Goal: Task Accomplishment & Management: Manage account settings

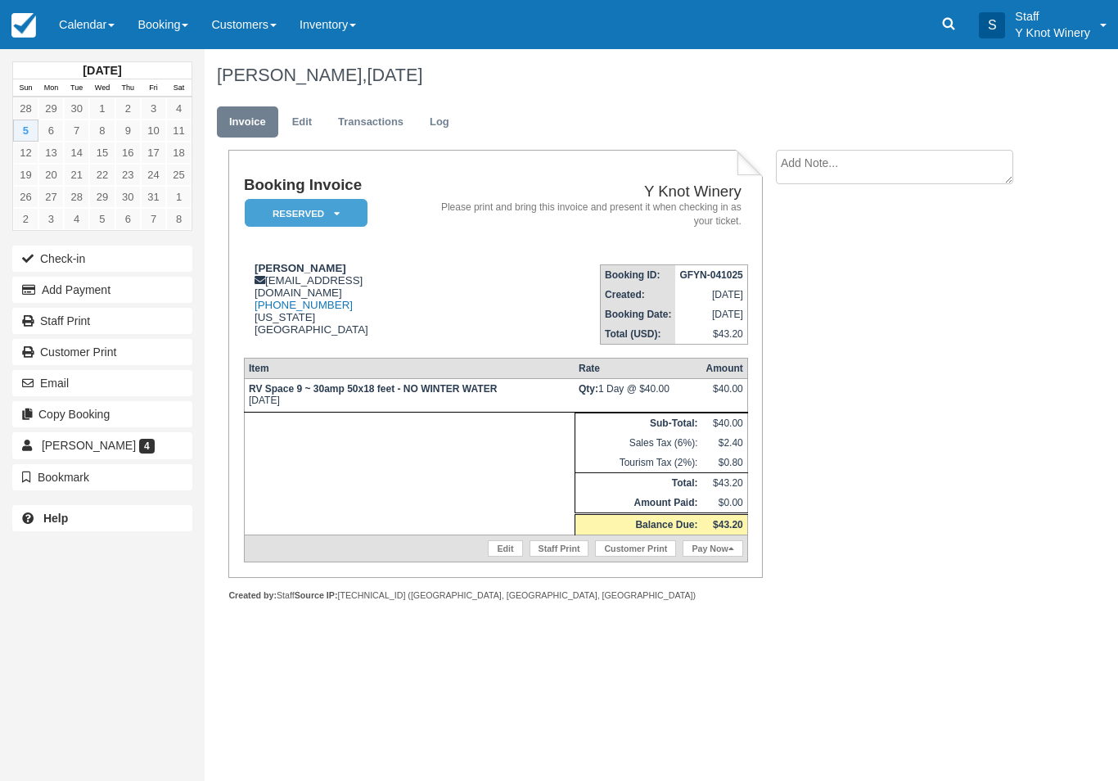
click at [92, 30] on link "Calendar" at bounding box center [86, 24] width 79 height 49
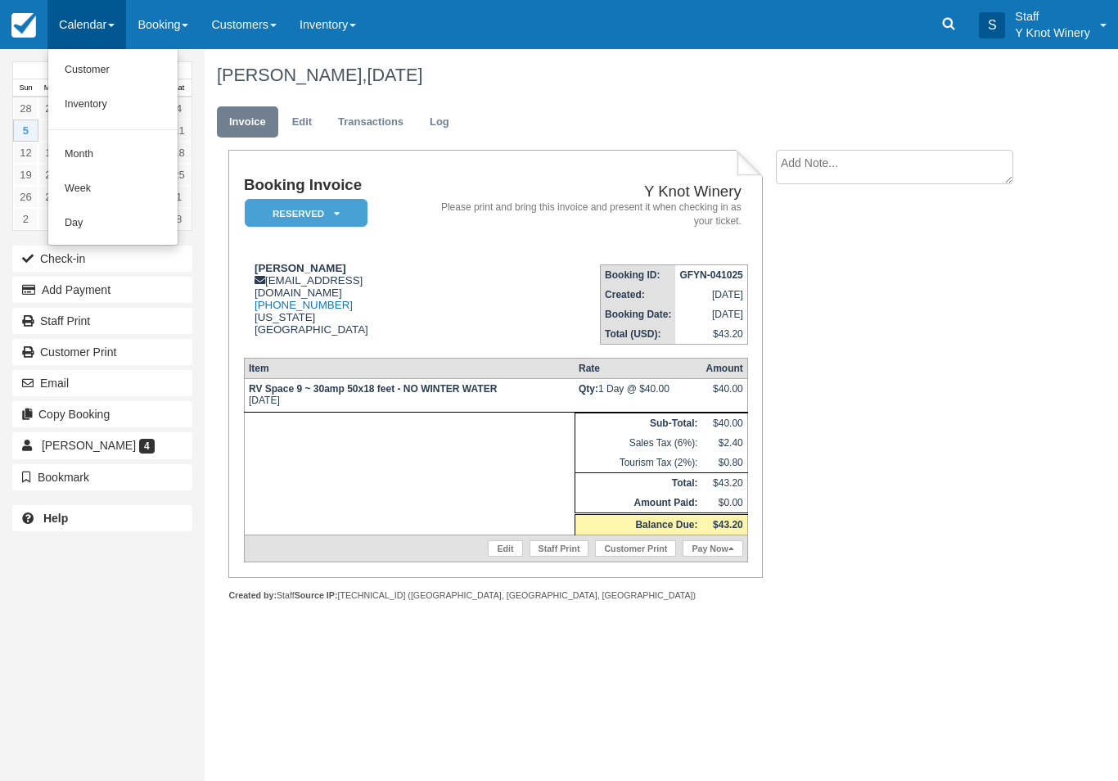
click at [97, 81] on link "Customer" at bounding box center [112, 70] width 129 height 34
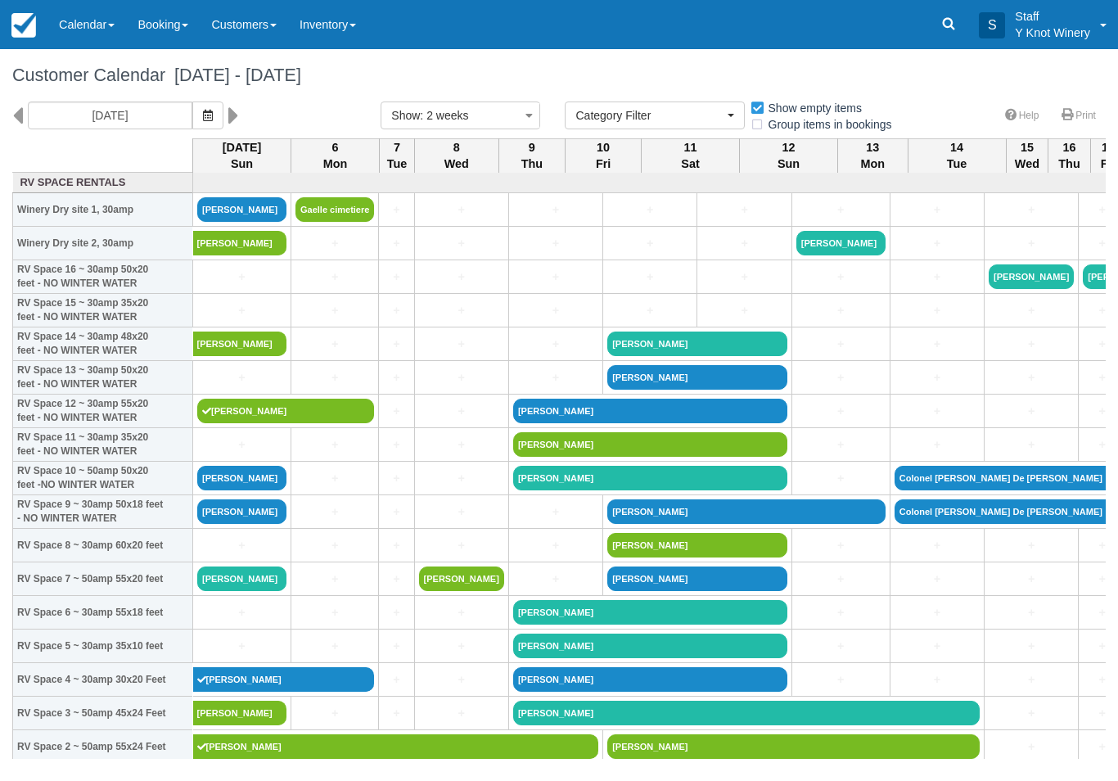
select select
click at [212, 490] on link "[PERSON_NAME]" at bounding box center [241, 478] width 89 height 25
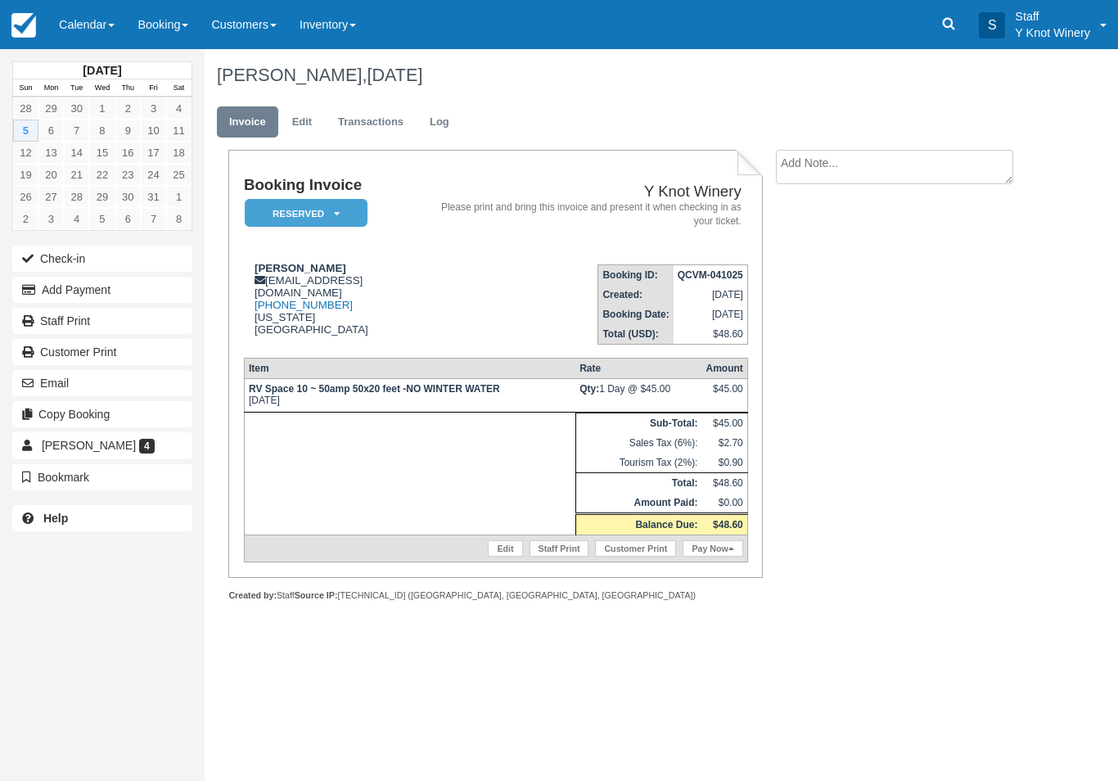
click at [512, 557] on link "Edit" at bounding box center [505, 548] width 34 height 16
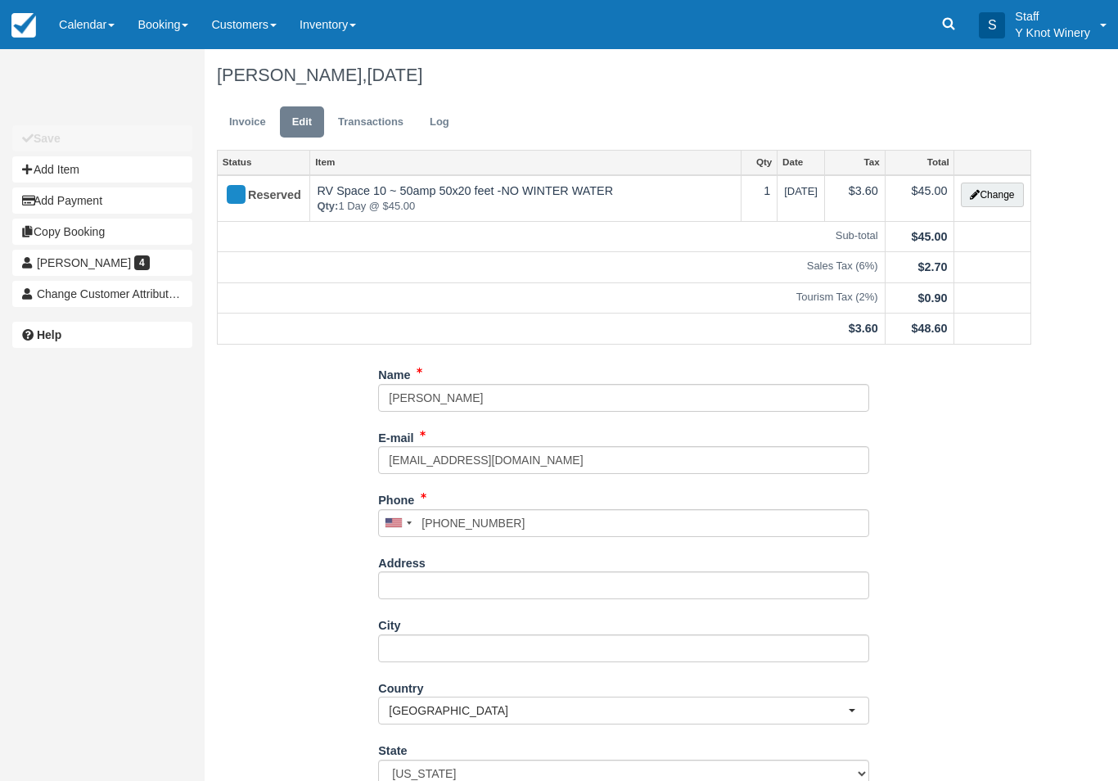
click at [995, 189] on button "Change" at bounding box center [992, 195] width 62 height 25
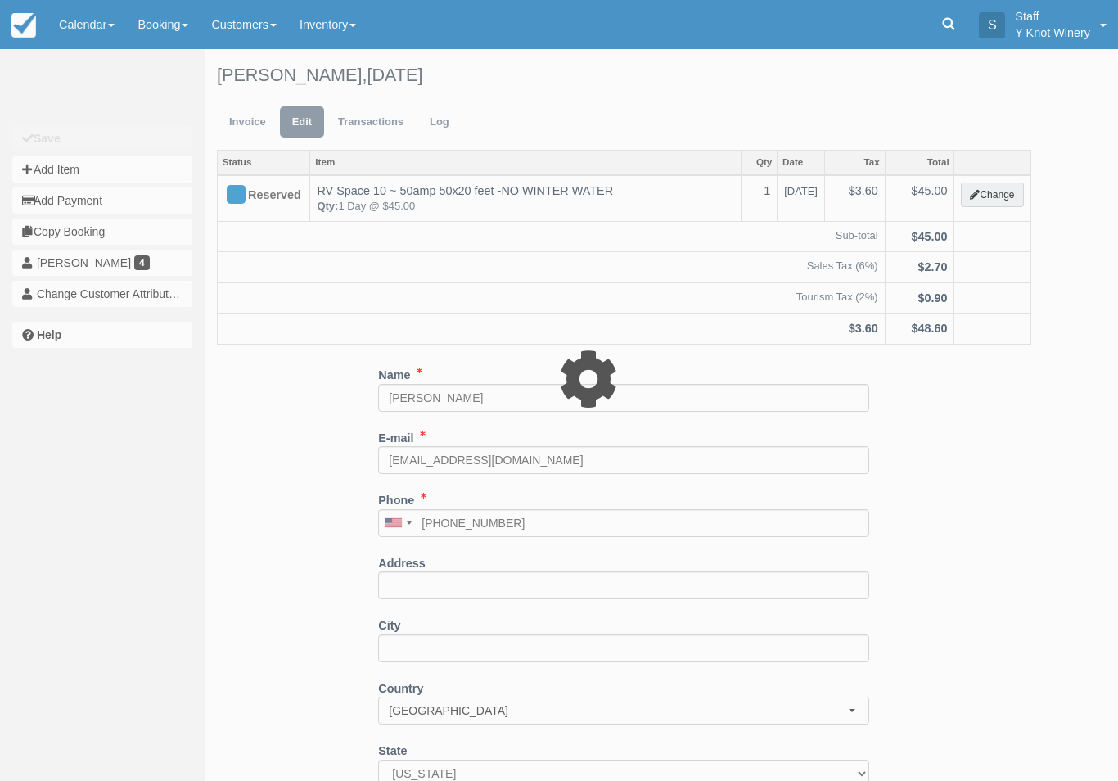
type input "45.00"
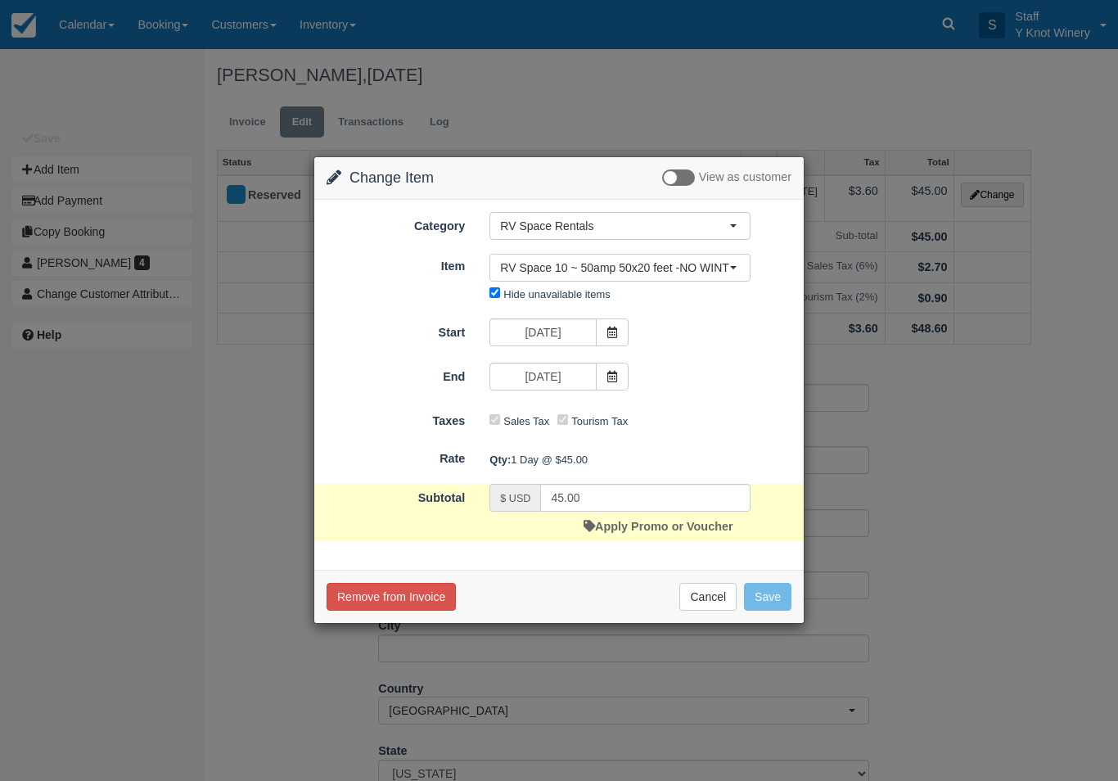
click at [640, 526] on link "Apply Promo or Voucher" at bounding box center [658, 526] width 149 height 13
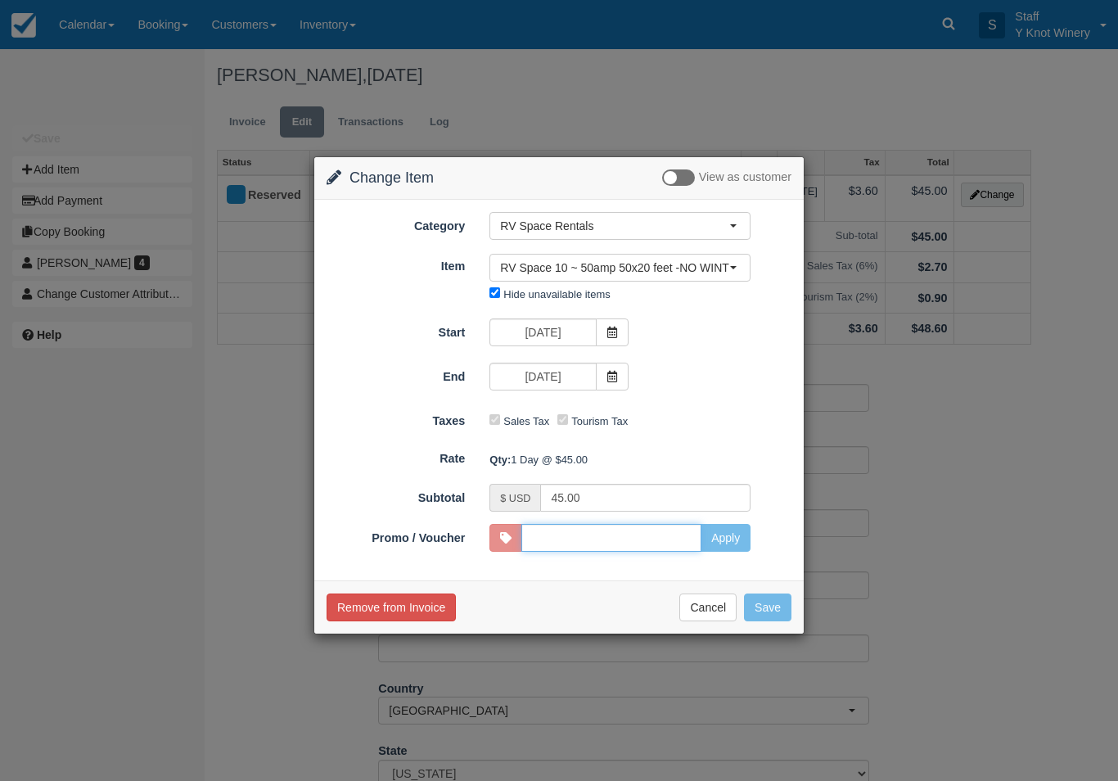
click at [667, 537] on input "Promo / Voucher" at bounding box center [611, 538] width 180 height 28
type input "VETS"
click at [738, 548] on button "Apply" at bounding box center [726, 538] width 50 height 28
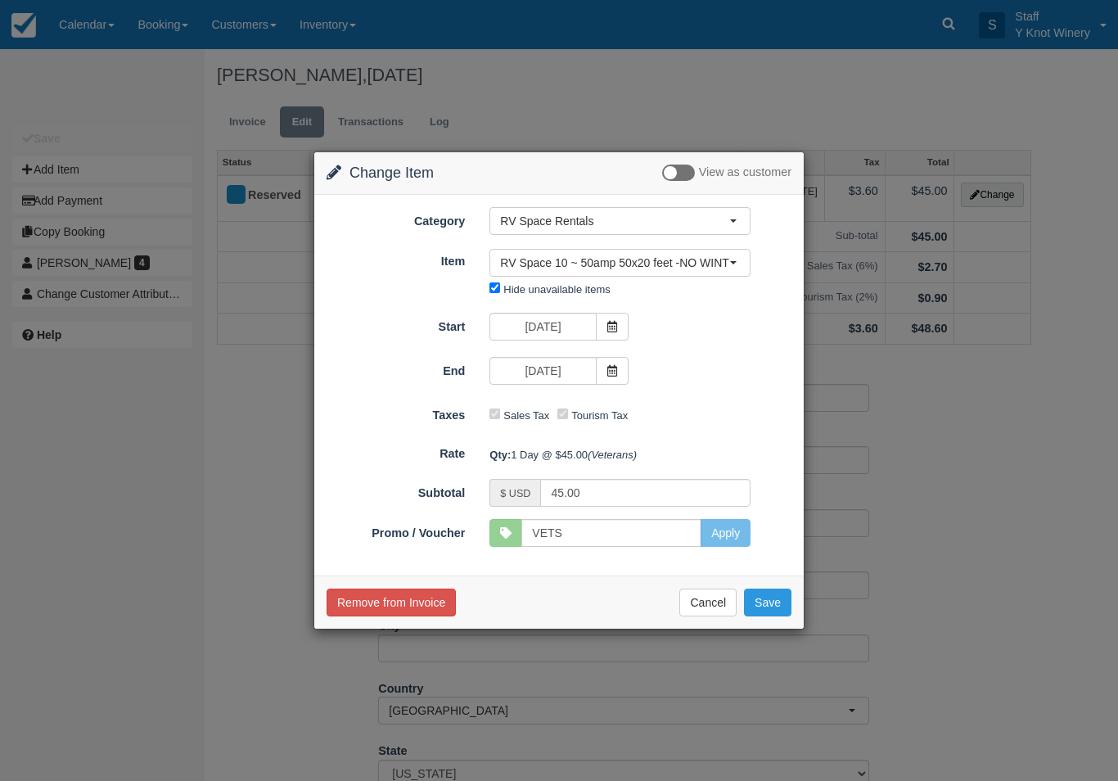
click at [783, 598] on button "Save" at bounding box center [767, 603] width 47 height 28
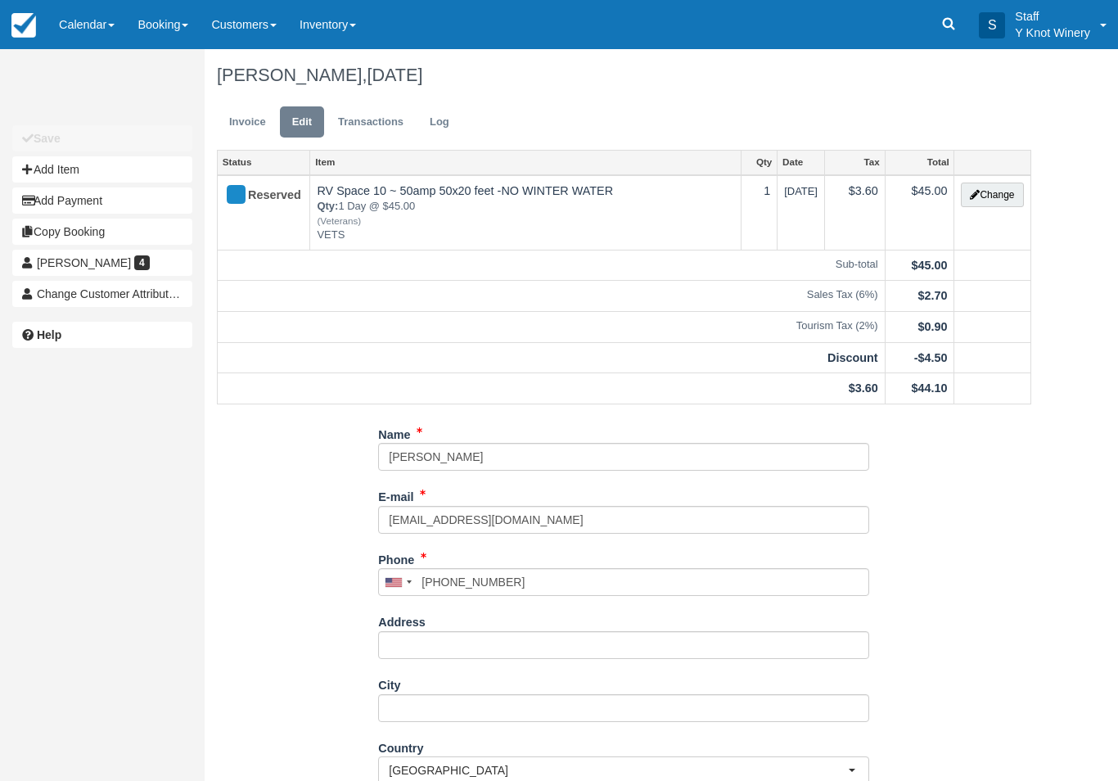
click at [243, 120] on link "Invoice" at bounding box center [247, 122] width 61 height 32
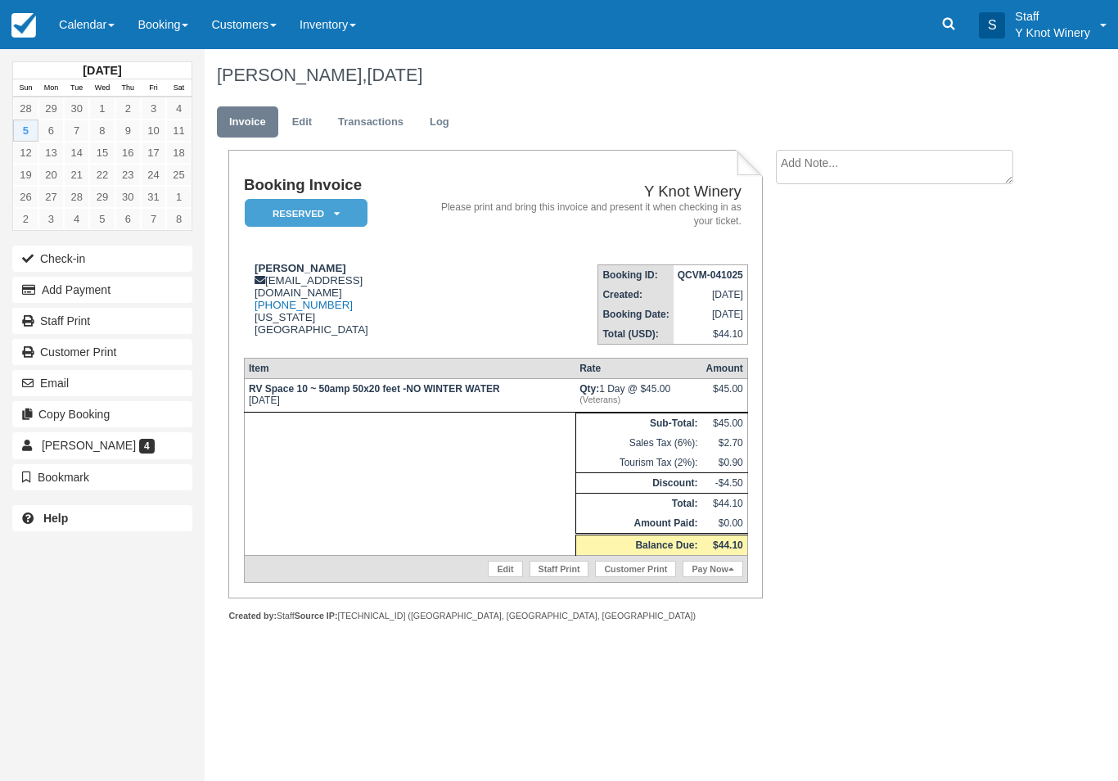
click at [715, 577] on link "Pay Now" at bounding box center [713, 569] width 60 height 16
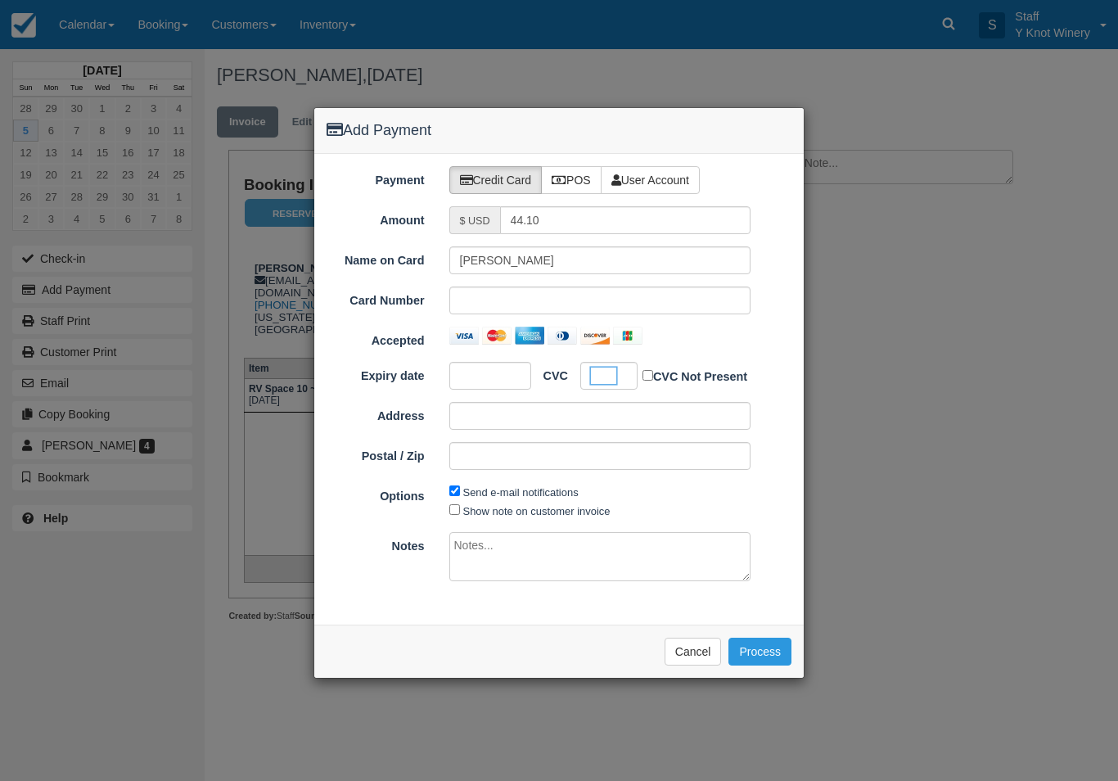
click at [476, 511] on label "Show note on customer invoice" at bounding box center [536, 511] width 147 height 12
click at [460, 511] on input "Show note on customer invoice" at bounding box center [454, 509] width 11 height 11
checkbox input "true"
click at [756, 647] on button "Process" at bounding box center [759, 652] width 63 height 28
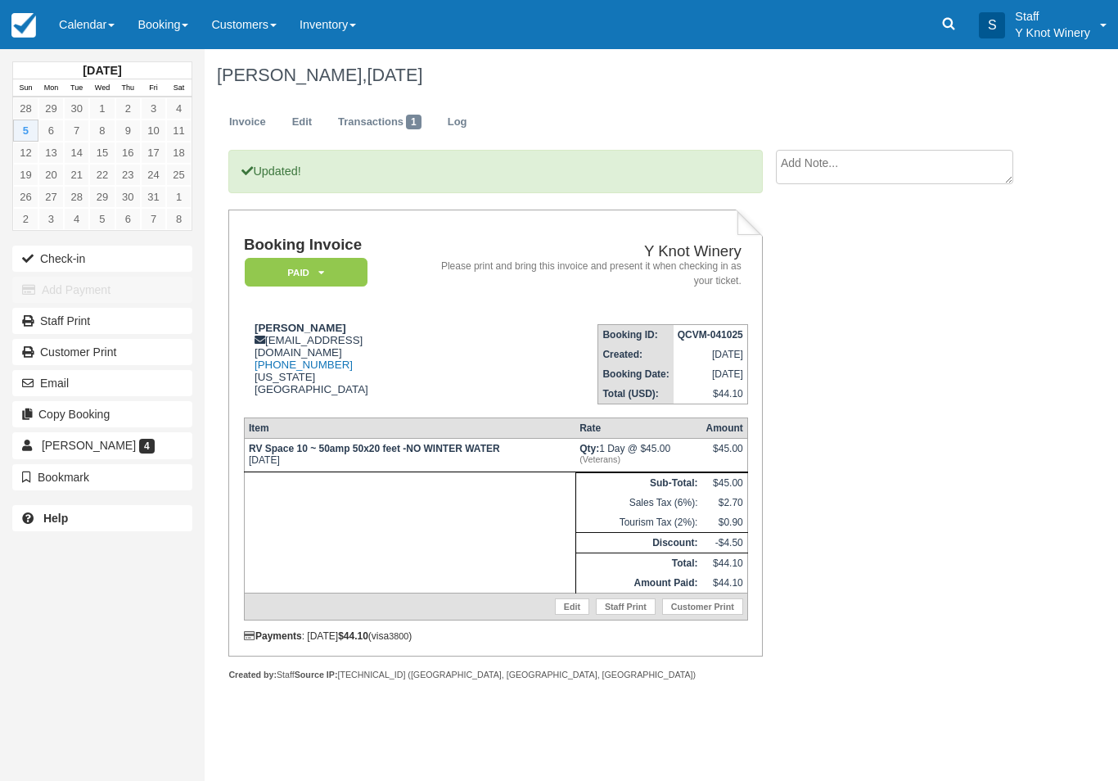
click at [43, 267] on button "Check-in" at bounding box center [102, 259] width 180 height 26
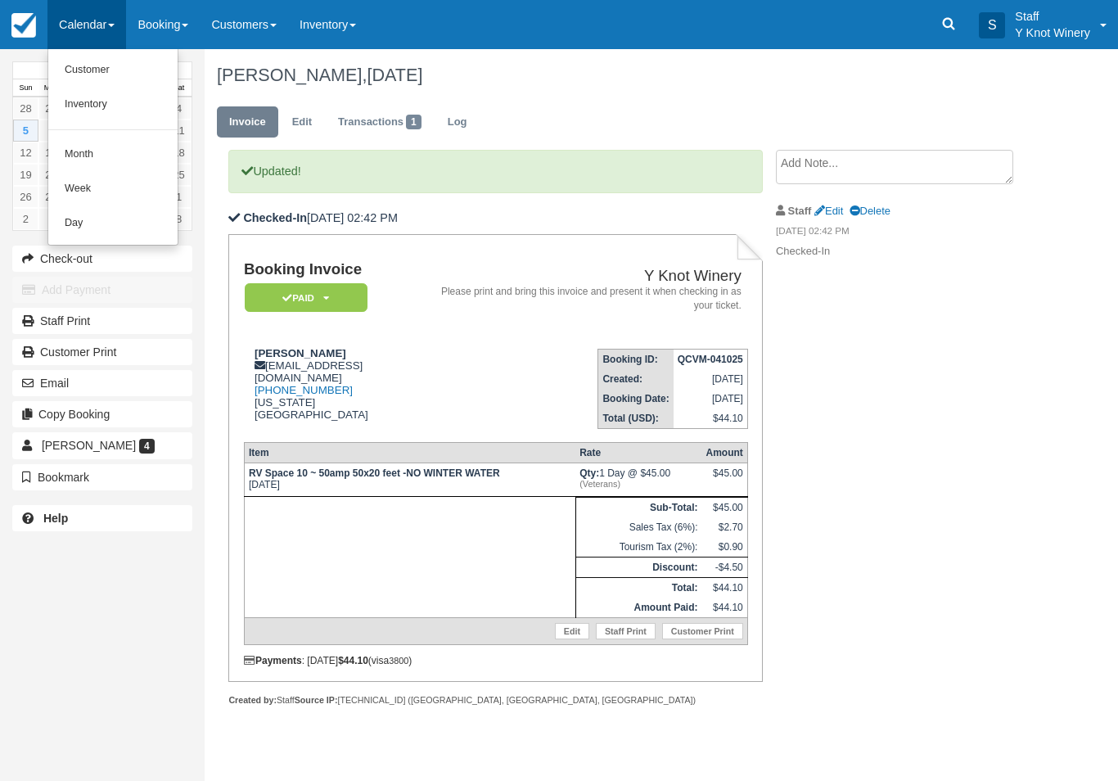
click at [82, 73] on link "Customer" at bounding box center [112, 70] width 129 height 34
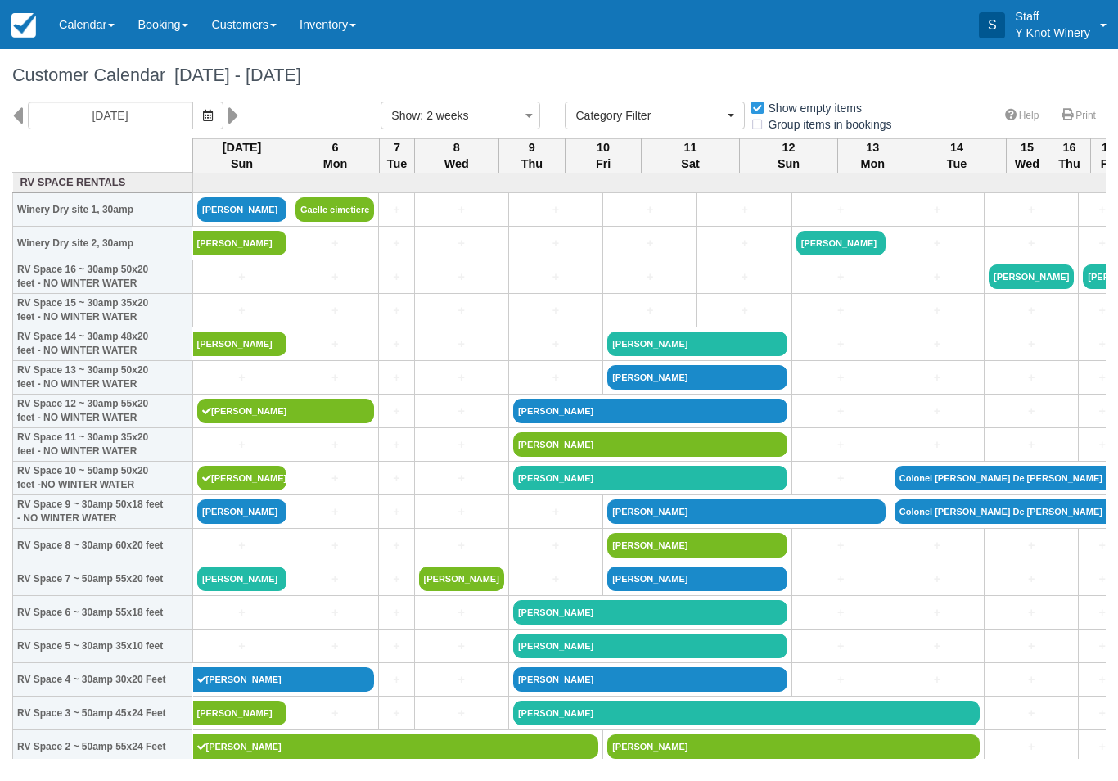
select select
click at [231, 524] on link "[PERSON_NAME]" at bounding box center [241, 511] width 89 height 25
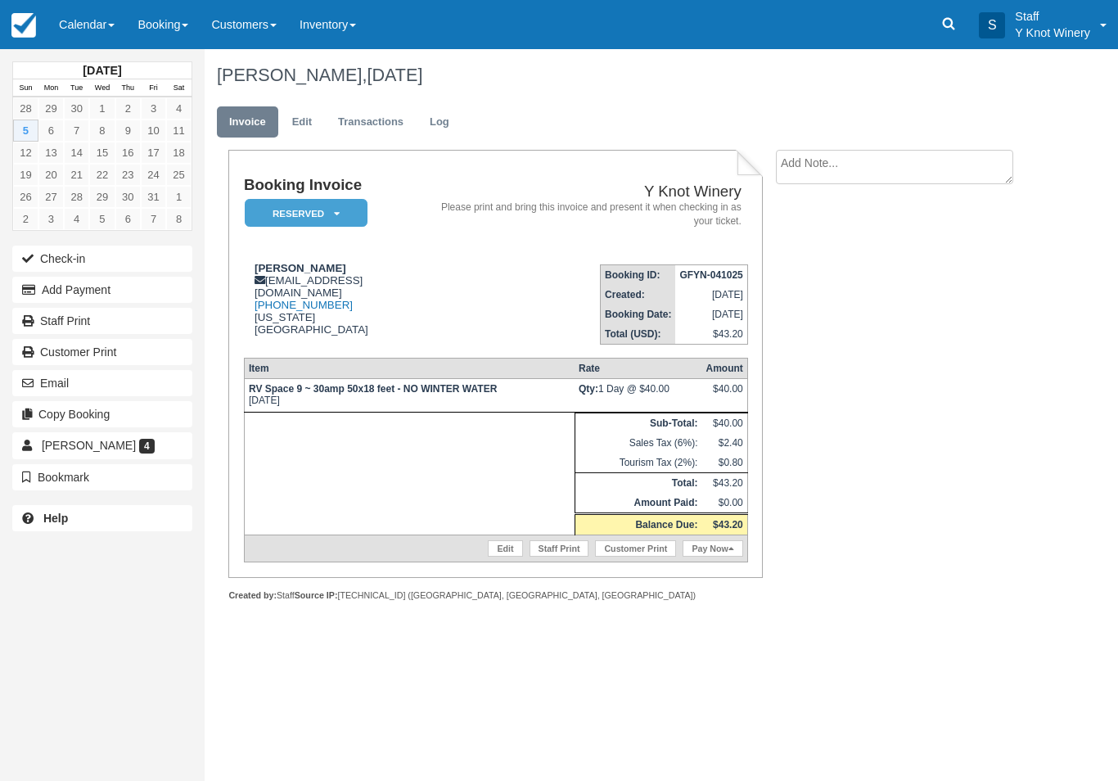
click at [490, 557] on link "Edit" at bounding box center [505, 548] width 34 height 16
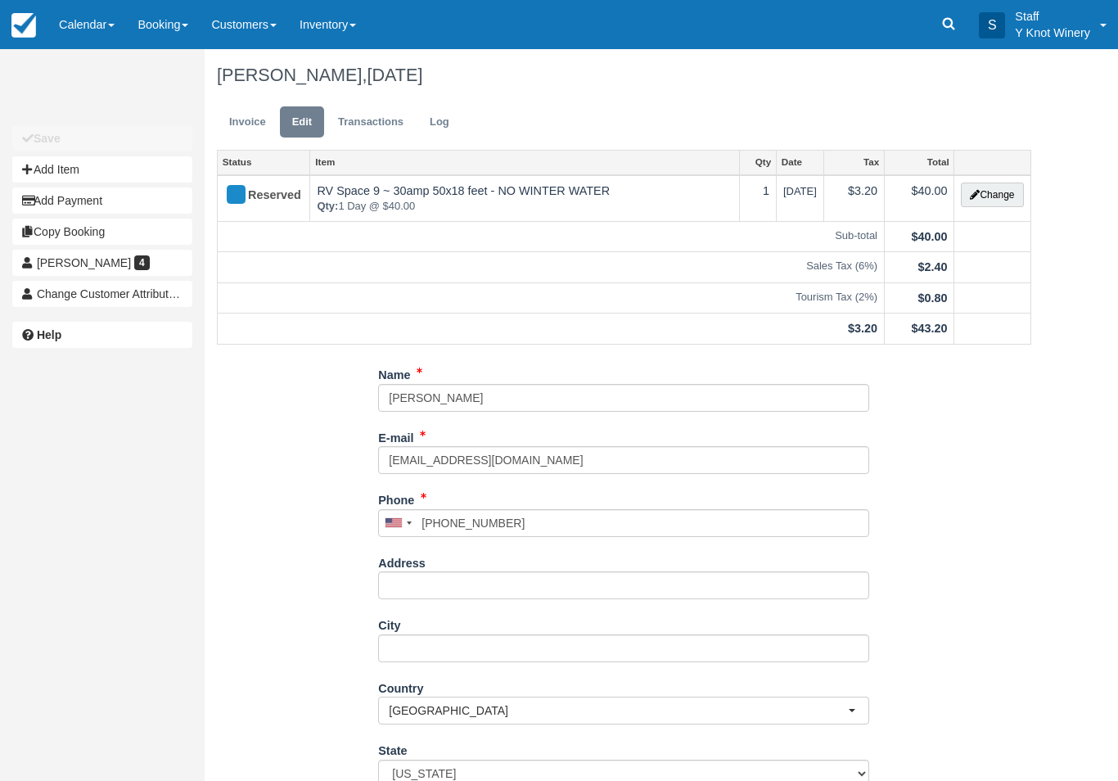
click at [982, 201] on button "Change" at bounding box center [992, 195] width 62 height 25
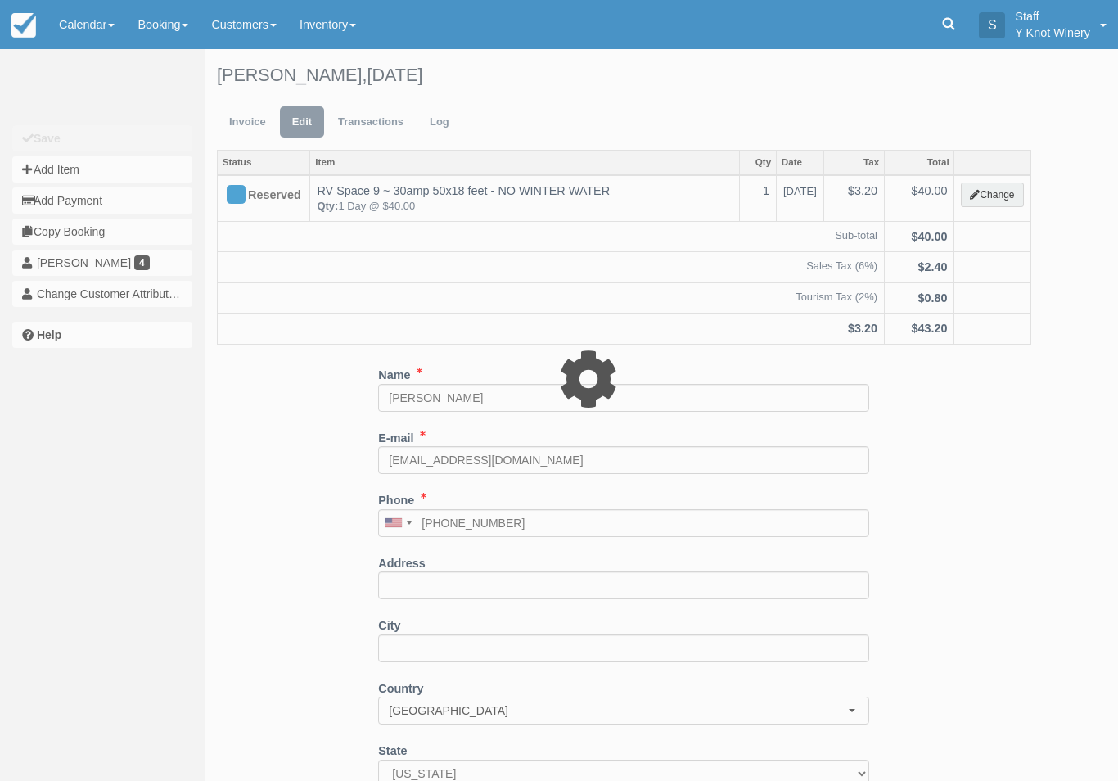
type input "40.00"
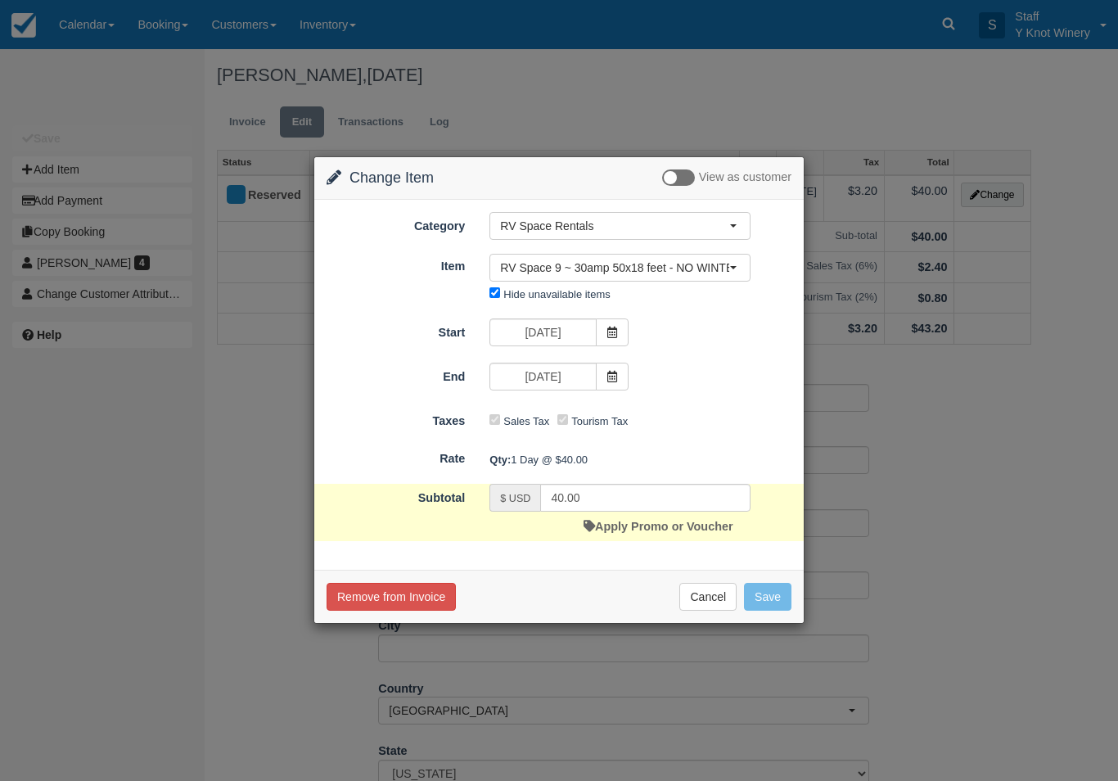
click at [617, 533] on link "Apply Promo or Voucher" at bounding box center [658, 526] width 149 height 13
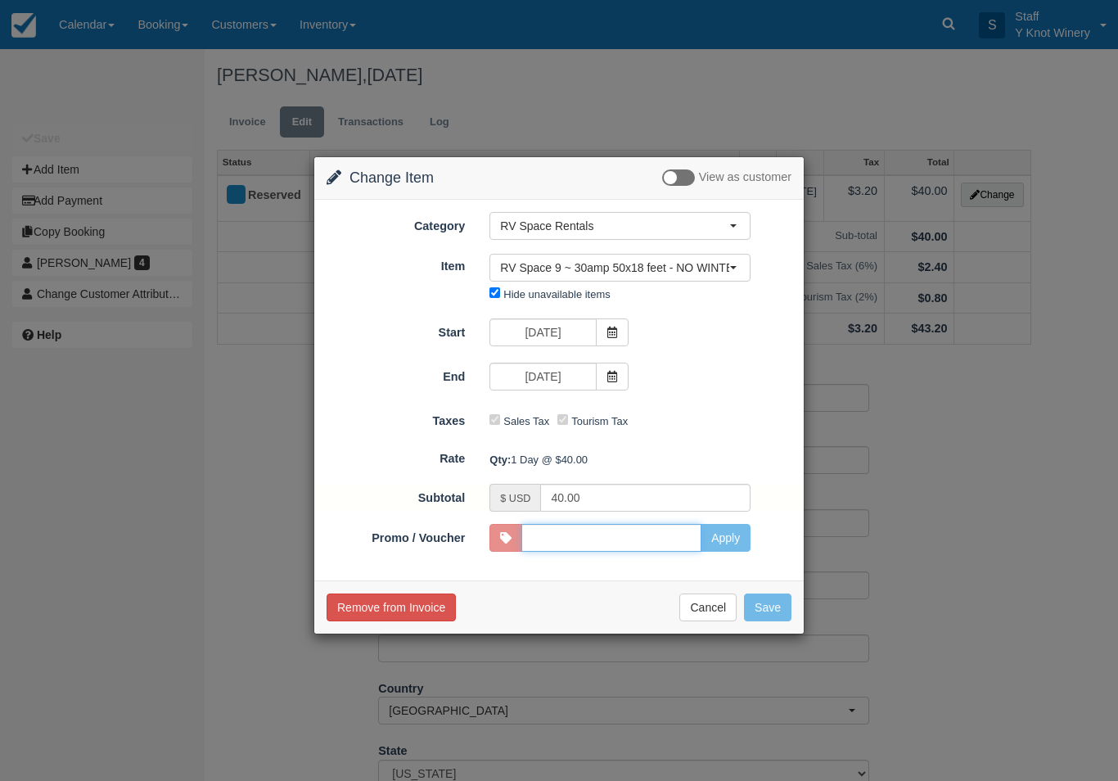
click at [621, 546] on input "Promo / Voucher" at bounding box center [611, 538] width 180 height 28
type input "VETS"
click at [726, 540] on button "Apply" at bounding box center [726, 538] width 50 height 28
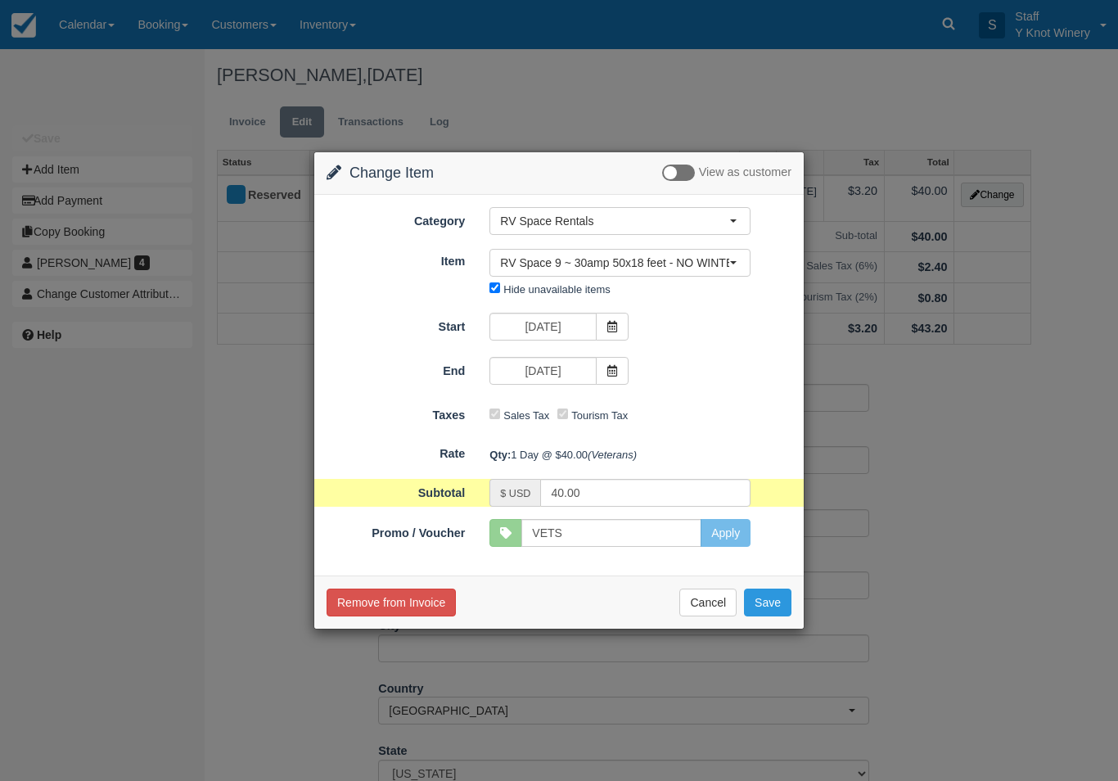
click at [769, 613] on button "Save" at bounding box center [767, 603] width 47 height 28
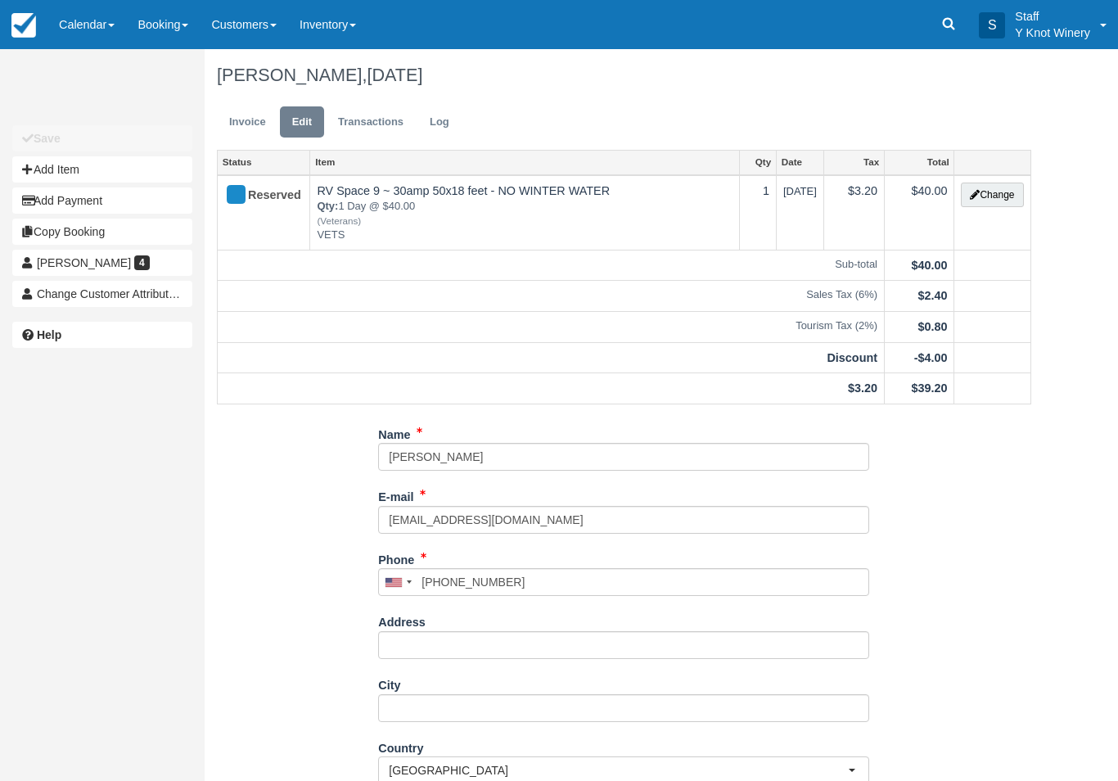
click at [246, 122] on link "Invoice" at bounding box center [247, 122] width 61 height 32
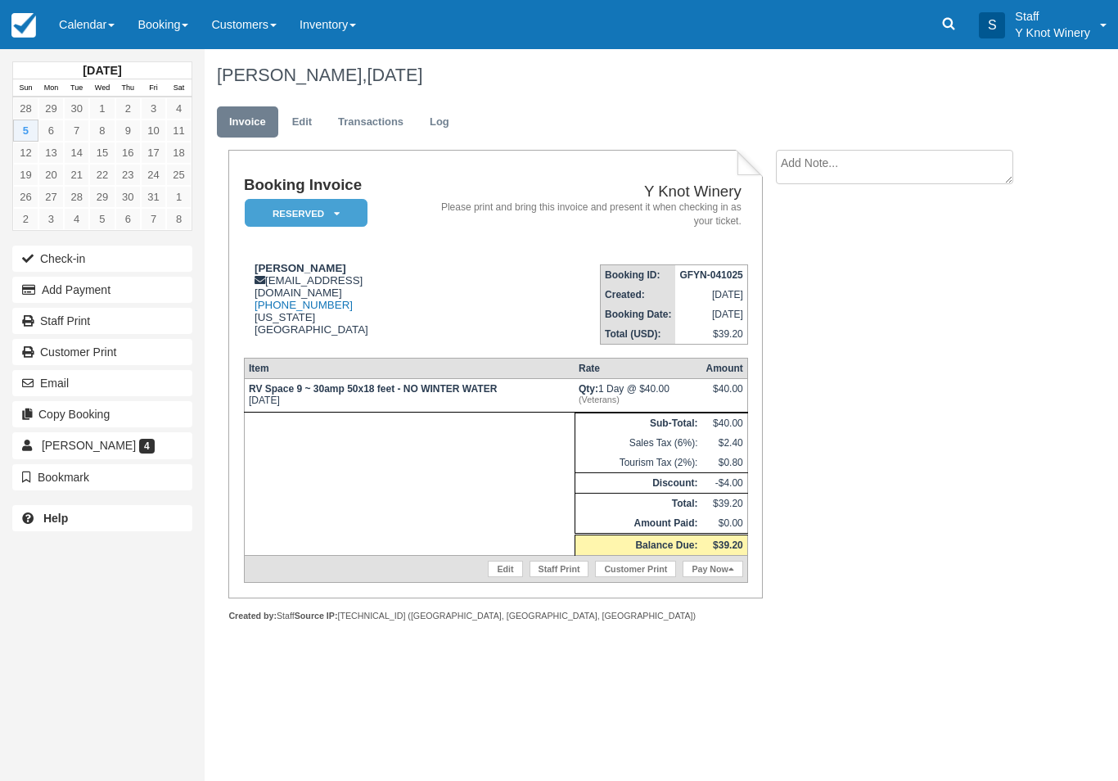
click at [725, 571] on link "Pay Now" at bounding box center [713, 569] width 60 height 16
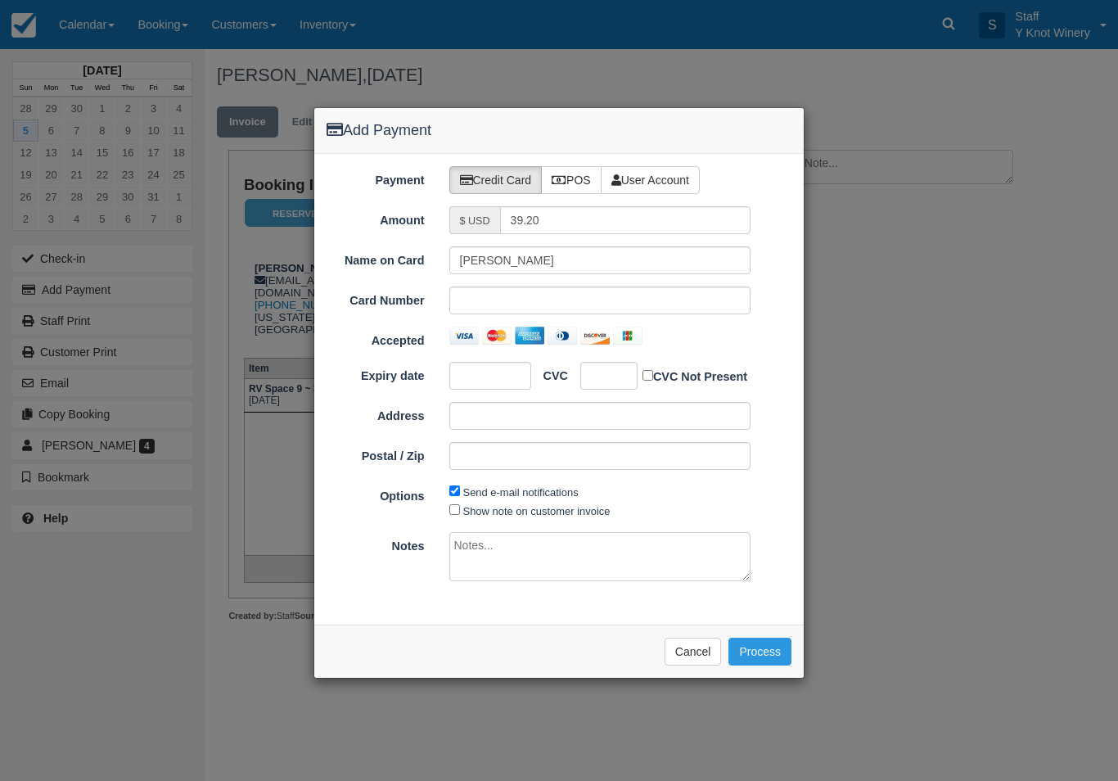
click at [520, 287] on div at bounding box center [600, 300] width 302 height 28
click at [458, 511] on input "Show note on customer invoice" at bounding box center [454, 509] width 11 height 11
checkbox input "true"
click at [765, 647] on button "Process" at bounding box center [759, 652] width 63 height 28
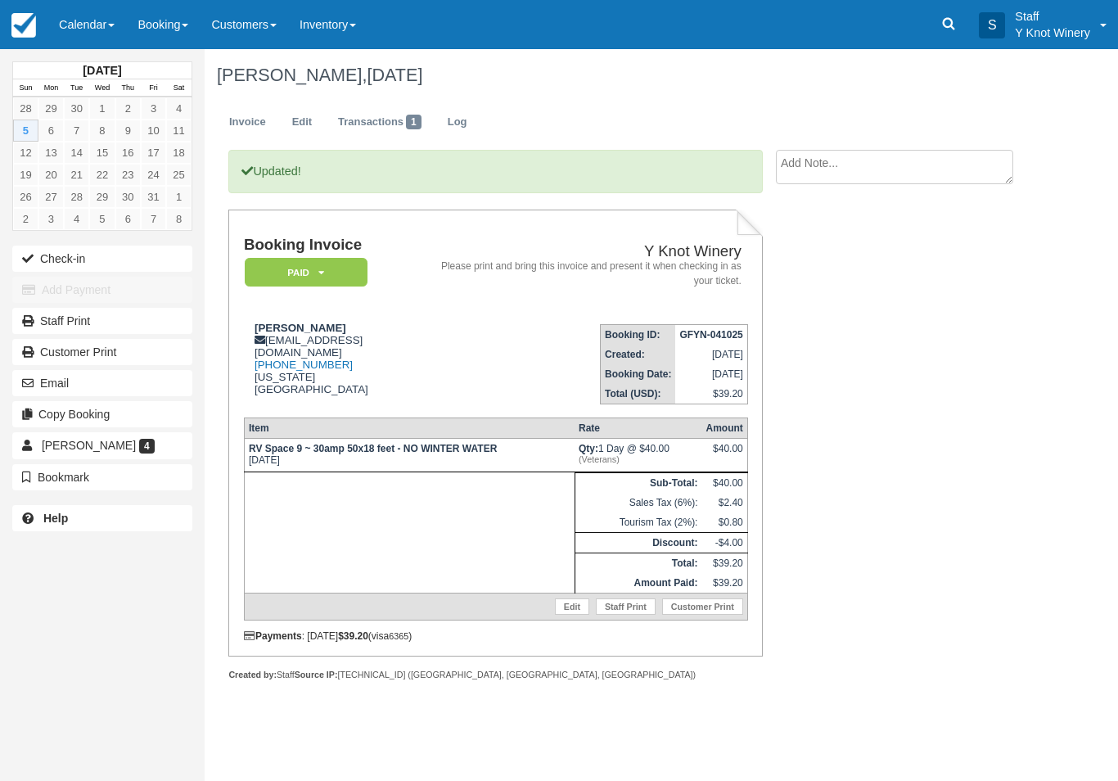
click at [39, 259] on icon "button" at bounding box center [31, 258] width 18 height 11
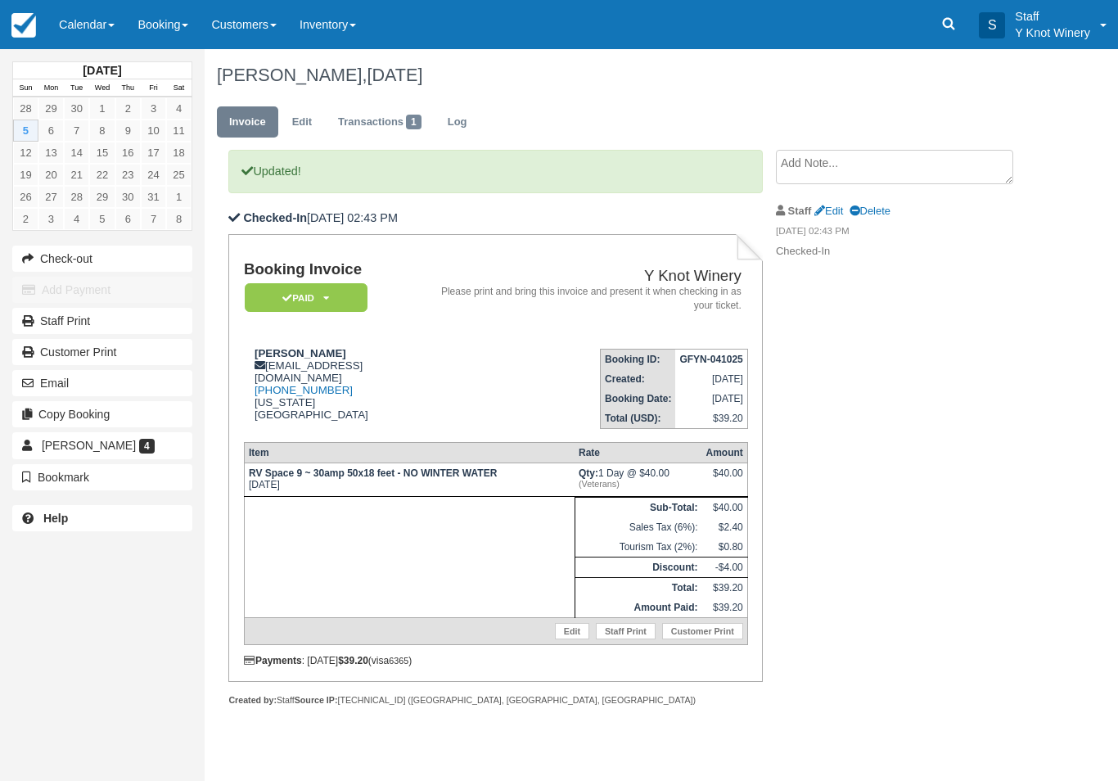
click at [110, 23] on link "Calendar" at bounding box center [86, 24] width 79 height 49
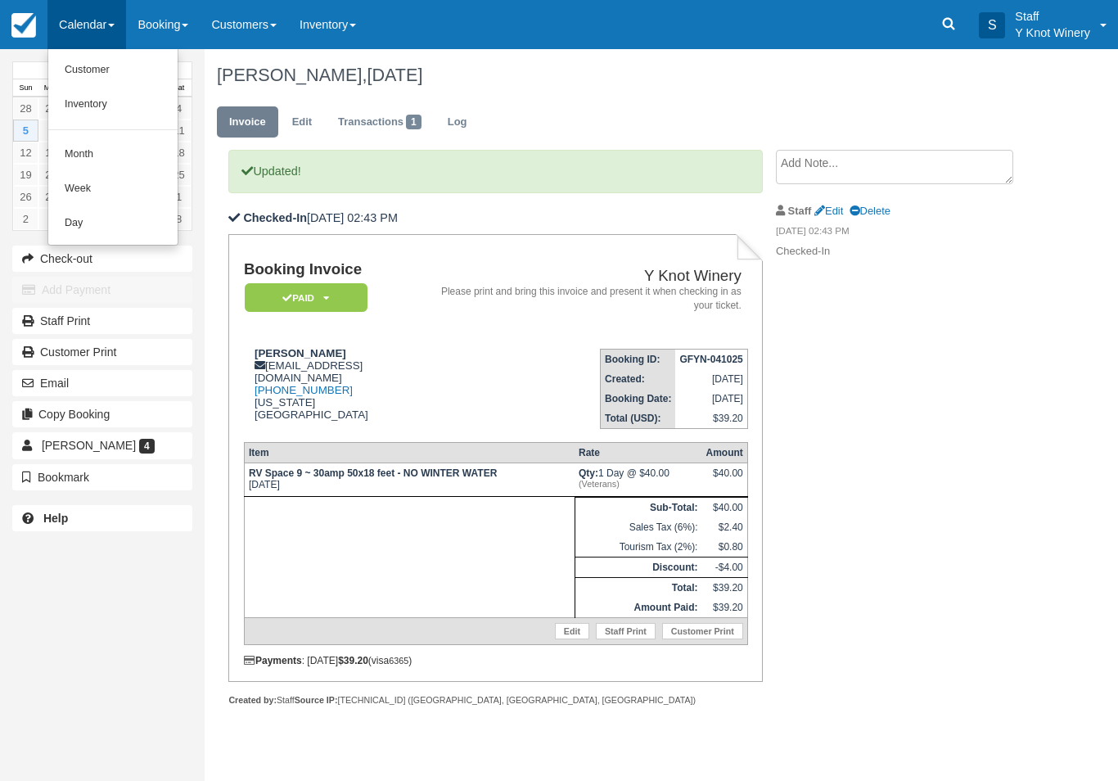
click at [101, 75] on link "Customer" at bounding box center [112, 70] width 129 height 34
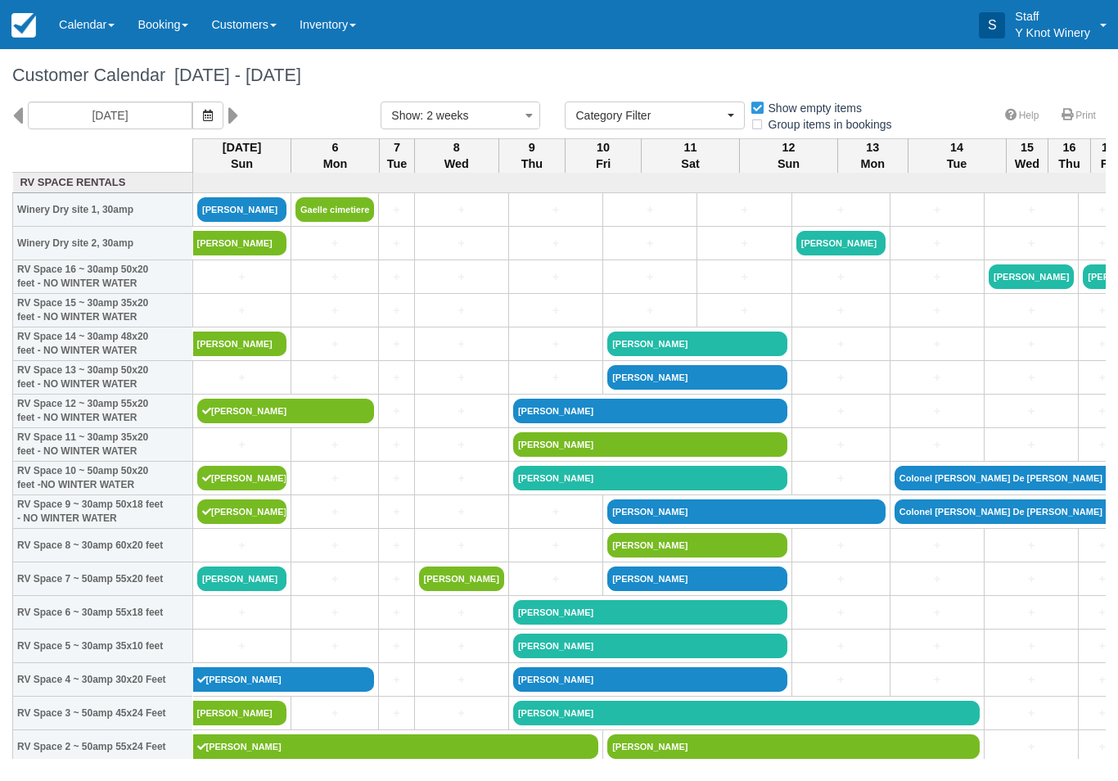
select select
click at [230, 319] on link "+" at bounding box center [241, 310] width 89 height 17
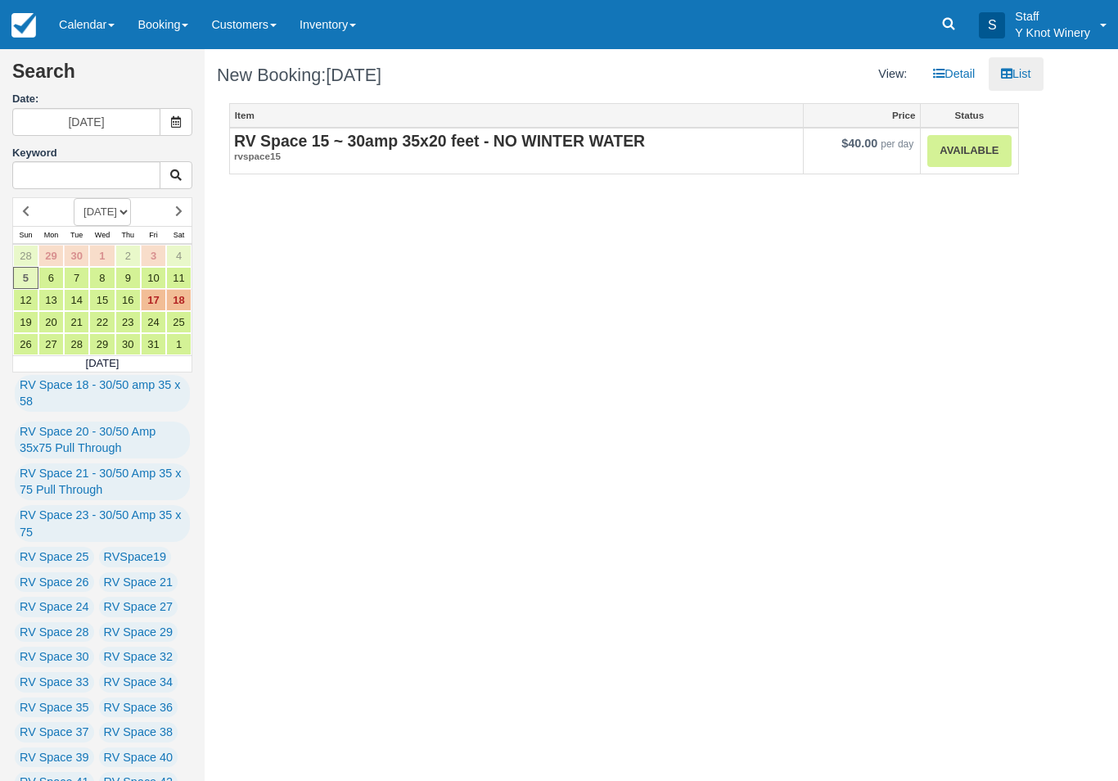
click at [996, 163] on link "Available" at bounding box center [968, 151] width 83 height 32
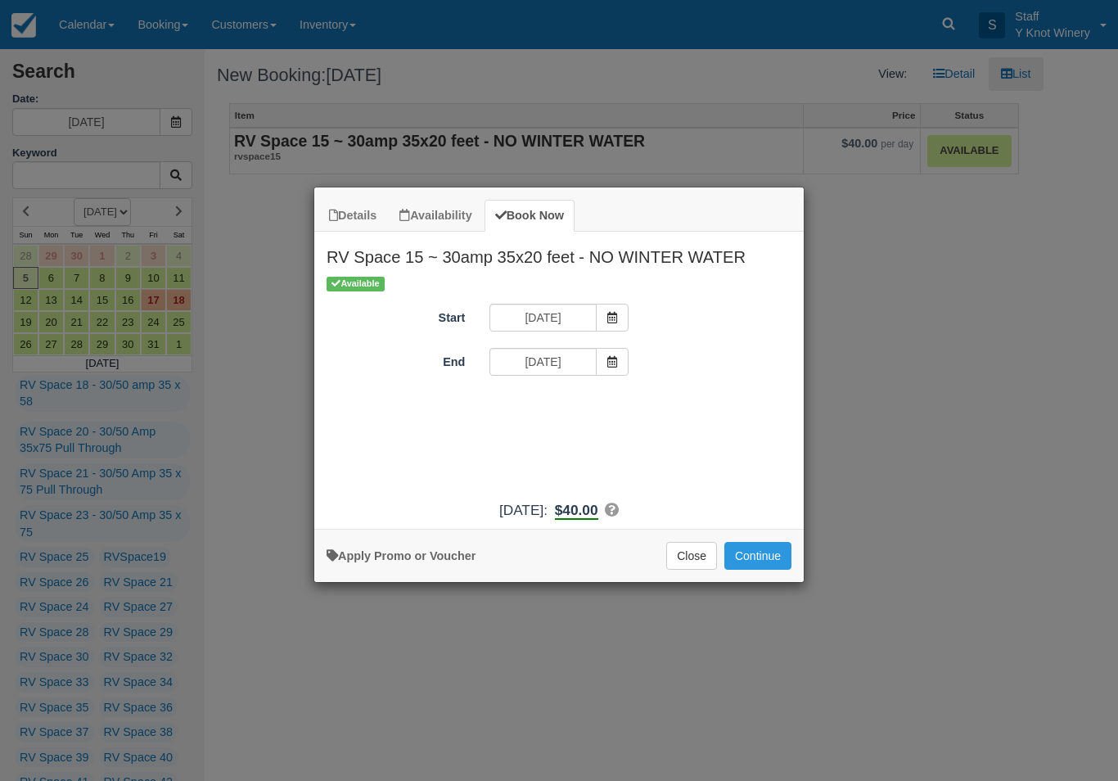
click at [764, 570] on button "Continue" at bounding box center [757, 556] width 67 height 28
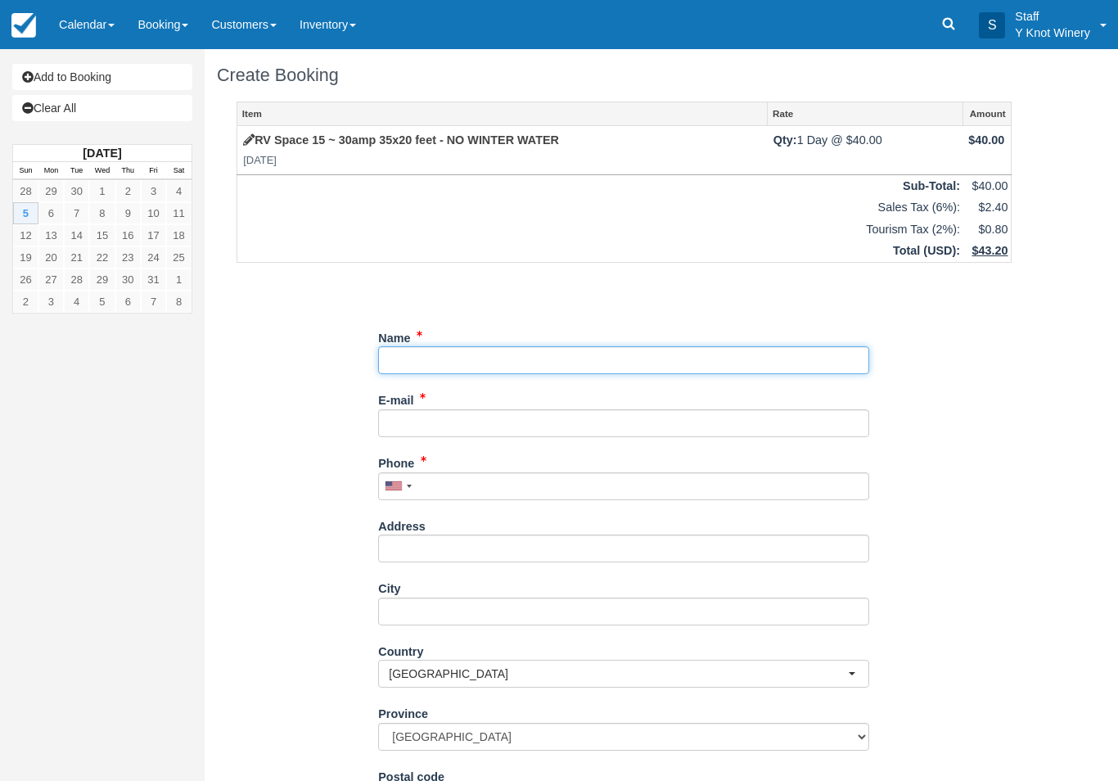
click at [445, 348] on input "Name" at bounding box center [623, 360] width 491 height 28
type input "[PERSON_NAME]"
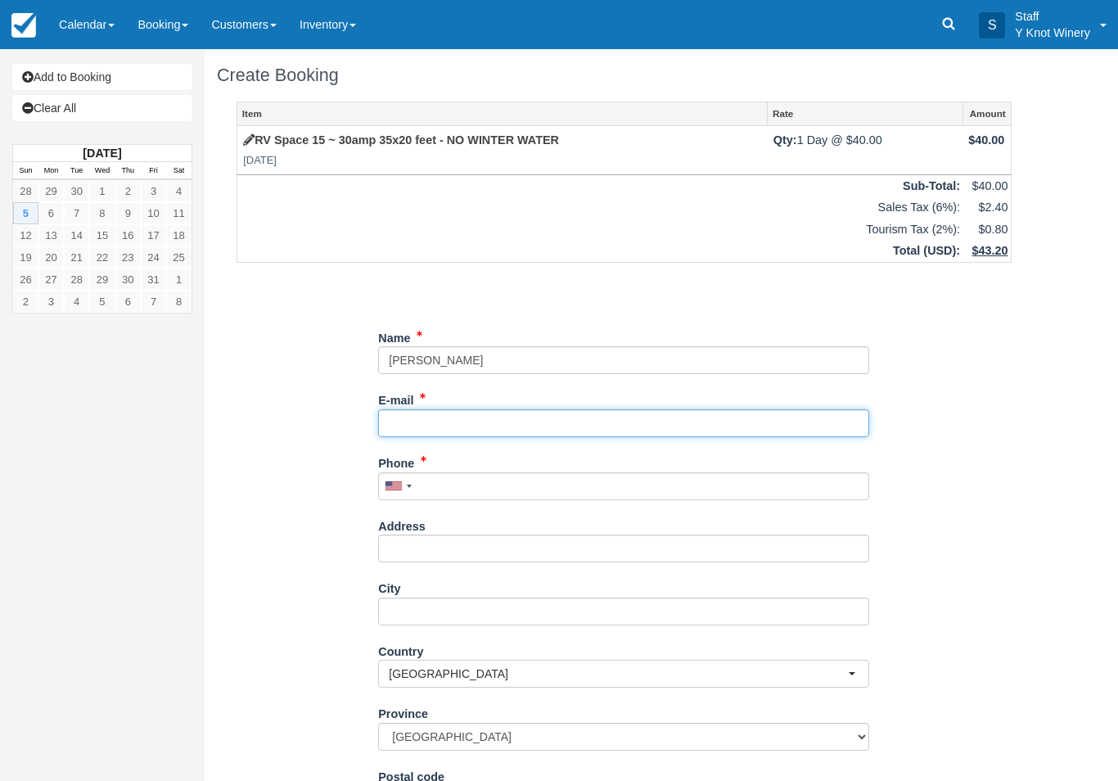
click at [444, 417] on input "E-mail" at bounding box center [623, 423] width 491 height 28
type input "jtreuel@comcast.net"
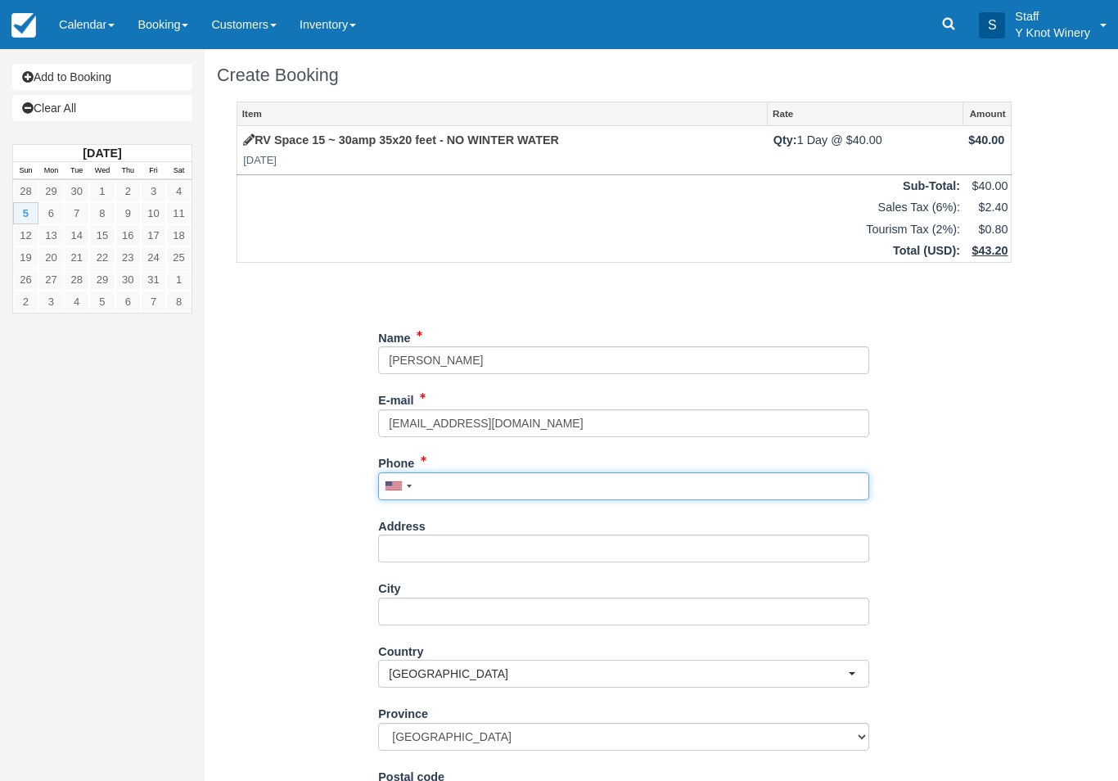
click at [481, 491] on input "Phone" at bounding box center [623, 486] width 491 height 28
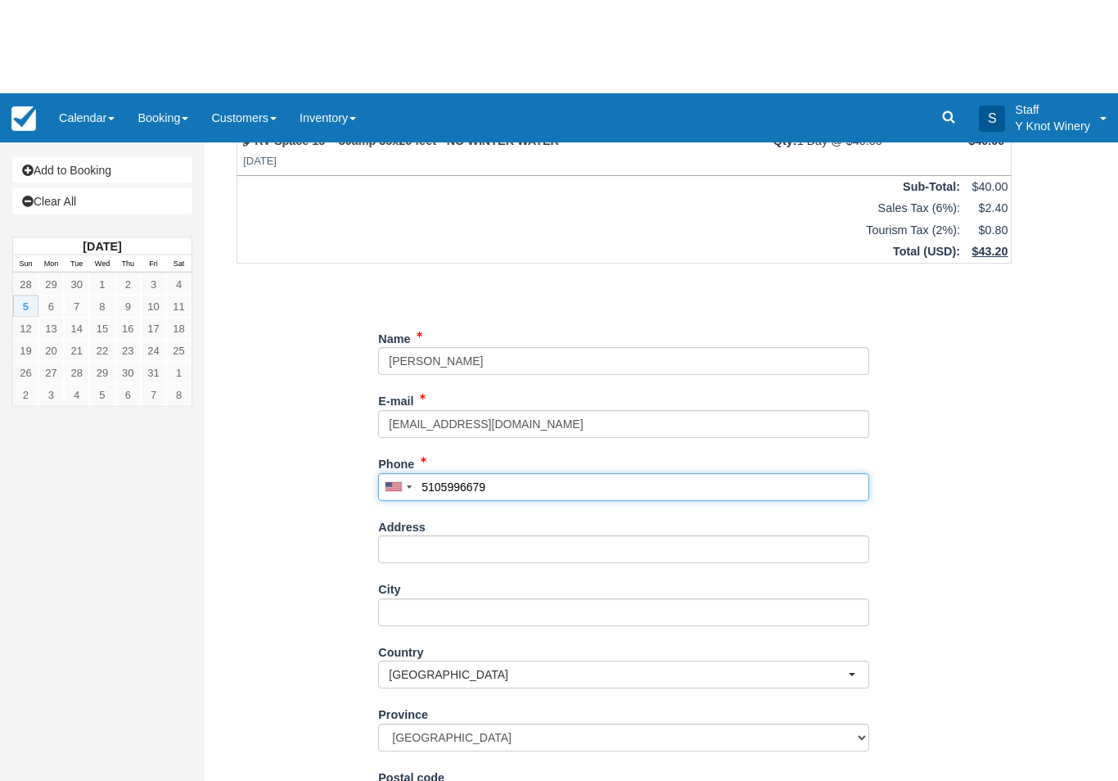
scroll to position [132, 0]
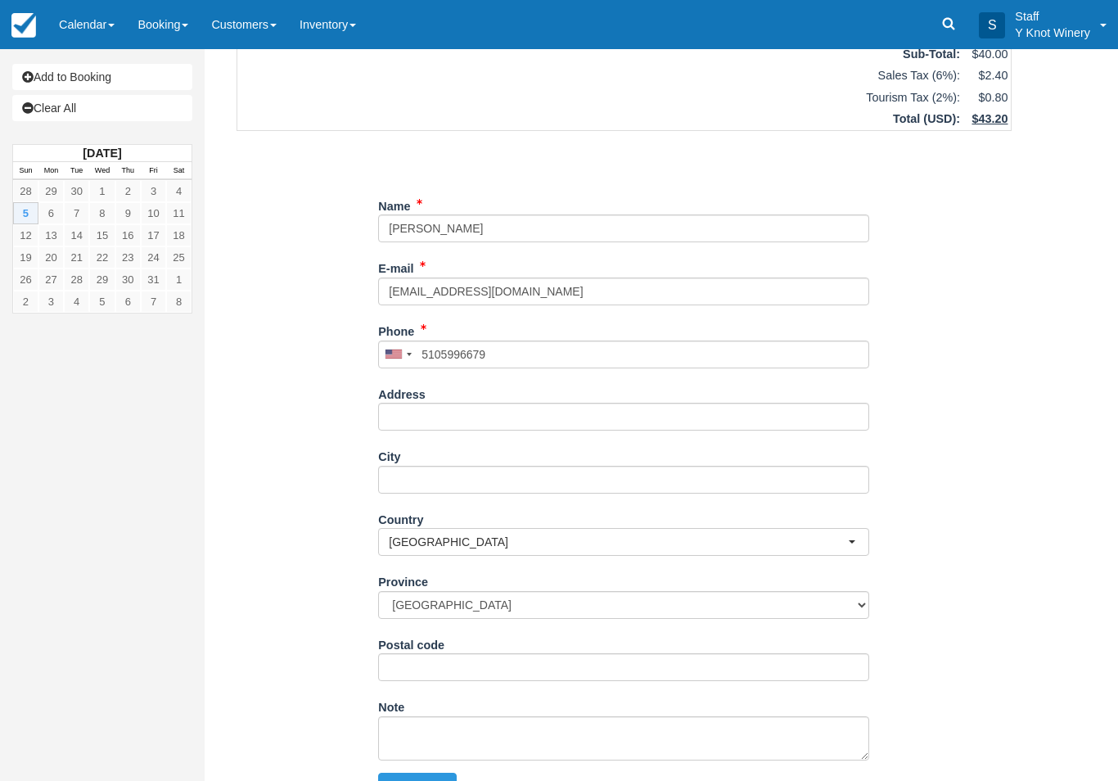
click at [408, 777] on button "Continue" at bounding box center [417, 787] width 79 height 28
type input "+15105996679"
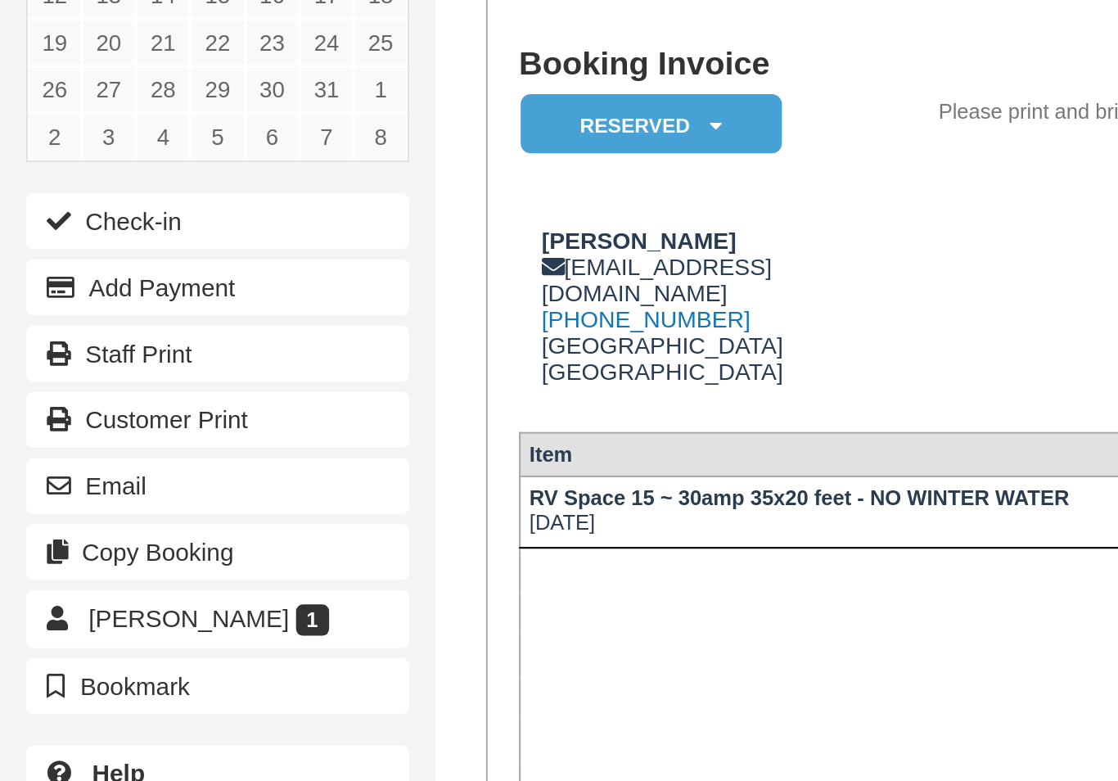
click at [79, 246] on button "Check-in" at bounding box center [102, 259] width 180 height 26
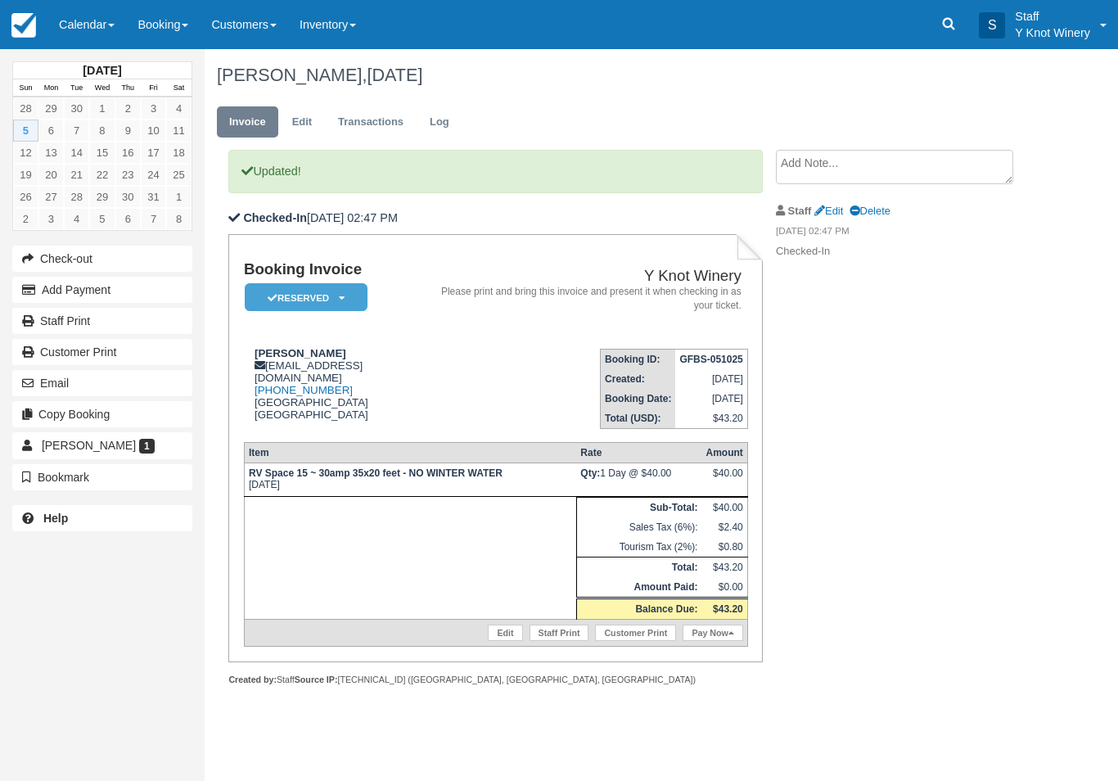
click at [79, 21] on link "Calendar" at bounding box center [86, 24] width 79 height 49
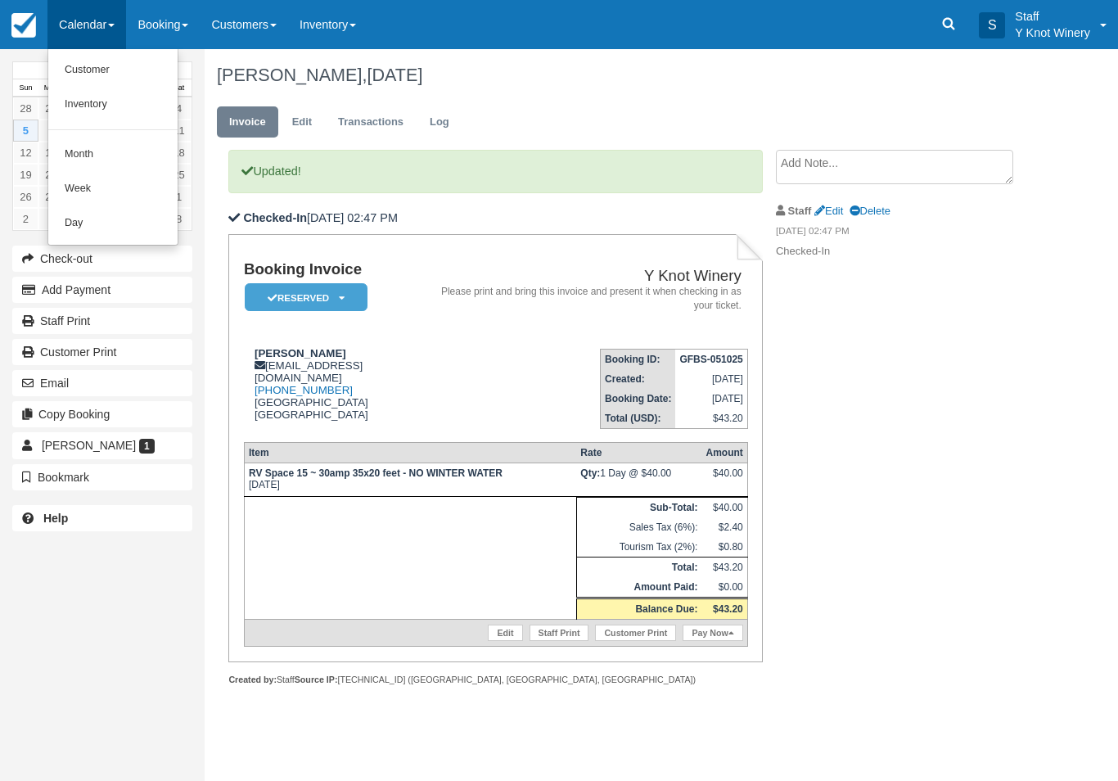
click at [99, 65] on link "Customer" at bounding box center [112, 70] width 129 height 34
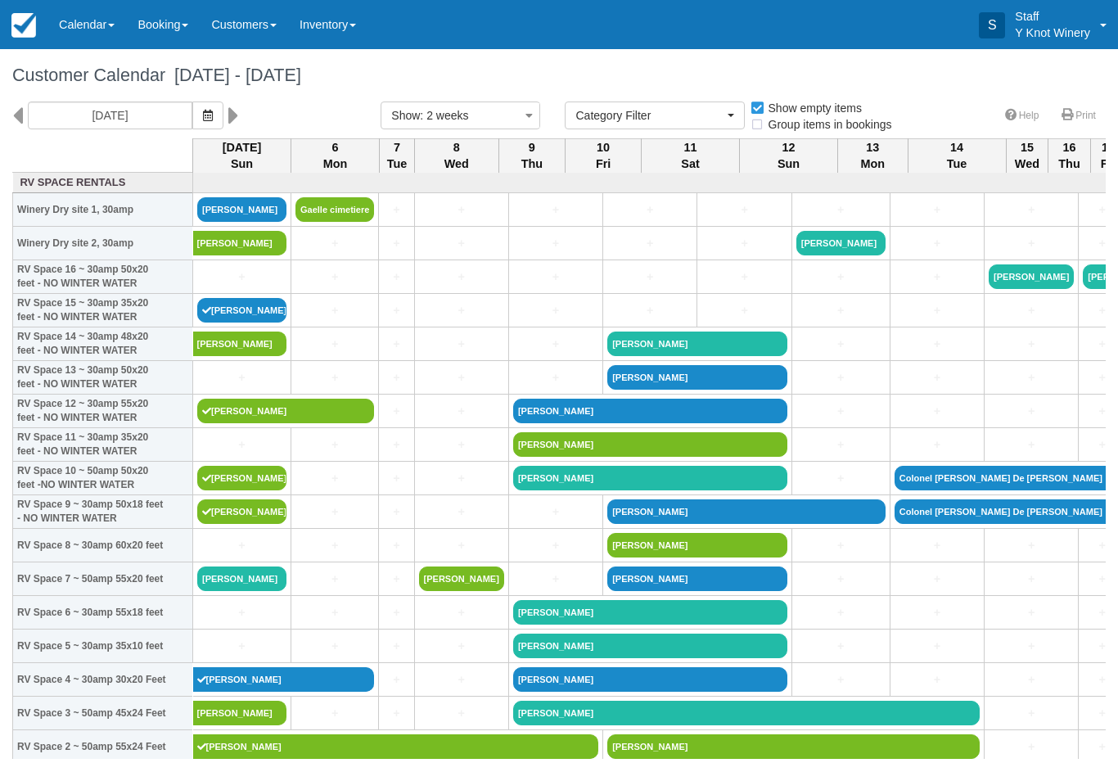
select select
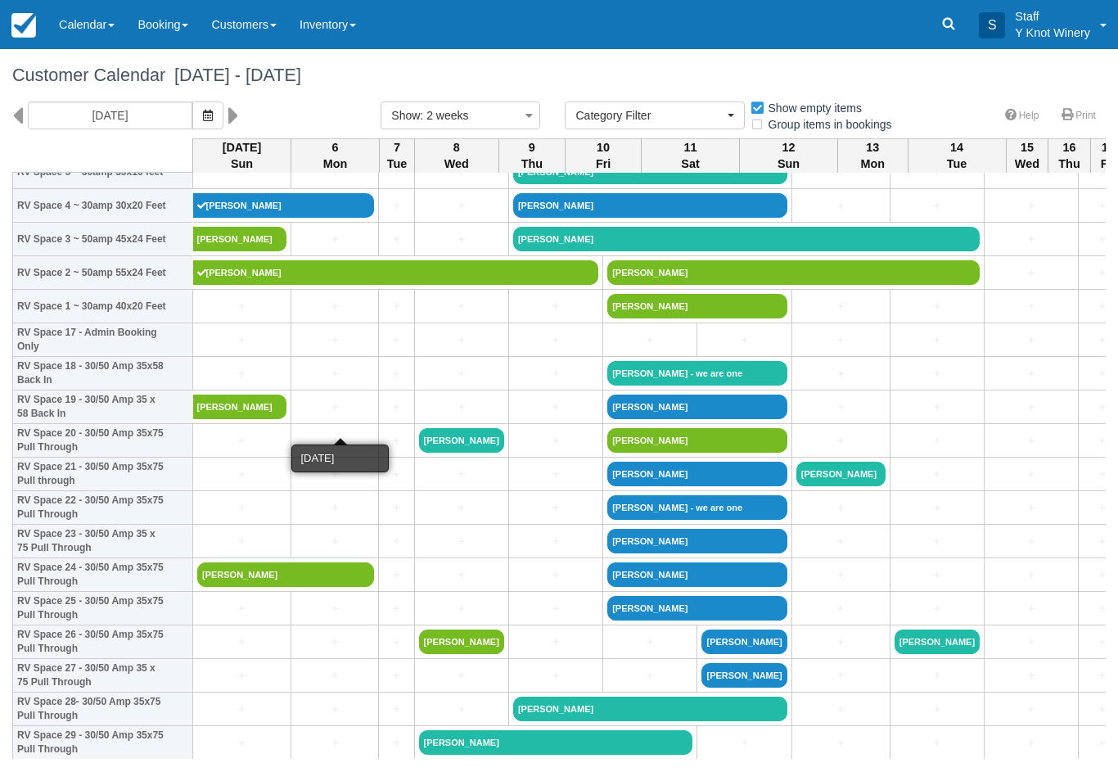
scroll to position [471, 0]
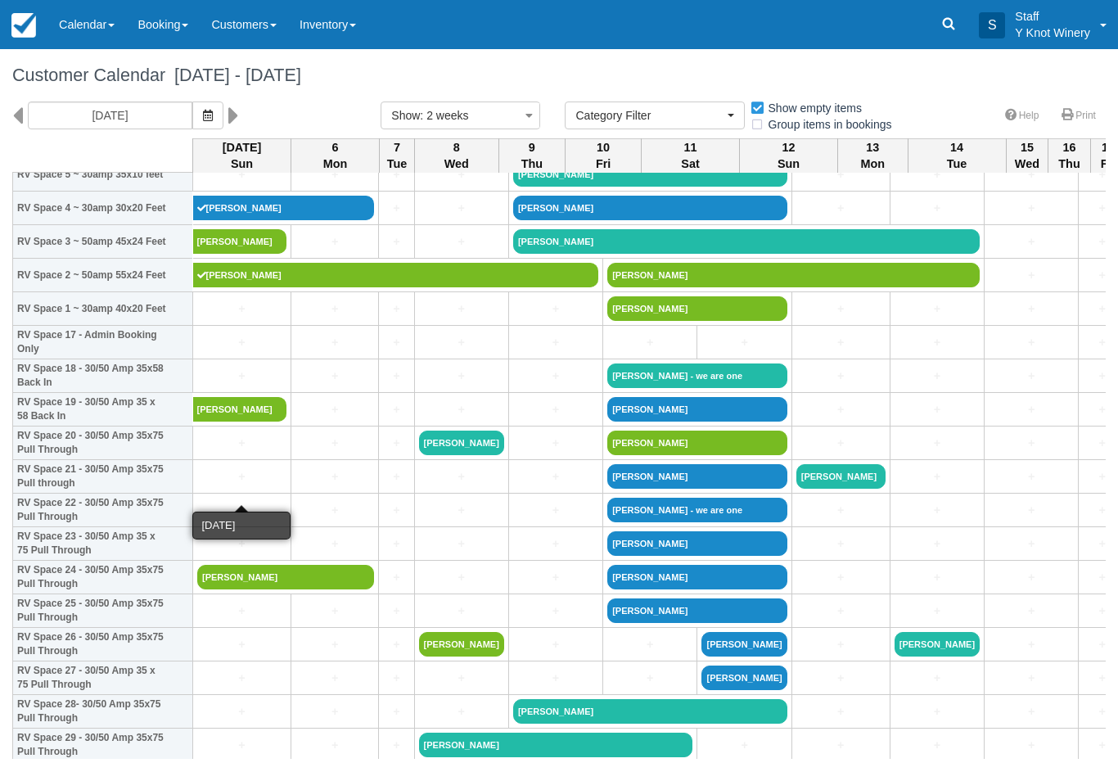
click at [236, 485] on link "+" at bounding box center [241, 476] width 89 height 17
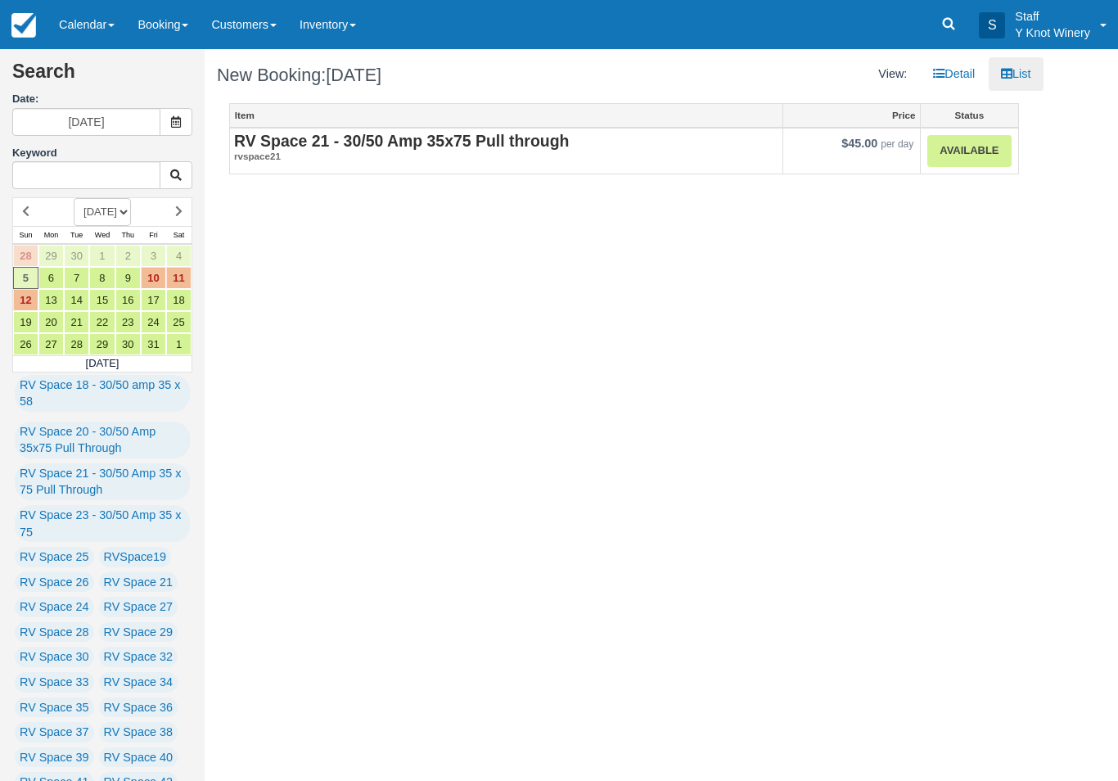
click at [986, 136] on link "Available" at bounding box center [968, 151] width 83 height 32
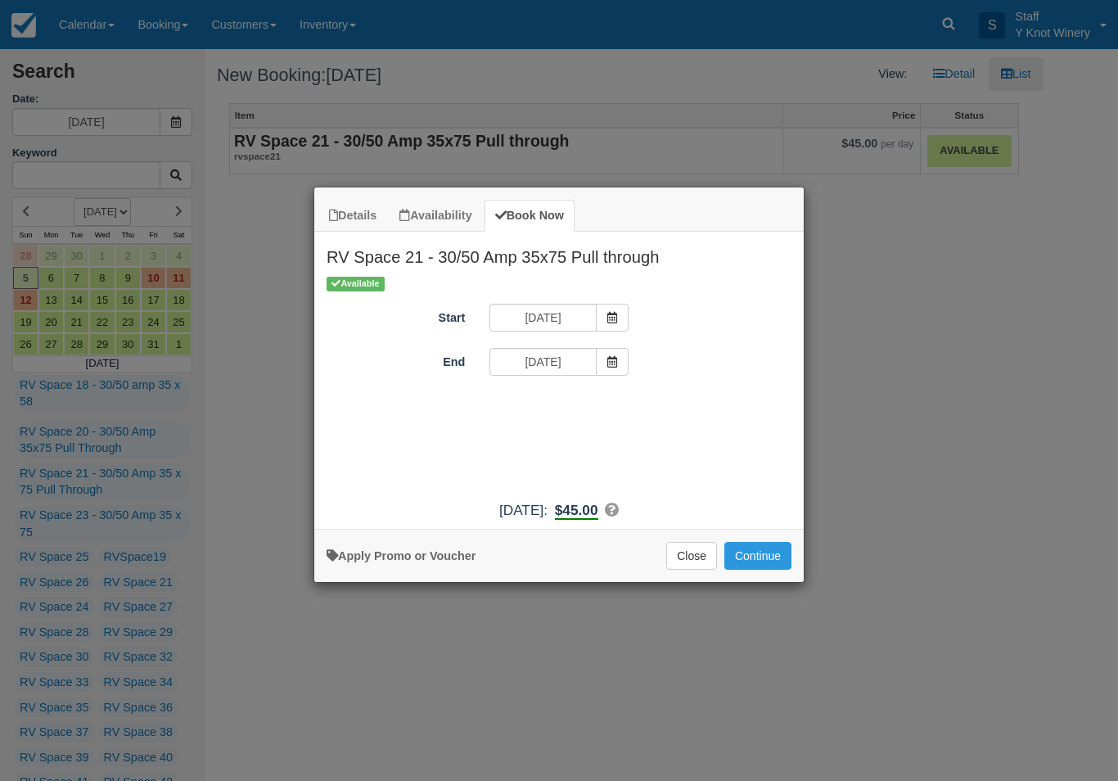
click at [761, 570] on button "Continue" at bounding box center [757, 556] width 67 height 28
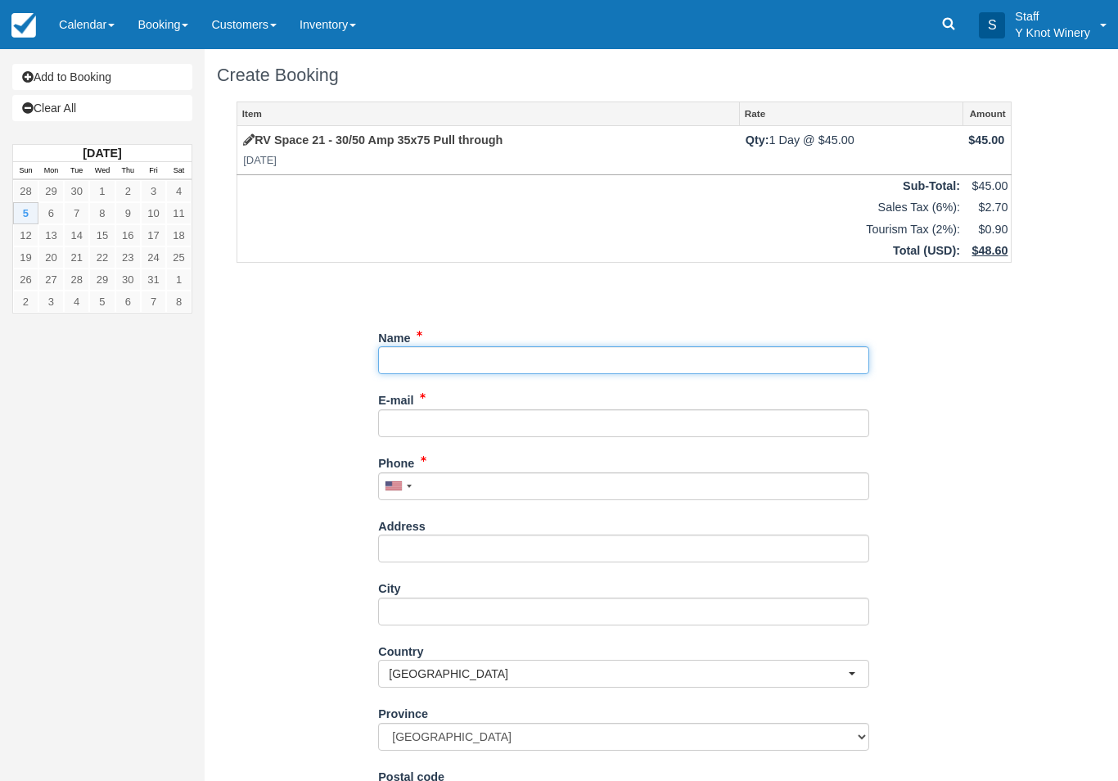
click at [486, 359] on input "Name" at bounding box center [623, 360] width 491 height 28
type input "[PERSON_NAME]"
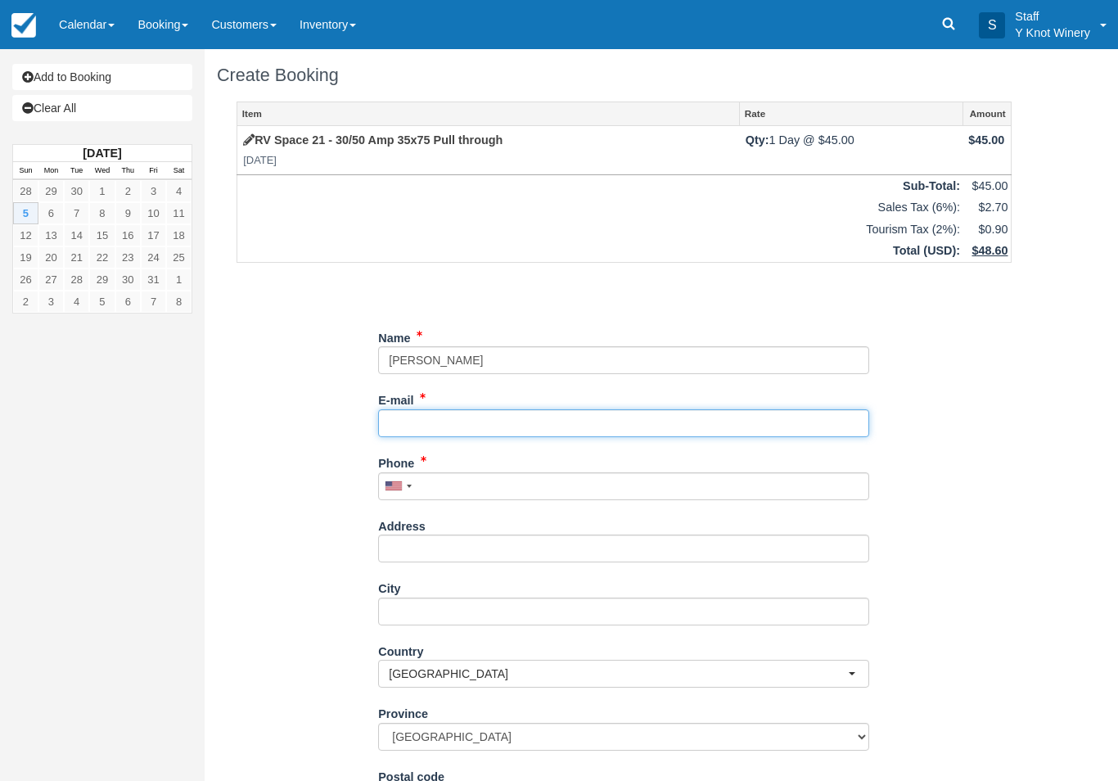
click at [454, 425] on input "E-mail" at bounding box center [623, 423] width 491 height 28
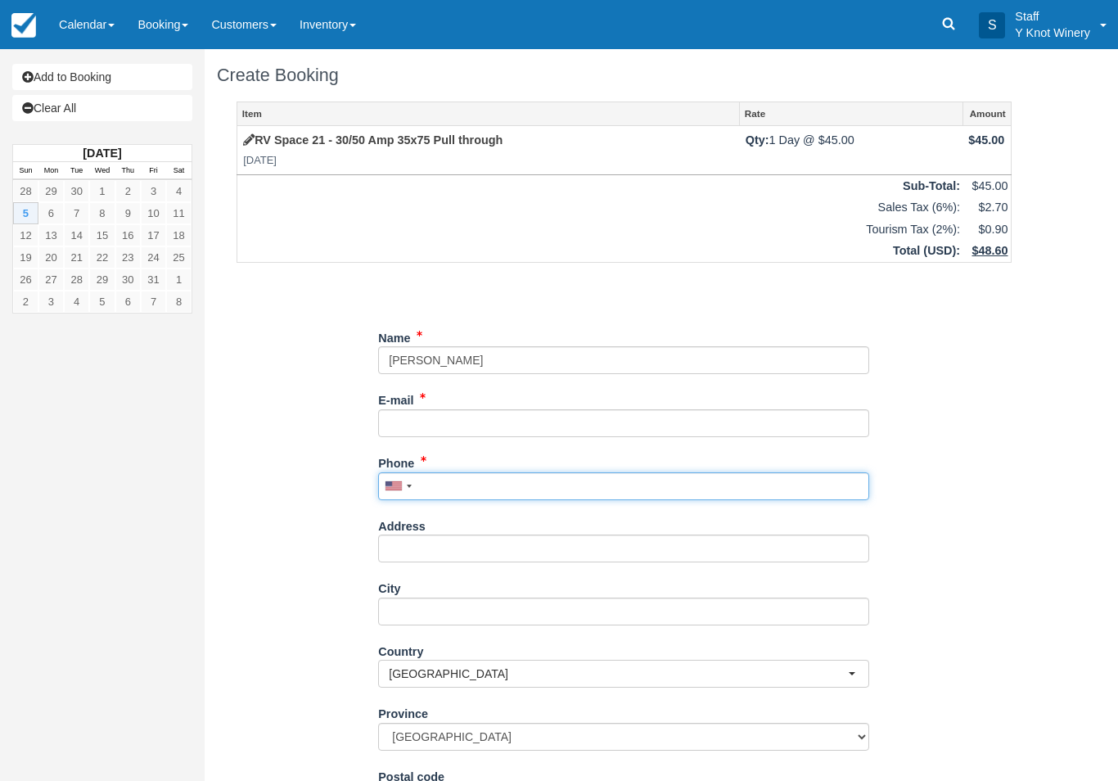
click at [548, 494] on input "Phone" at bounding box center [623, 486] width 491 height 28
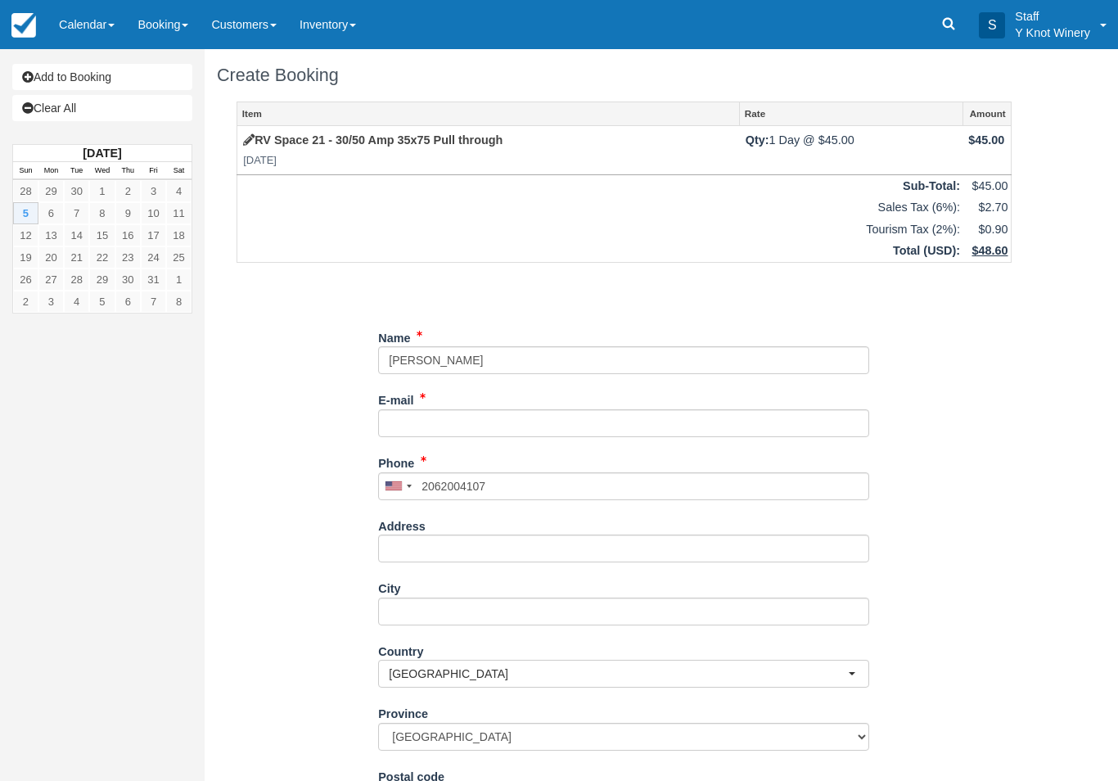
click at [88, 27] on link "Calendar" at bounding box center [86, 24] width 79 height 49
type input "[PHONE_NUMBER]"
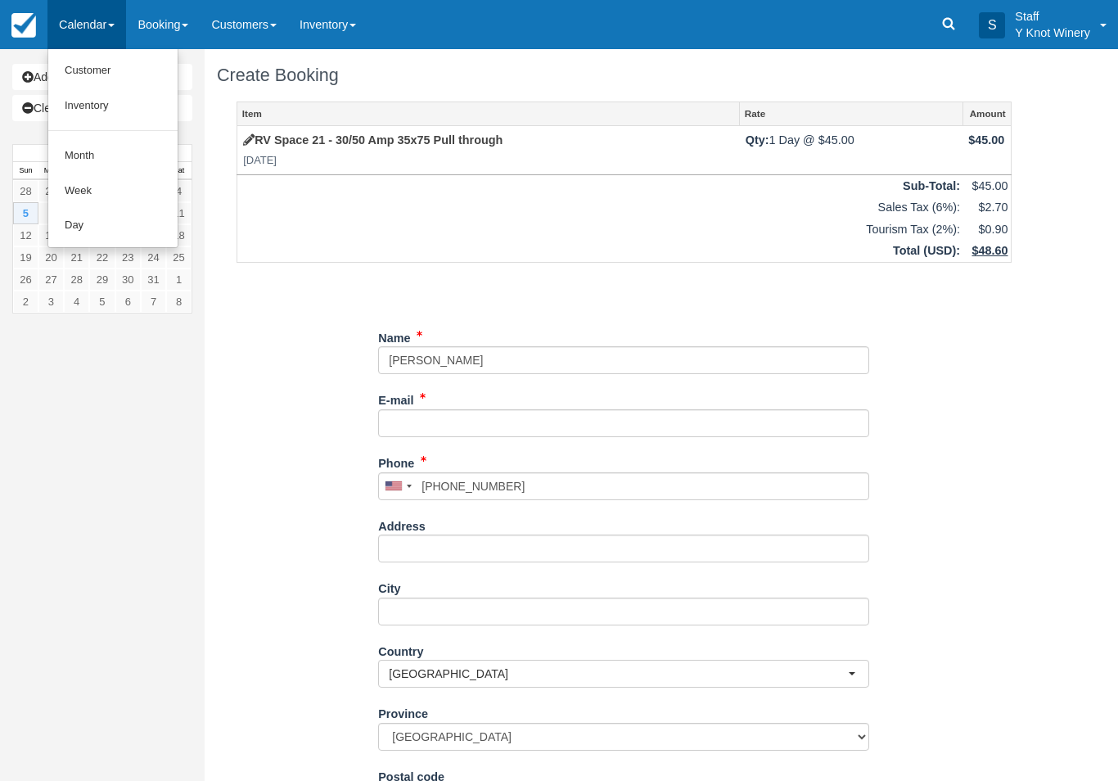
click at [99, 68] on link "Customer" at bounding box center [112, 70] width 129 height 35
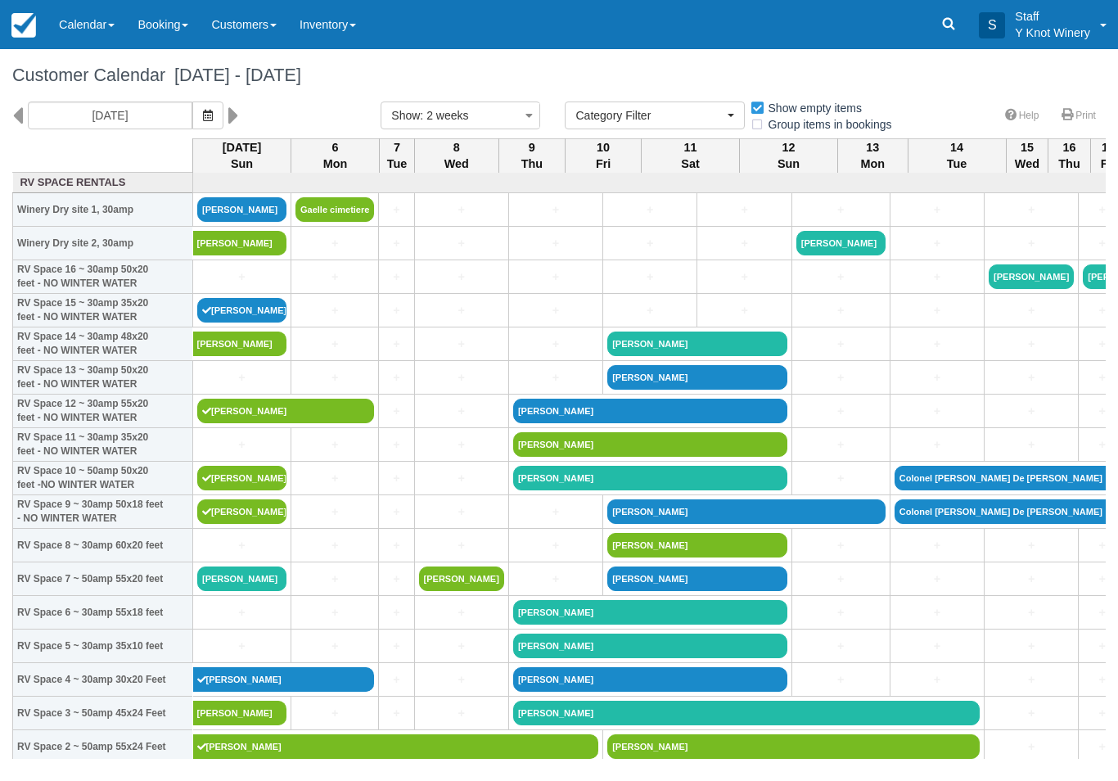
select select
click at [239, 222] on link "[PERSON_NAME]" at bounding box center [241, 209] width 89 height 25
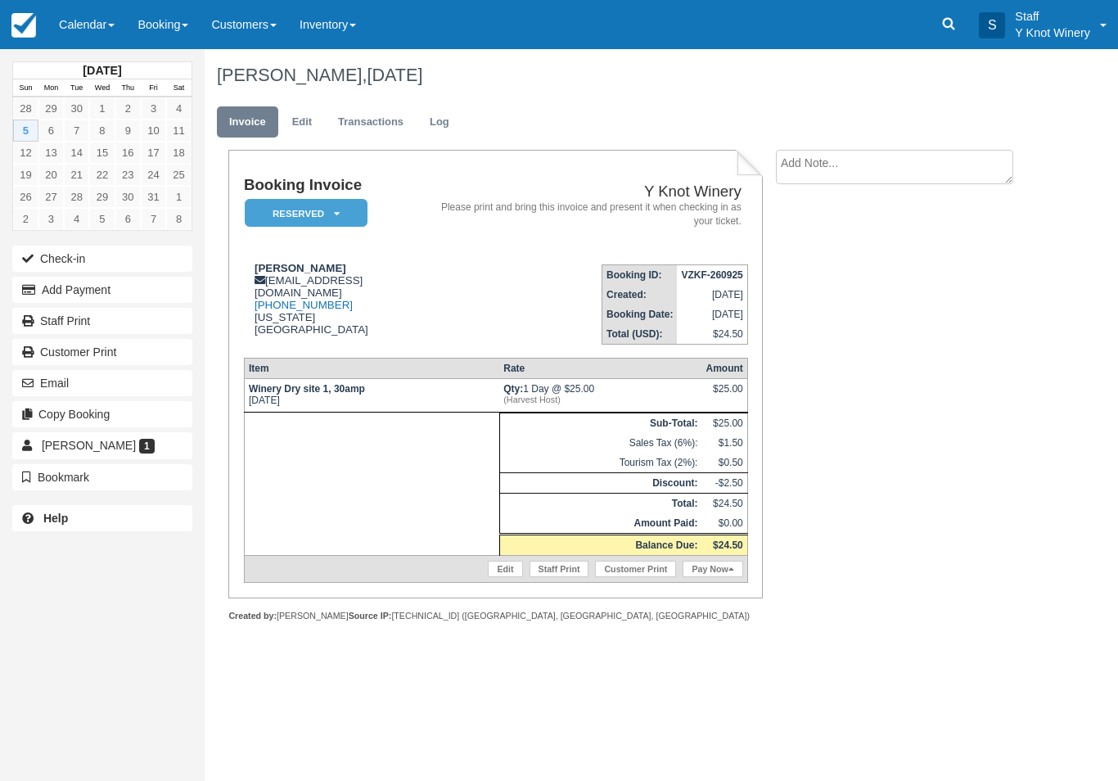
click at [719, 577] on link "Pay Now" at bounding box center [713, 569] width 60 height 16
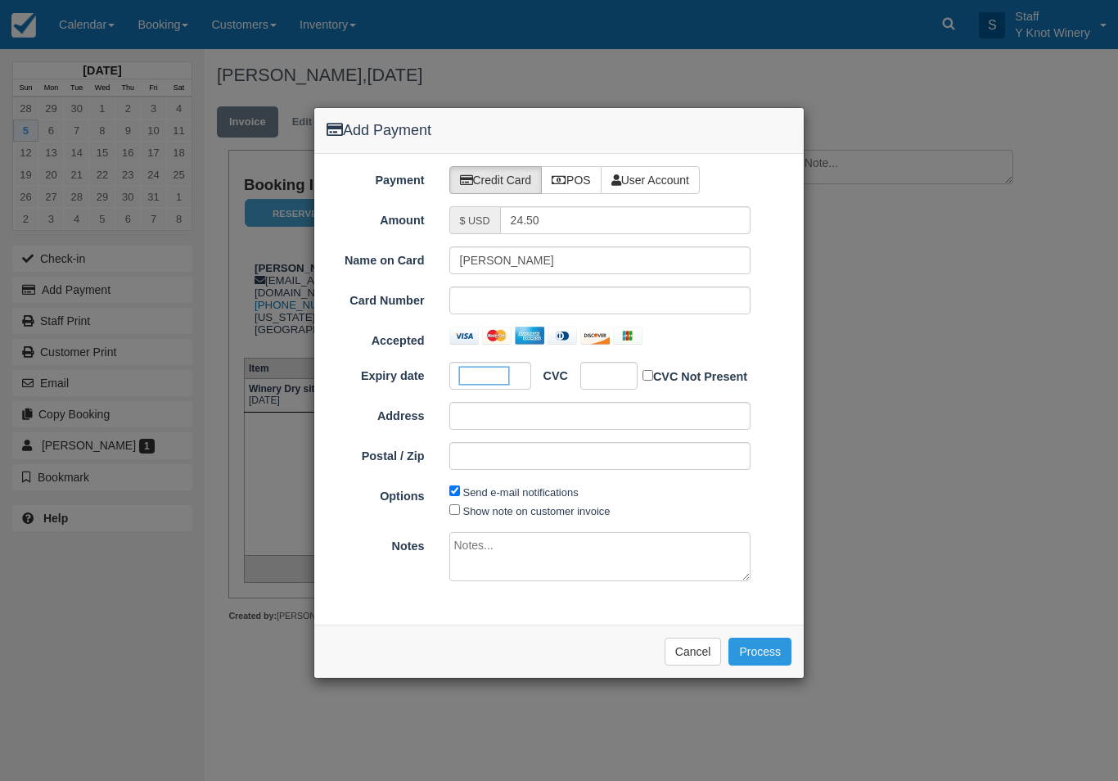
click at [610, 385] on div at bounding box center [608, 376] width 57 height 28
click at [502, 510] on label "Show note on customer invoice" at bounding box center [536, 511] width 147 height 12
click at [460, 510] on input "Show note on customer invoice" at bounding box center [454, 509] width 11 height 11
checkbox input "true"
click at [766, 660] on button "Process" at bounding box center [759, 652] width 63 height 28
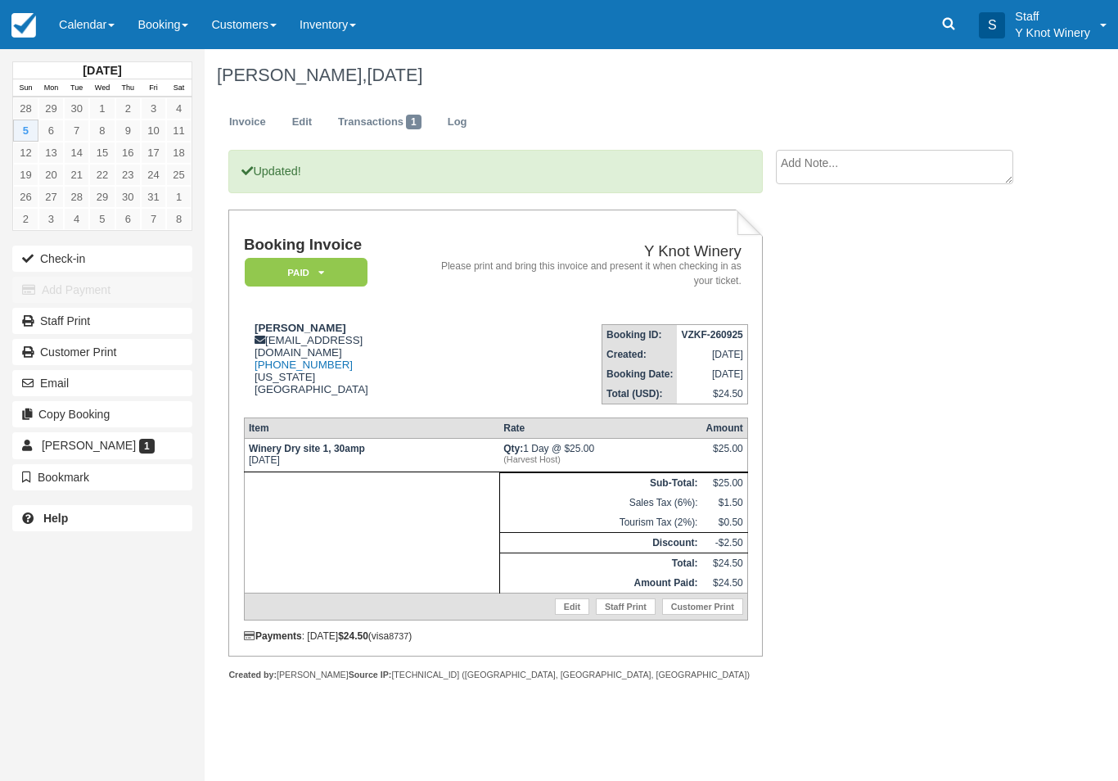
click at [74, 19] on link "Calendar" at bounding box center [86, 24] width 79 height 49
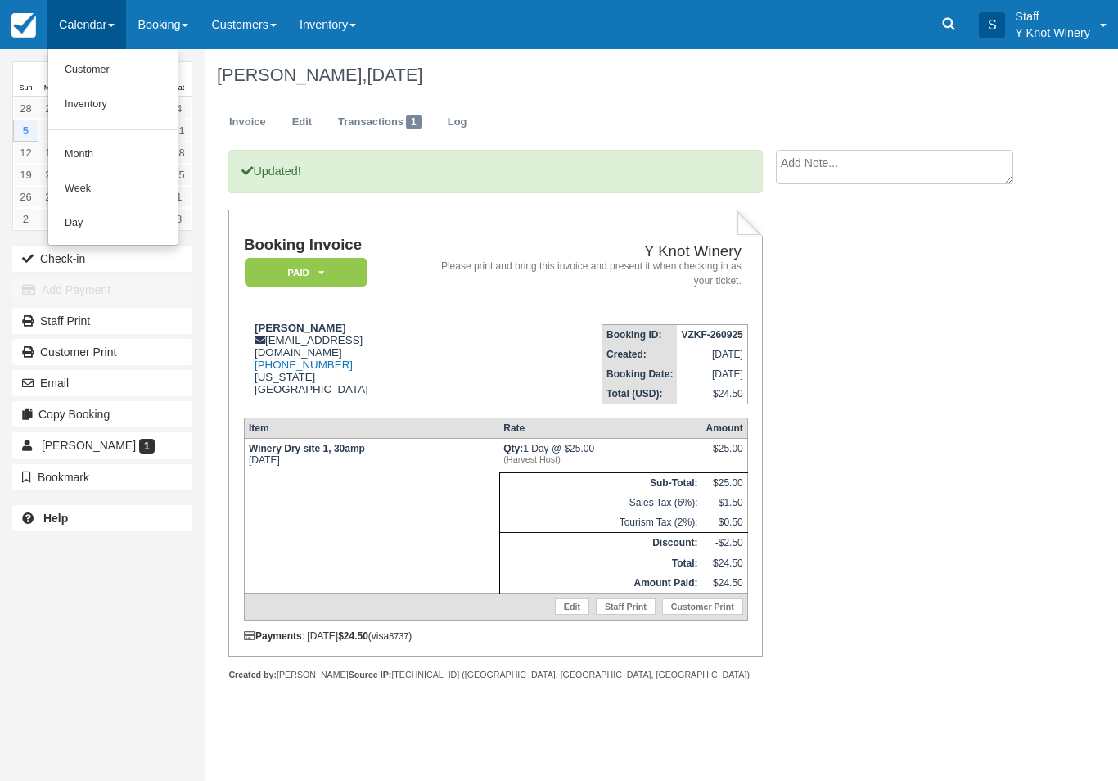
click at [74, 61] on link "Customer" at bounding box center [112, 70] width 129 height 34
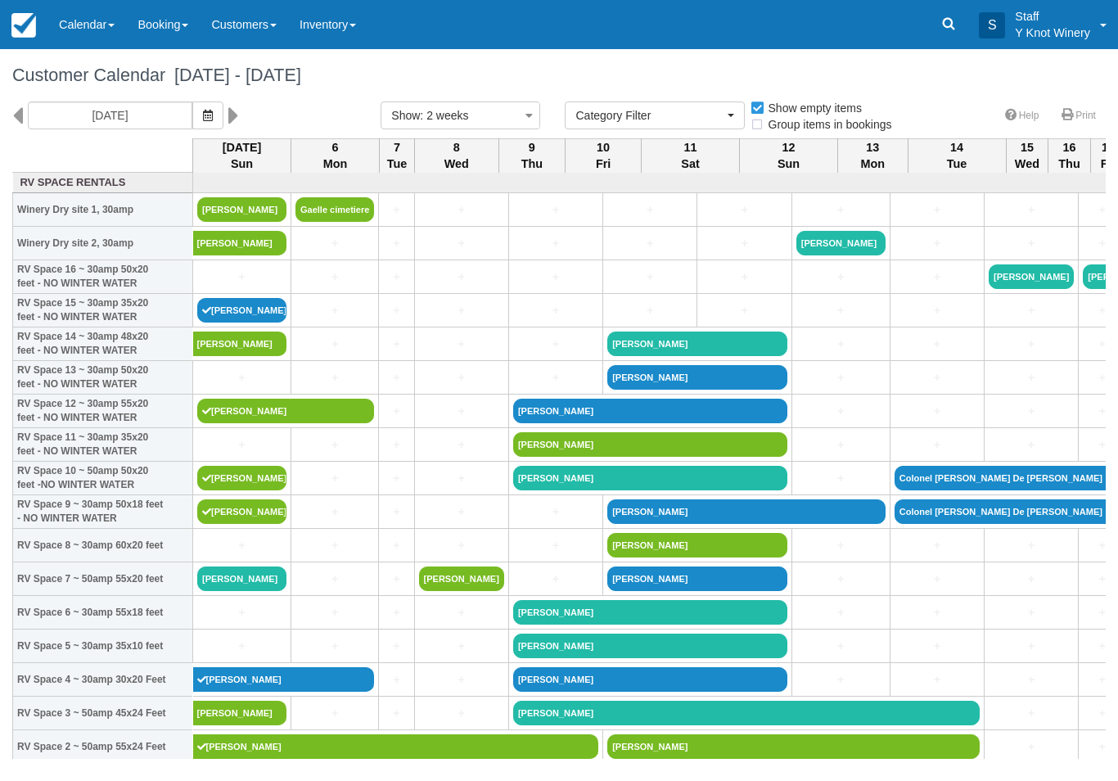
select select
click at [235, 591] on link "[PERSON_NAME]" at bounding box center [241, 578] width 89 height 25
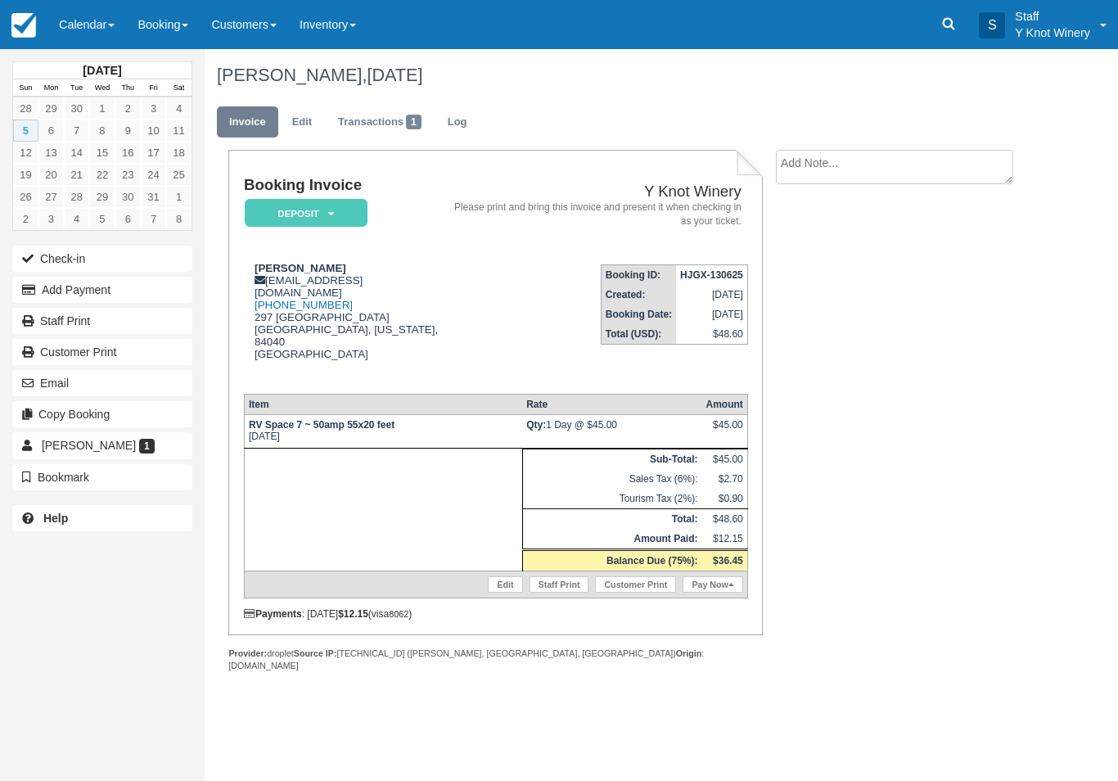
click at [57, 259] on button "Check-in" at bounding box center [102, 259] width 180 height 26
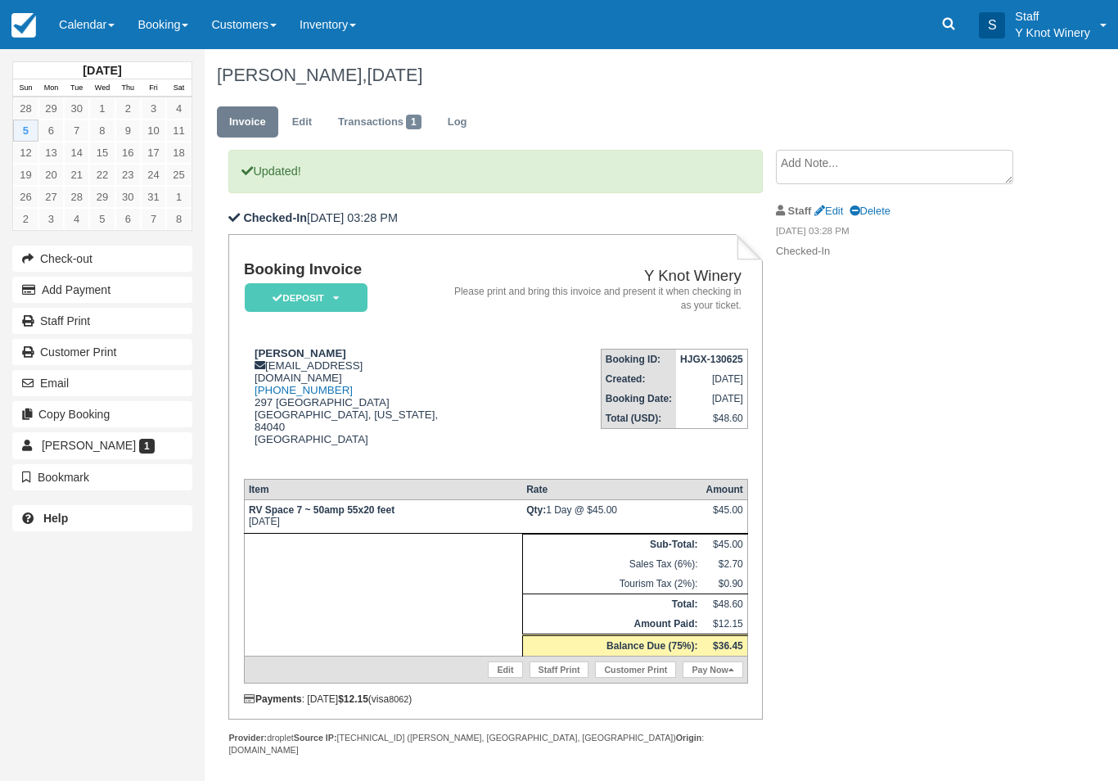
click at [707, 661] on link "Pay Now" at bounding box center [713, 669] width 60 height 16
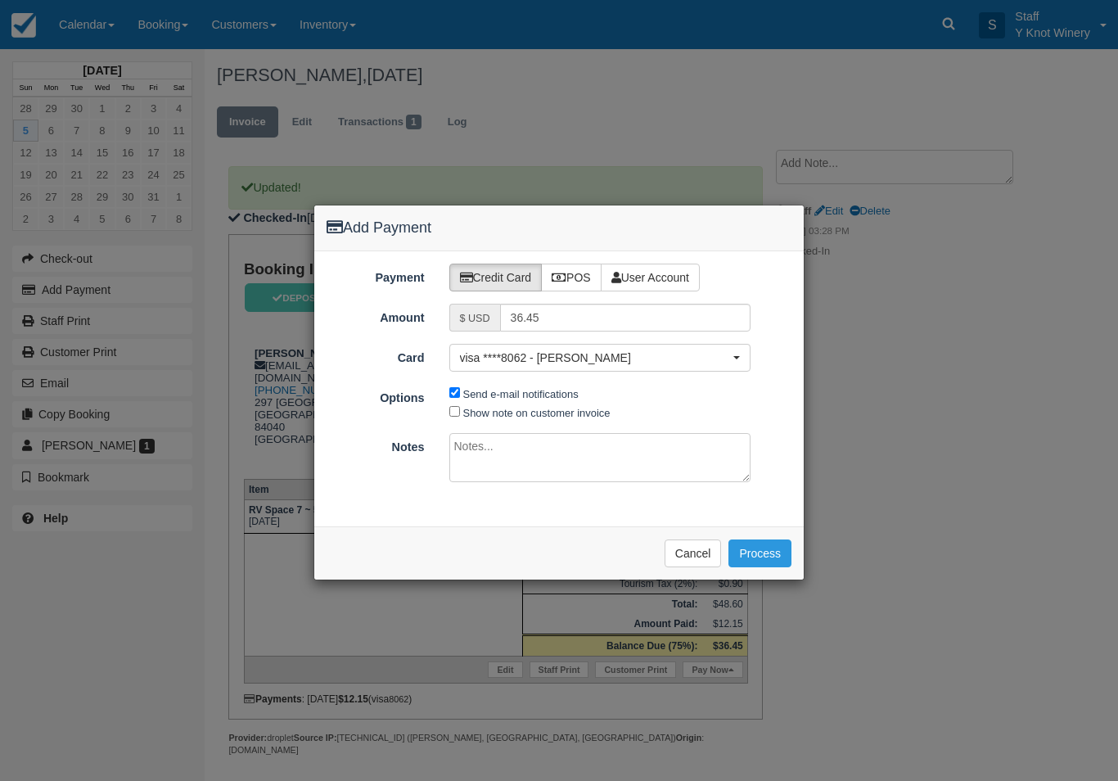
click at [756, 552] on button "Process" at bounding box center [759, 553] width 63 height 28
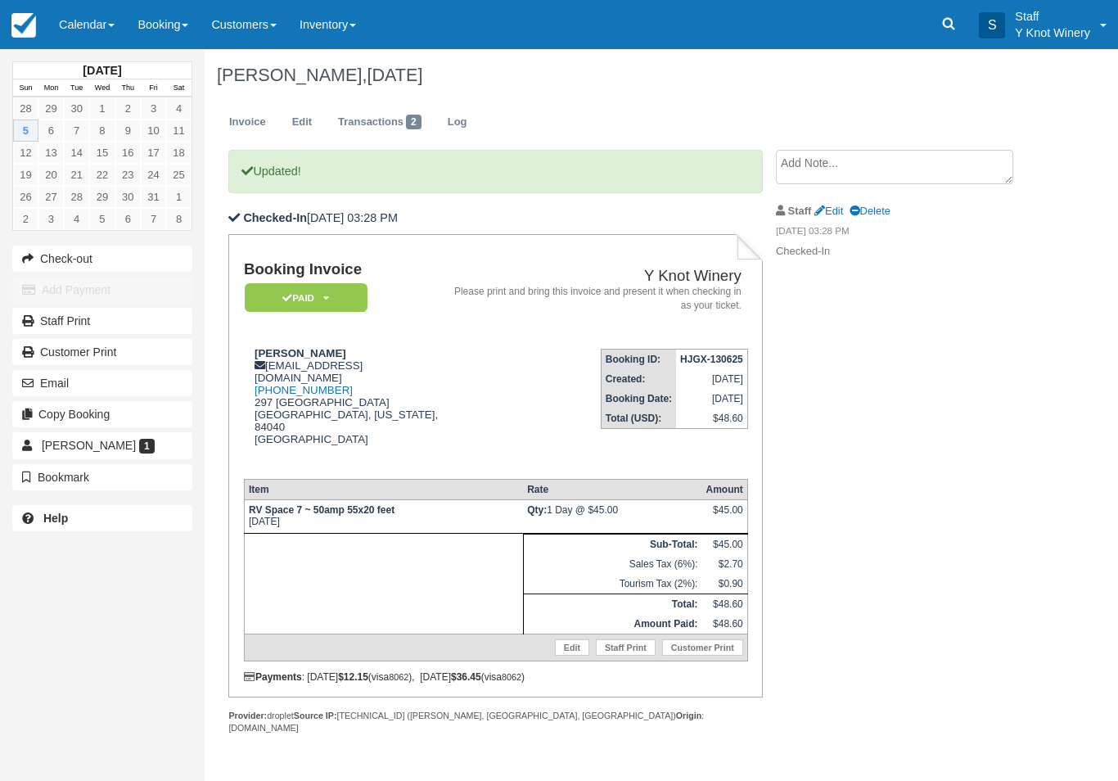
click at [89, 41] on link "Calendar" at bounding box center [86, 24] width 79 height 49
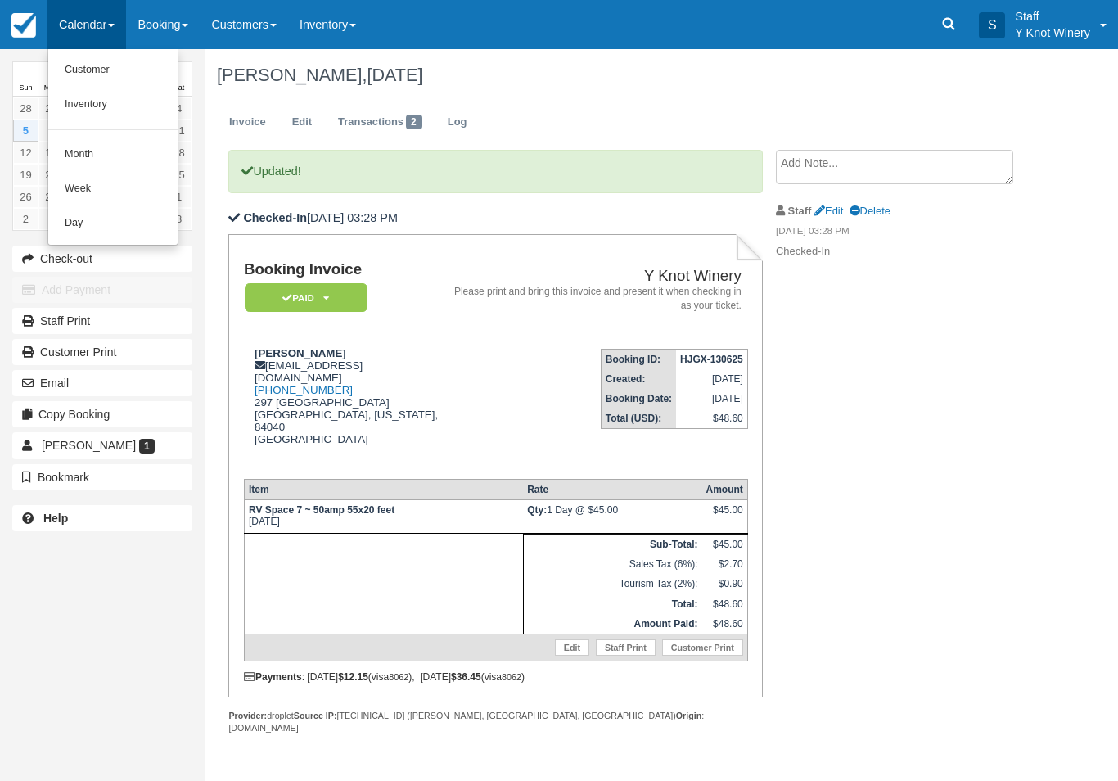
click at [115, 76] on link "Customer" at bounding box center [112, 70] width 129 height 34
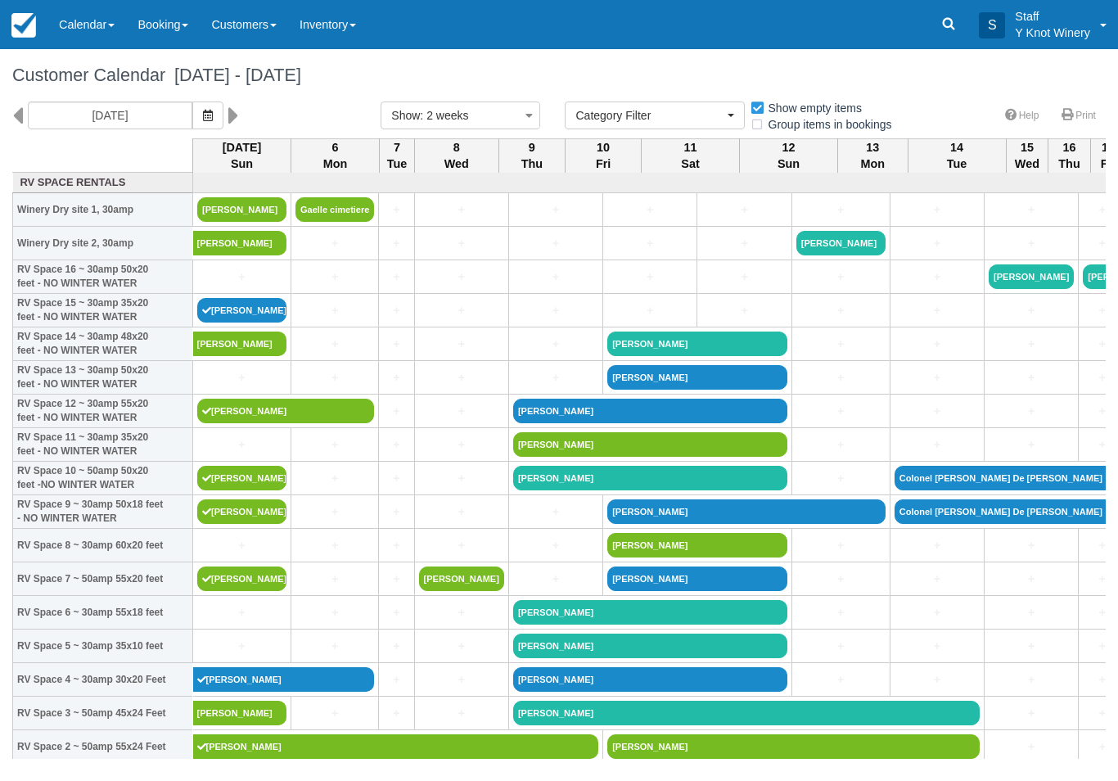
select select
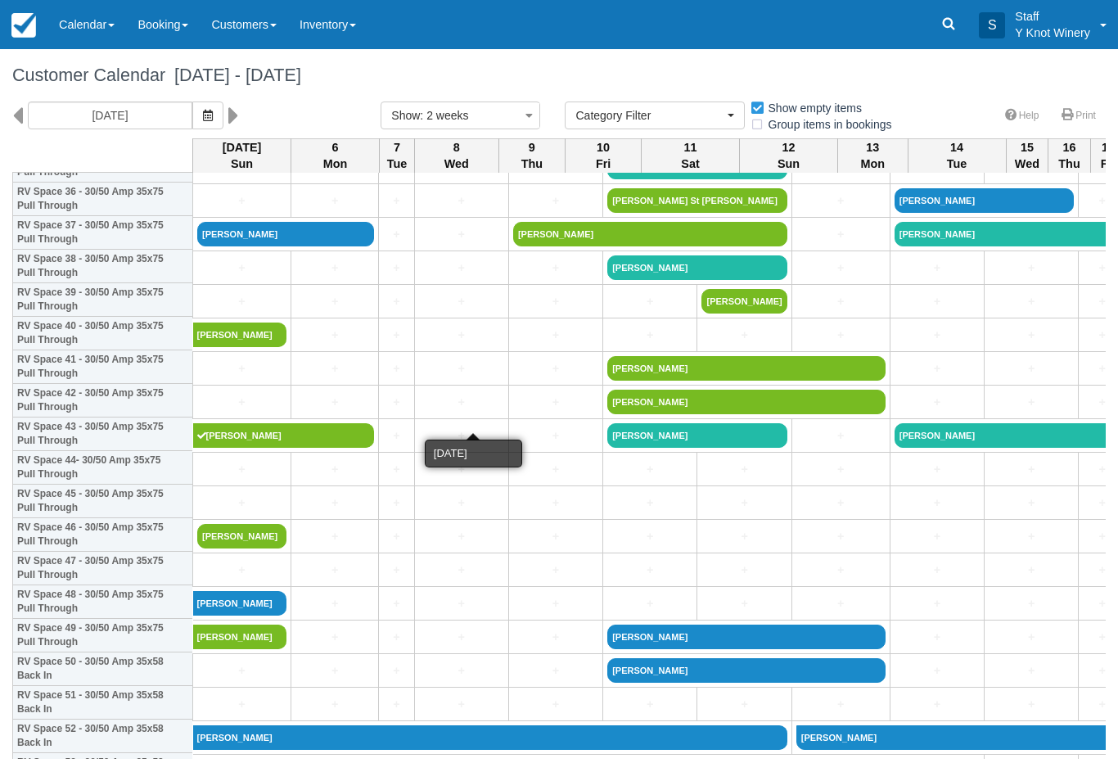
scroll to position [1252, 0]
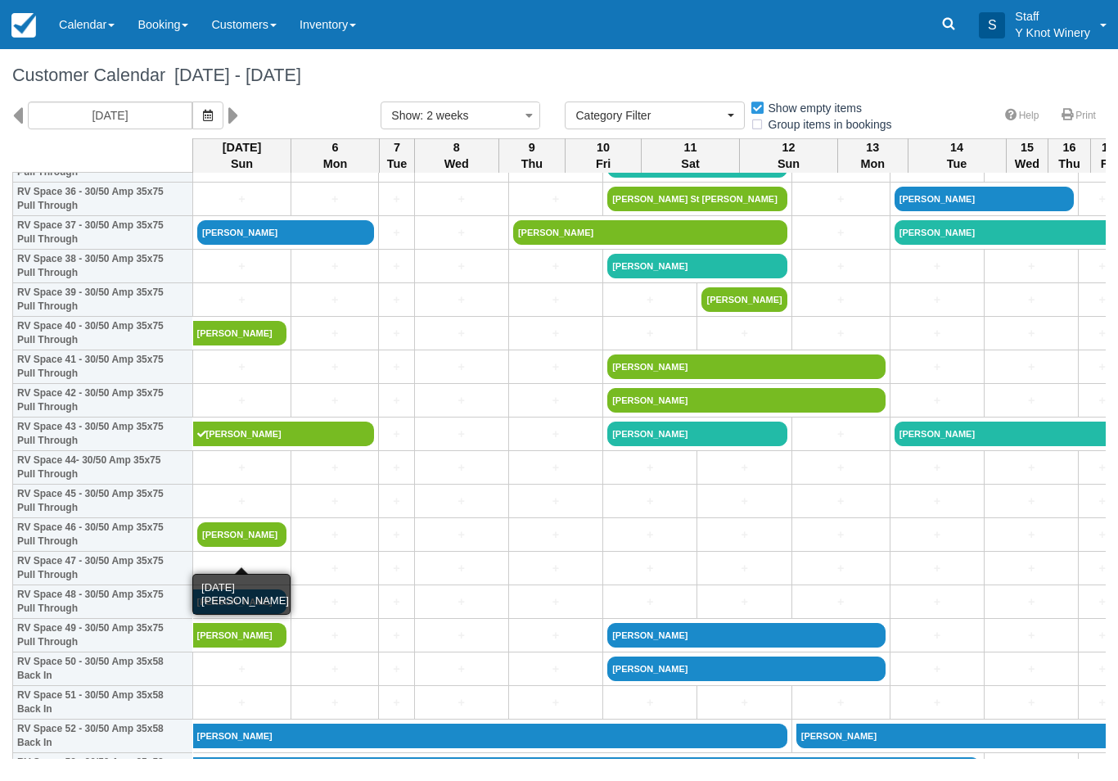
click at [235, 547] on link "[PERSON_NAME]" at bounding box center [241, 534] width 89 height 25
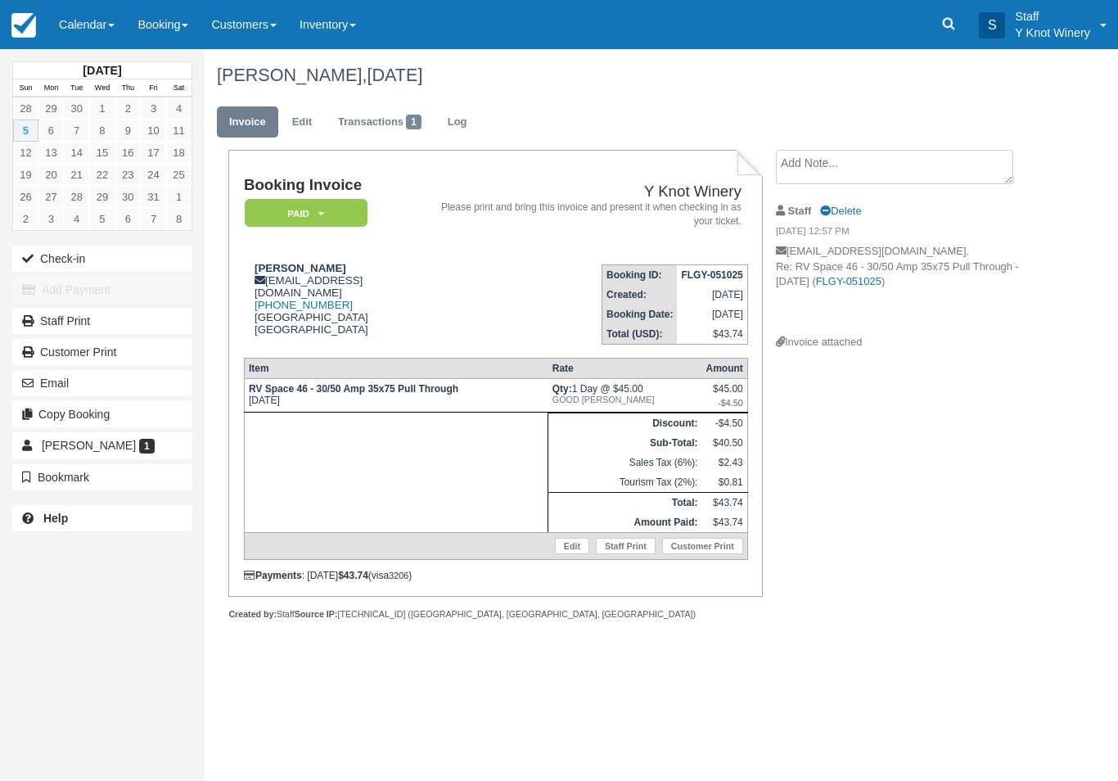
click at [576, 549] on link "Edit" at bounding box center [572, 546] width 34 height 16
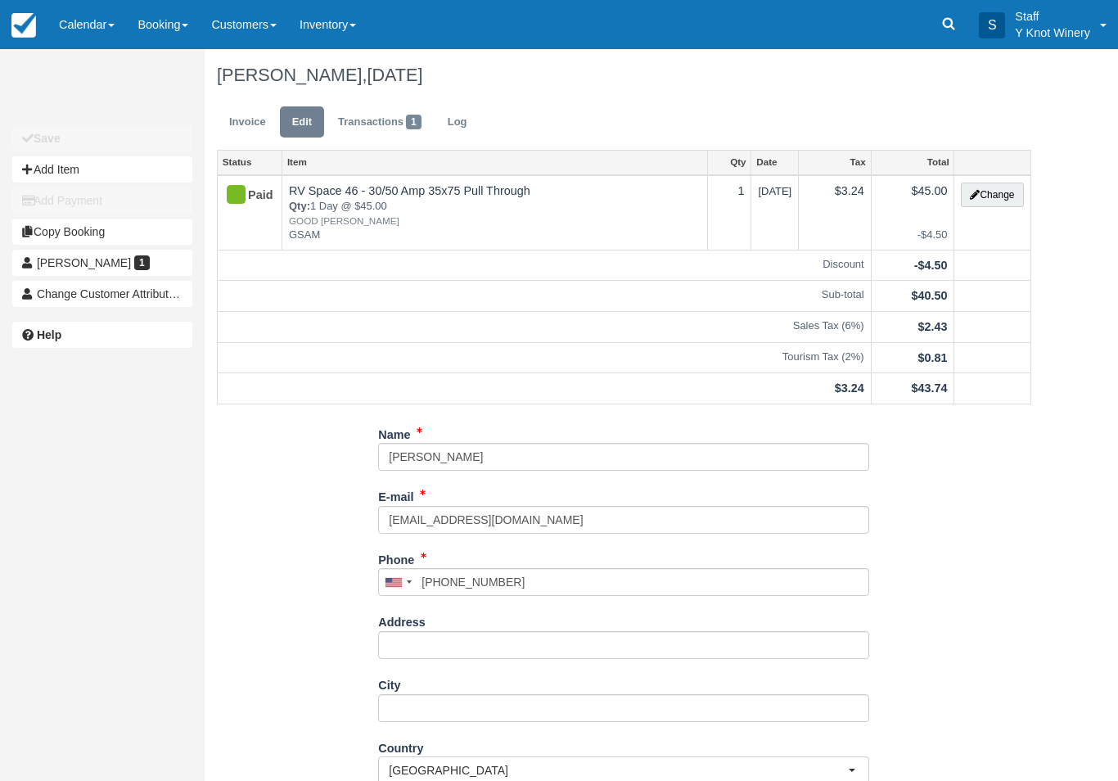
click at [1004, 191] on button "Change" at bounding box center [992, 195] width 62 height 25
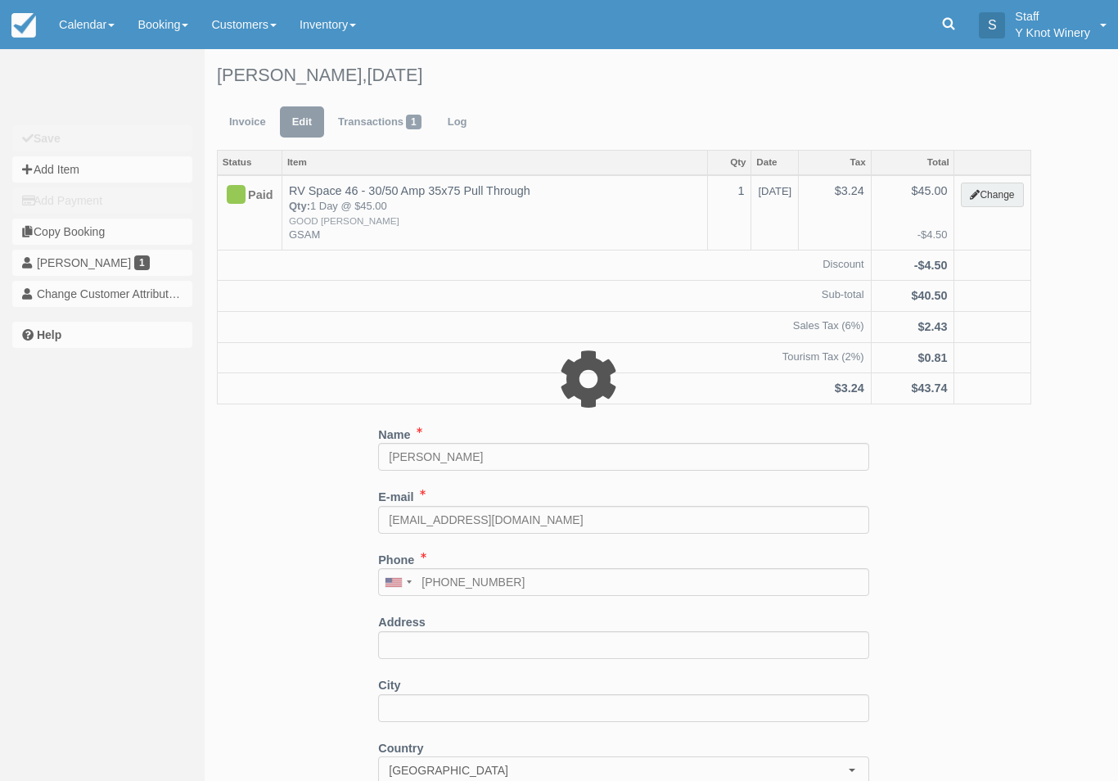
type input "45.00"
type input "GSAM"
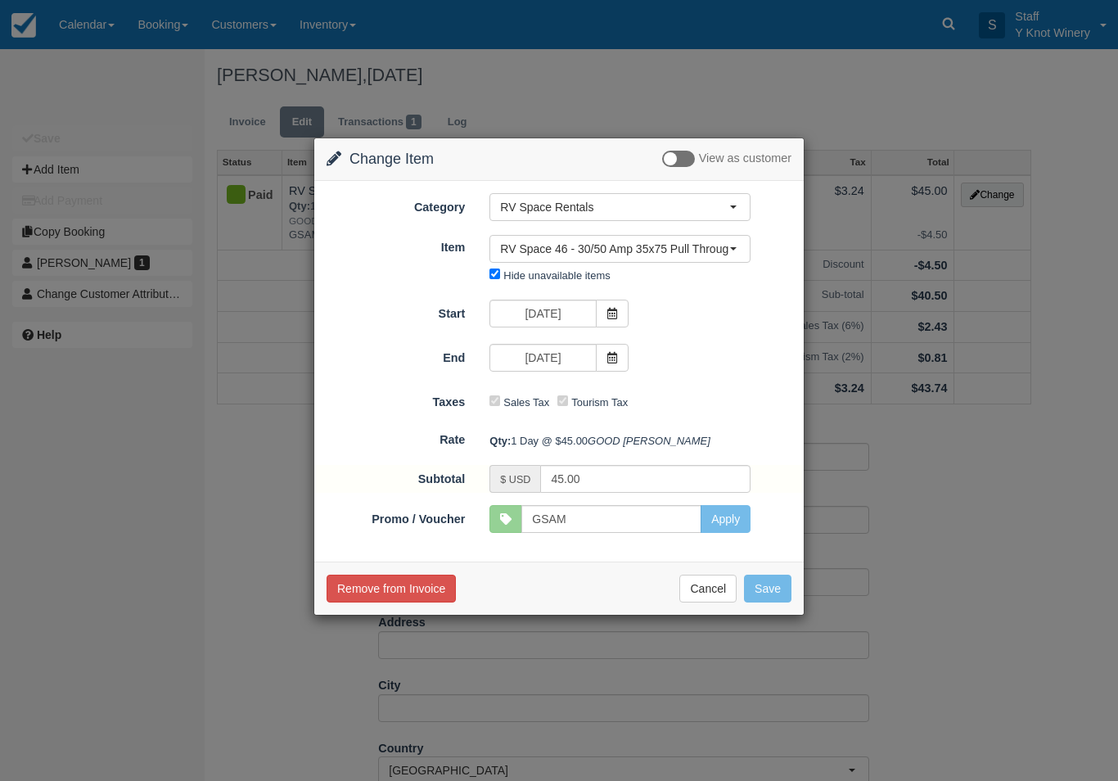
click at [616, 359] on icon at bounding box center [612, 357] width 11 height 11
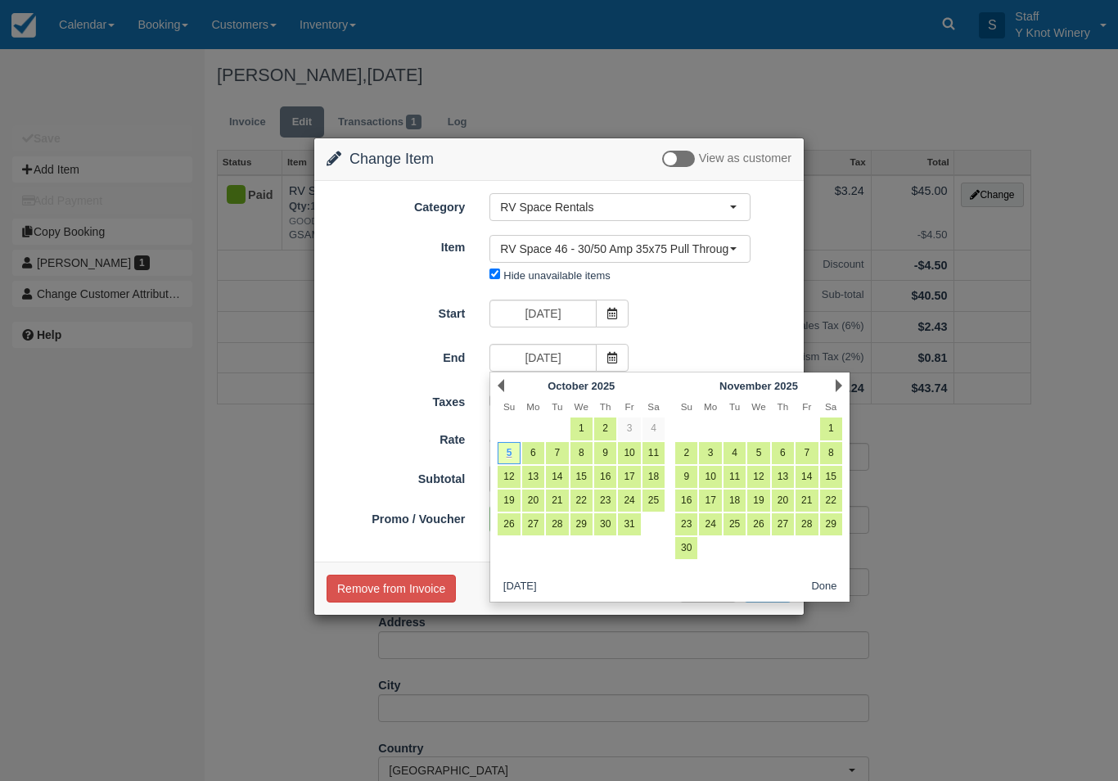
click at [532, 449] on link "6" at bounding box center [533, 453] width 22 height 22
type input "10/06/25"
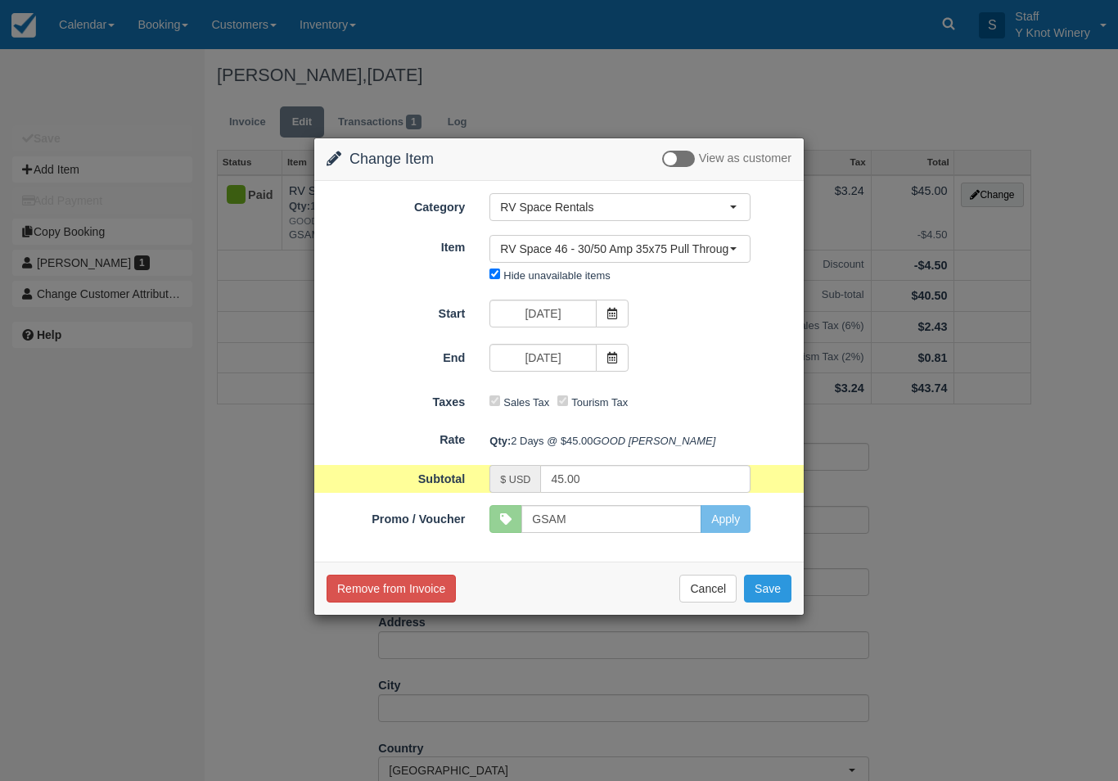
type input "90.00"
click at [769, 602] on button "Save" at bounding box center [767, 589] width 47 height 28
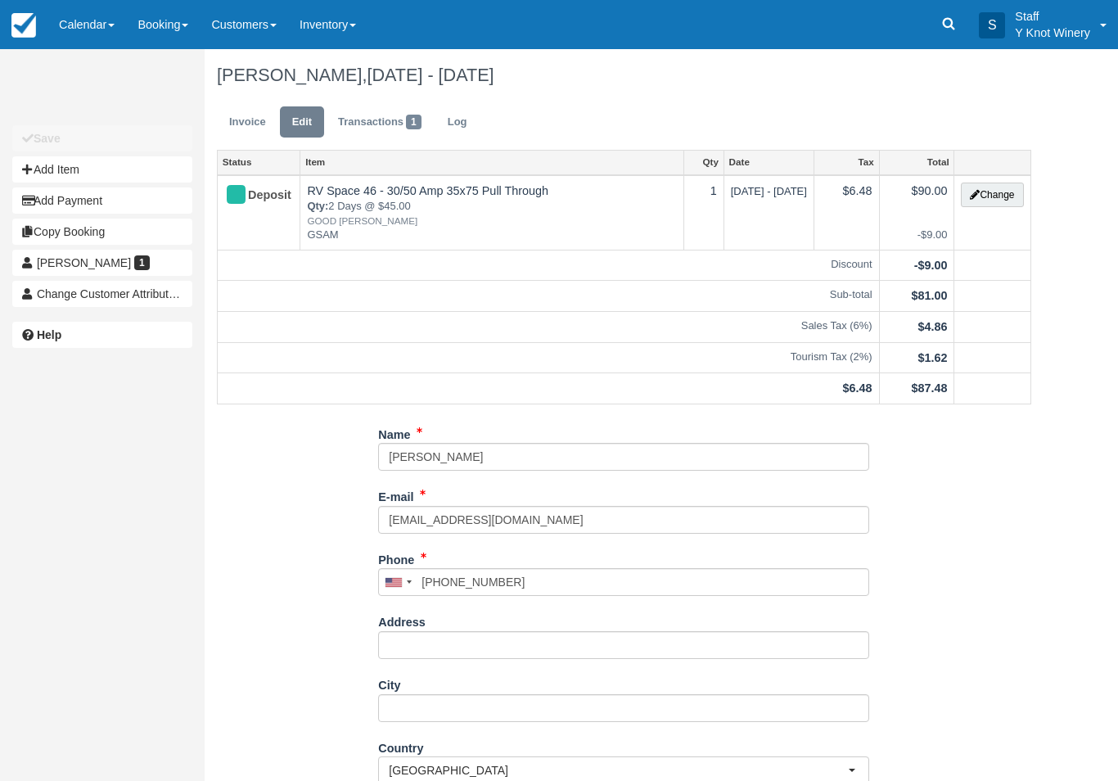
click at [254, 123] on link "Invoice" at bounding box center [247, 122] width 61 height 32
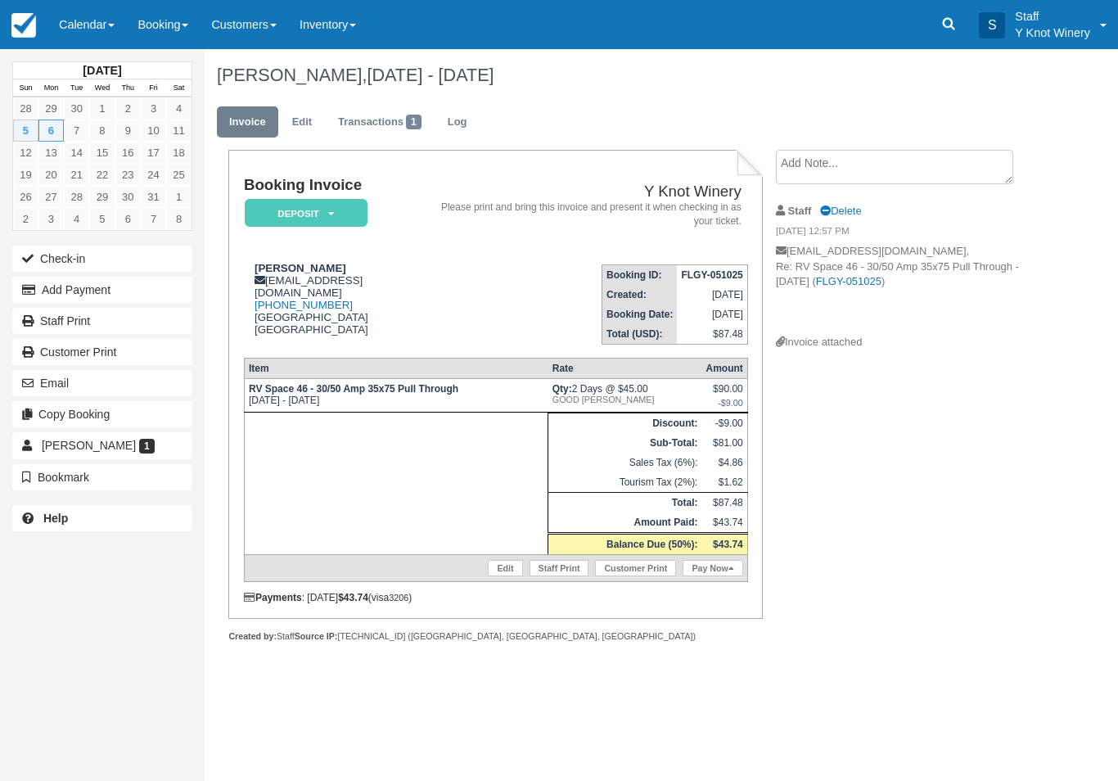
click at [500, 576] on link "Edit" at bounding box center [505, 568] width 34 height 16
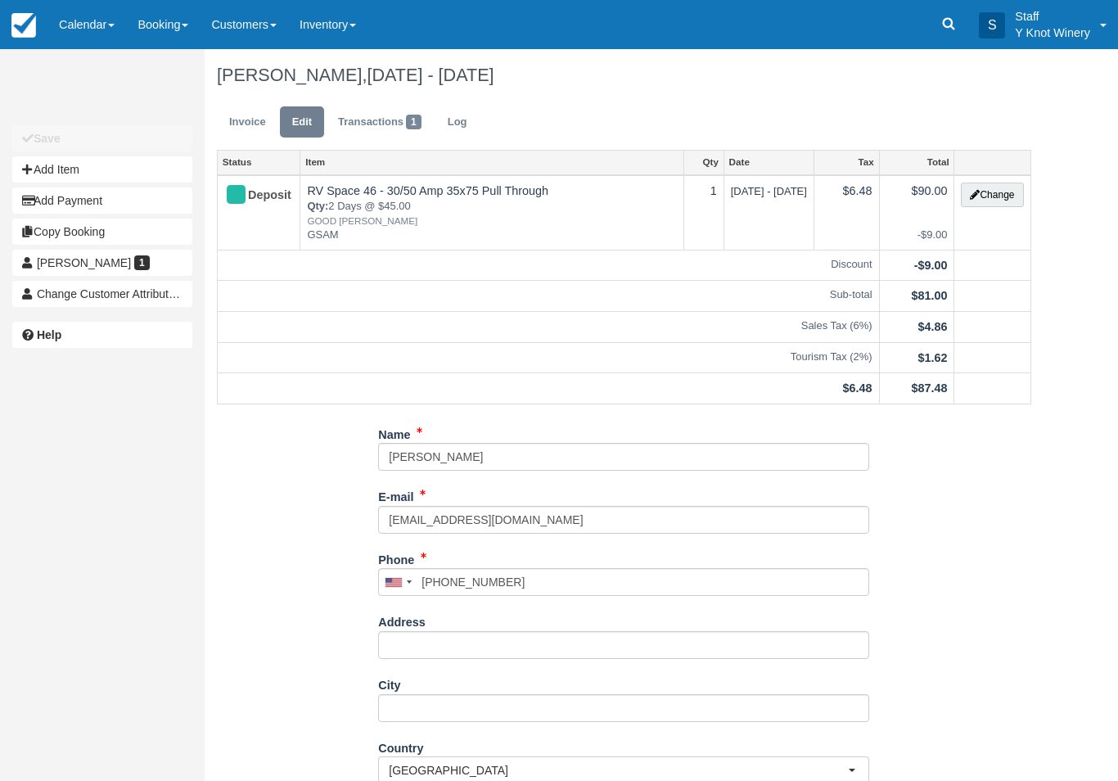
click at [994, 190] on button "Change" at bounding box center [992, 195] width 62 height 25
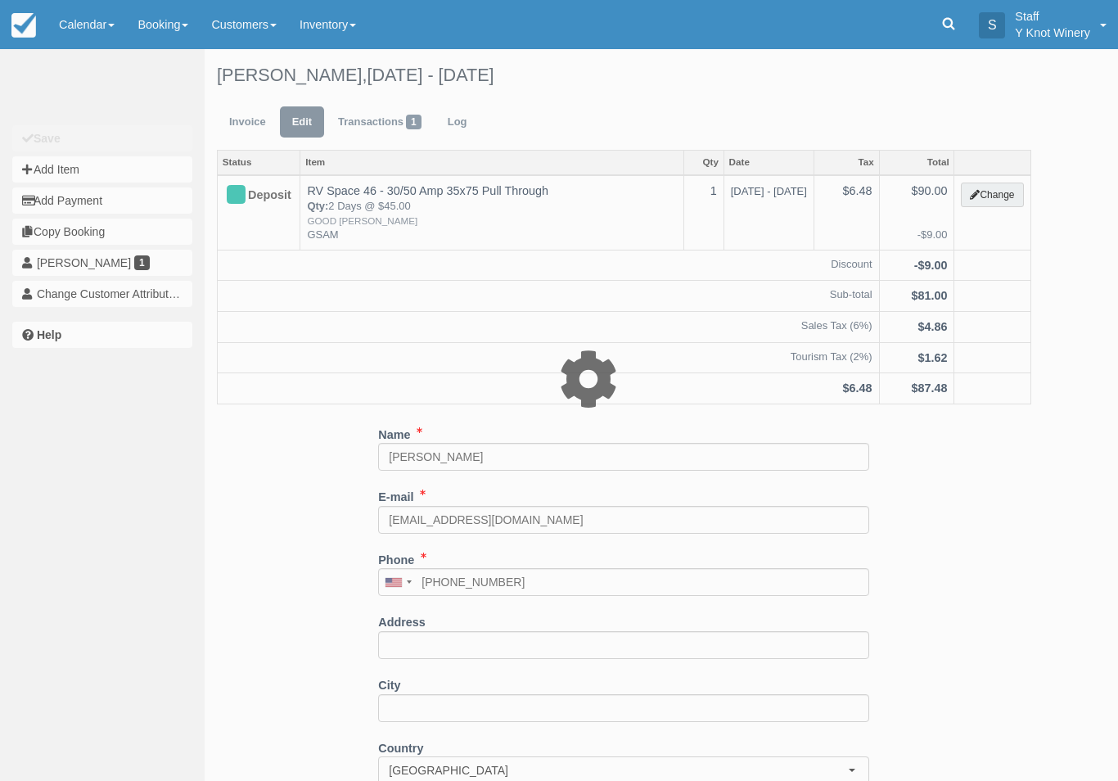
type input "90.00"
type input "GSAM"
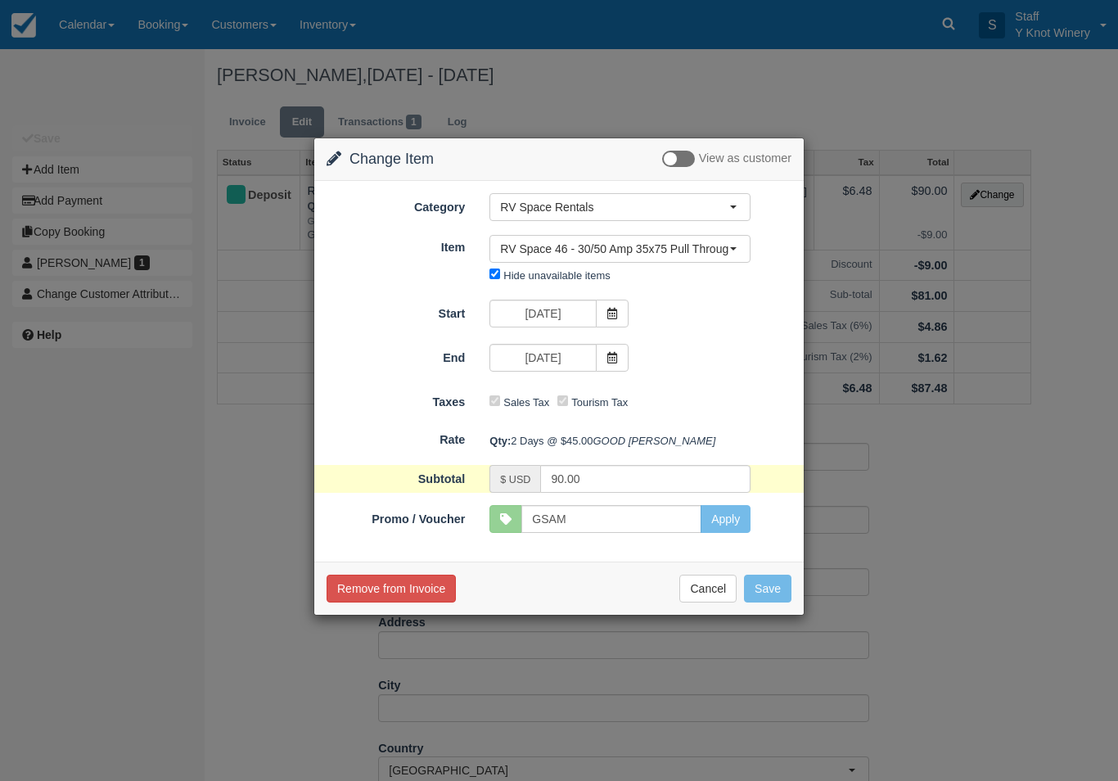
click at [613, 352] on icon at bounding box center [612, 357] width 11 height 11
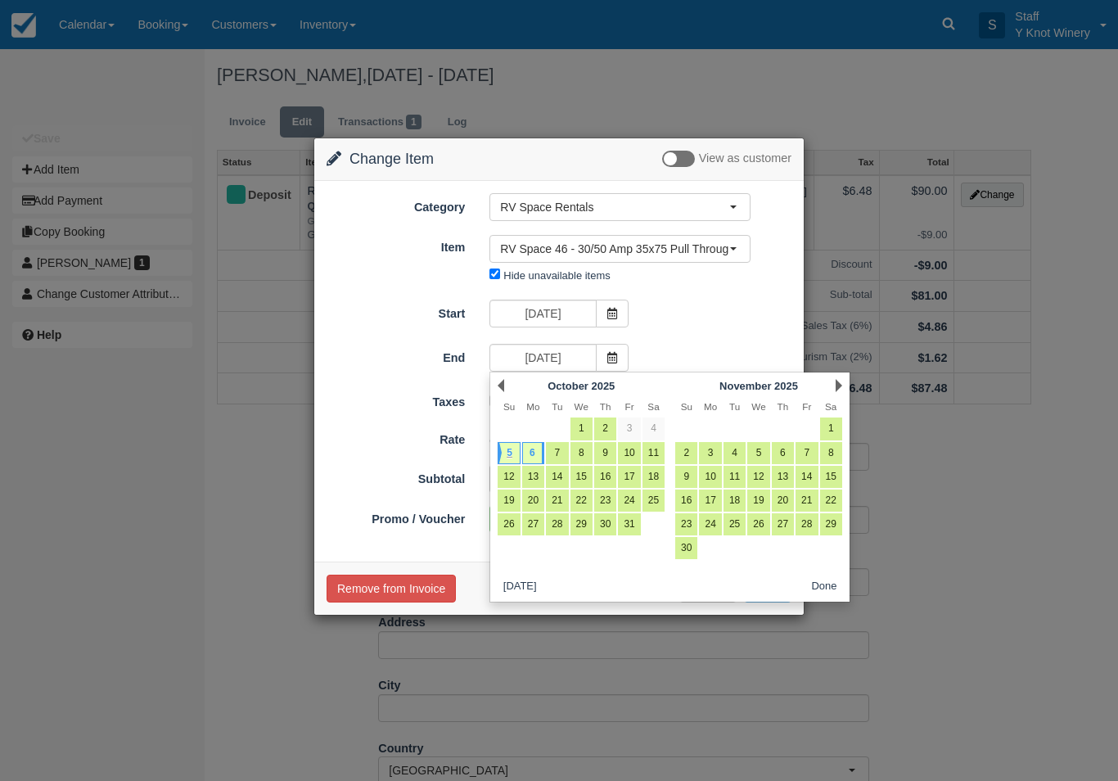
click at [512, 454] on link "5" at bounding box center [509, 453] width 22 height 22
type input "10/05/25"
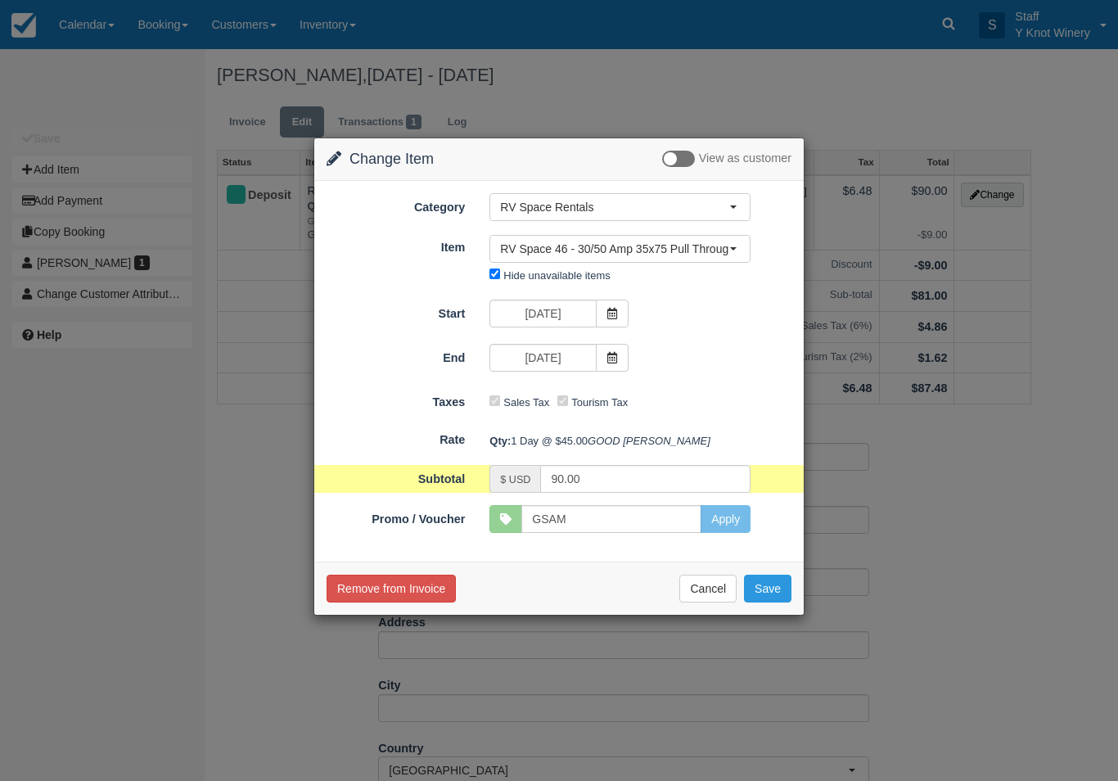
type input "45.00"
click at [774, 602] on button "Save" at bounding box center [767, 589] width 47 height 28
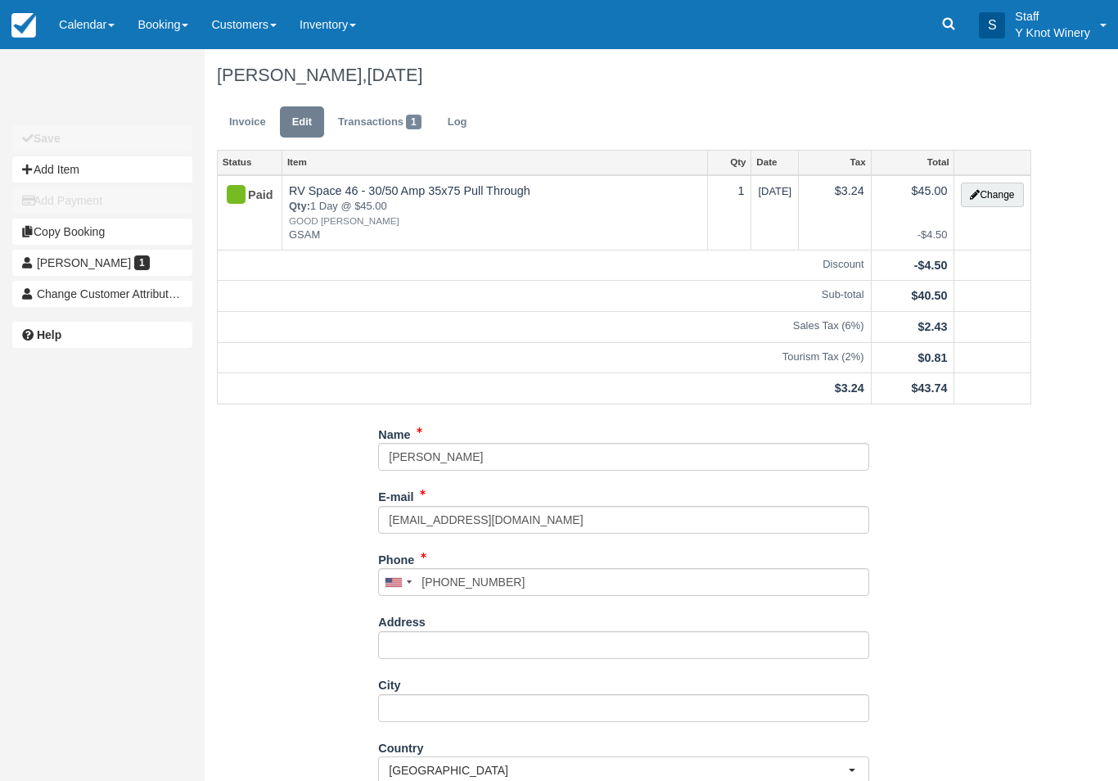
click at [252, 116] on link "Invoice" at bounding box center [247, 122] width 61 height 32
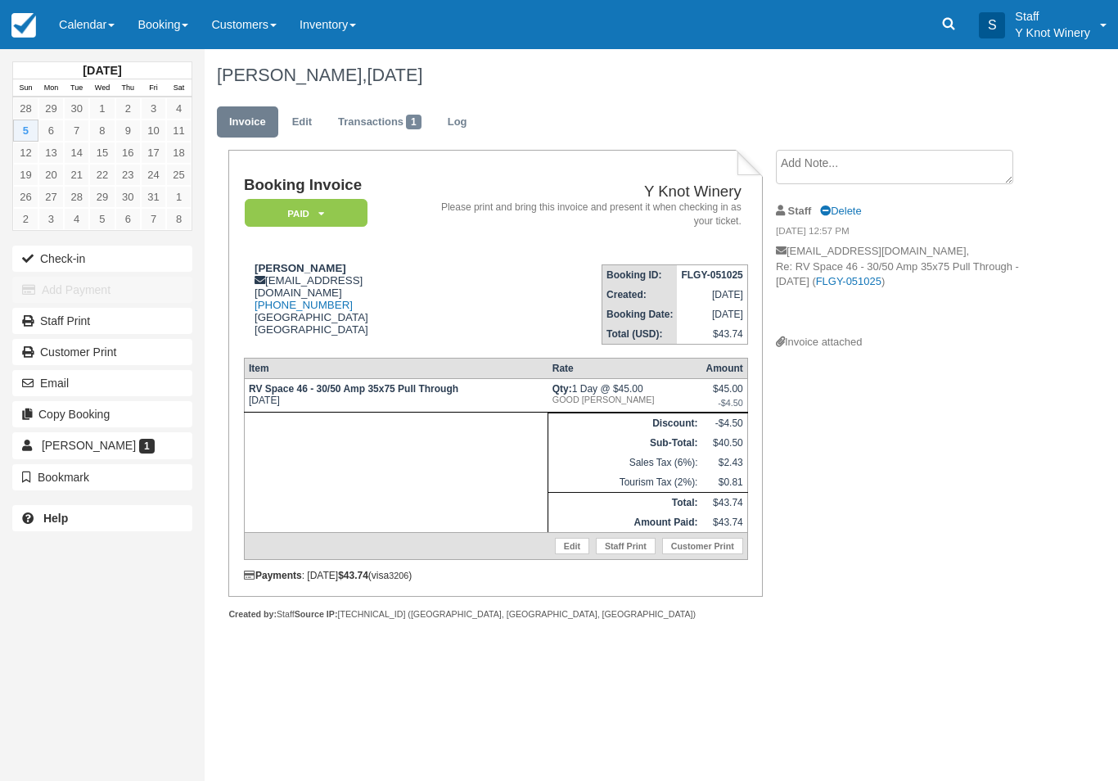
click at [87, 6] on link "Calendar" at bounding box center [86, 24] width 79 height 49
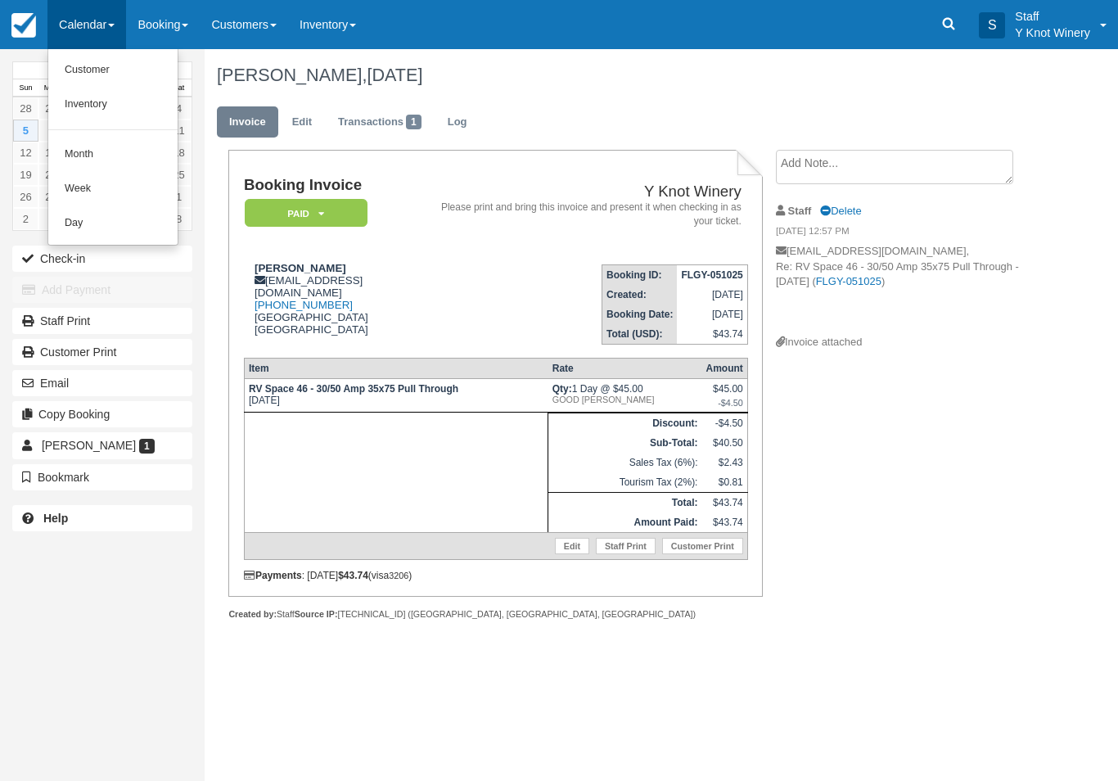
click at [86, 70] on link "Customer" at bounding box center [112, 70] width 129 height 34
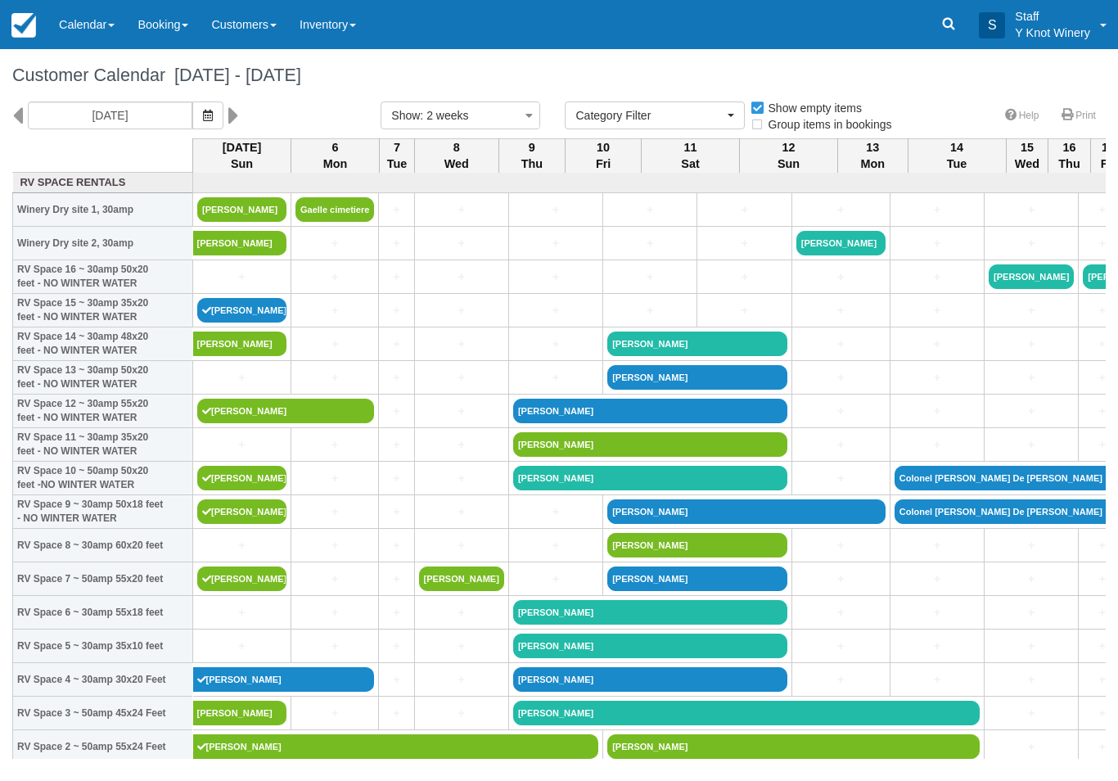
select select
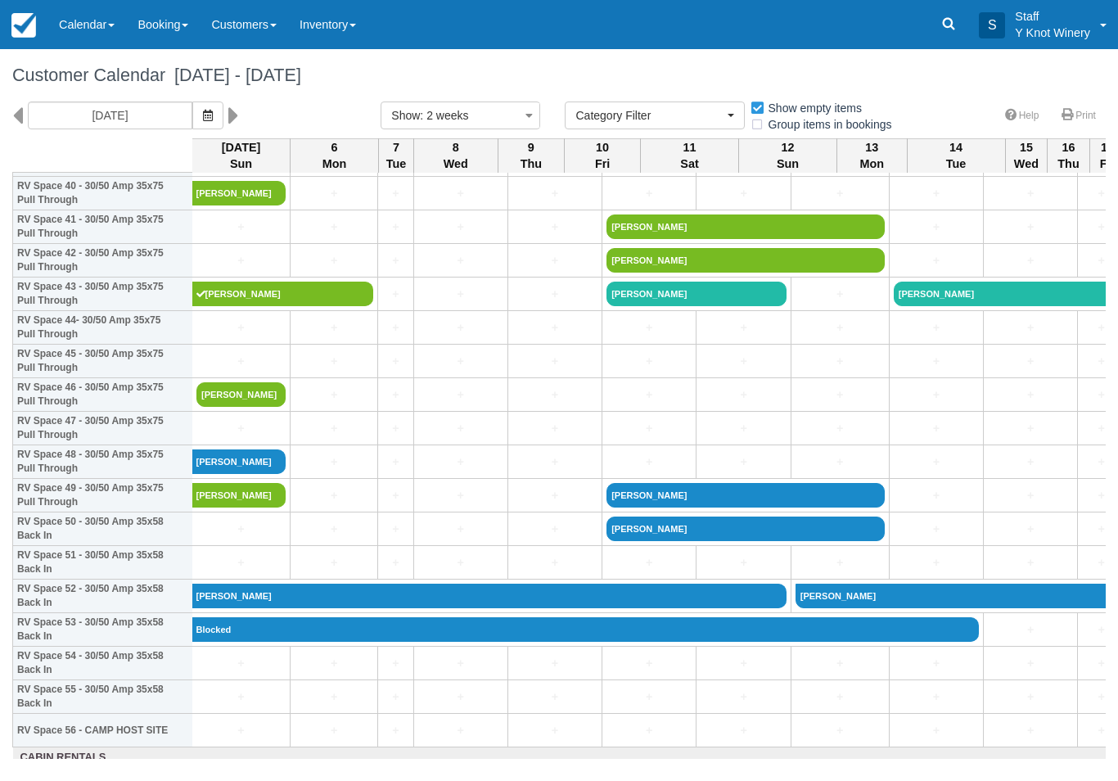
scroll to position [1392, 1]
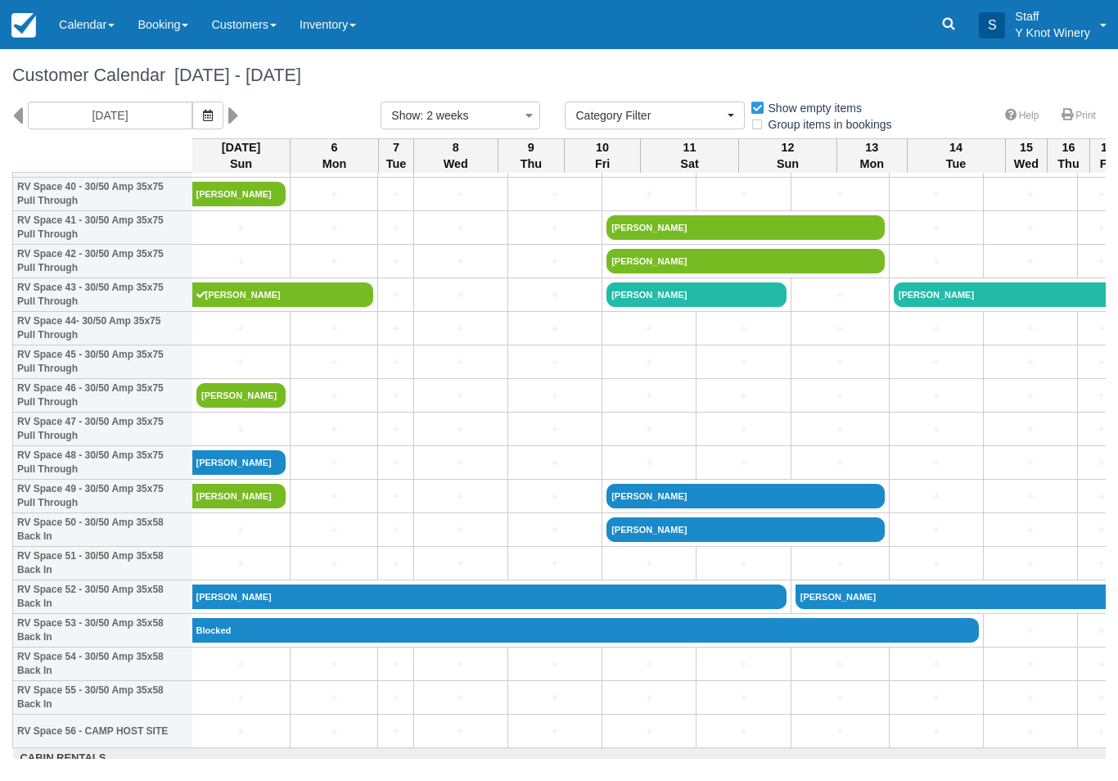
click at [234, 408] on link "[PERSON_NAME]" at bounding box center [240, 395] width 89 height 25
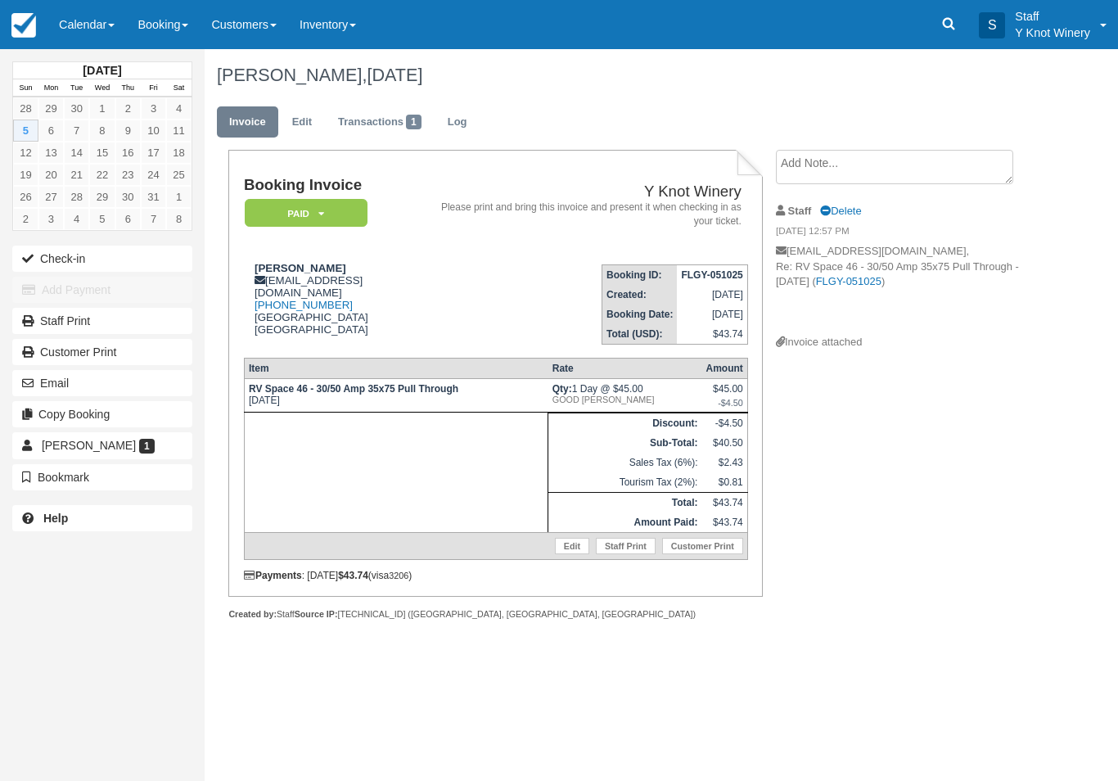
click at [567, 554] on link "Edit" at bounding box center [572, 546] width 34 height 16
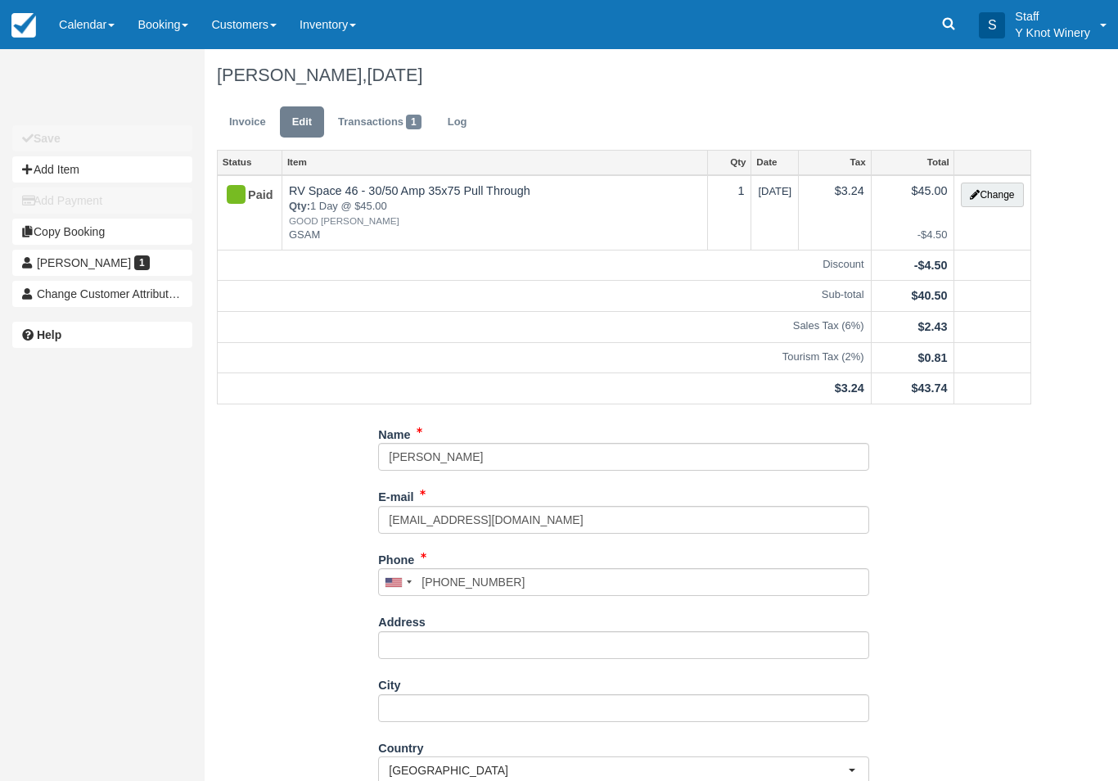
click at [1001, 192] on button "Change" at bounding box center [992, 195] width 62 height 25
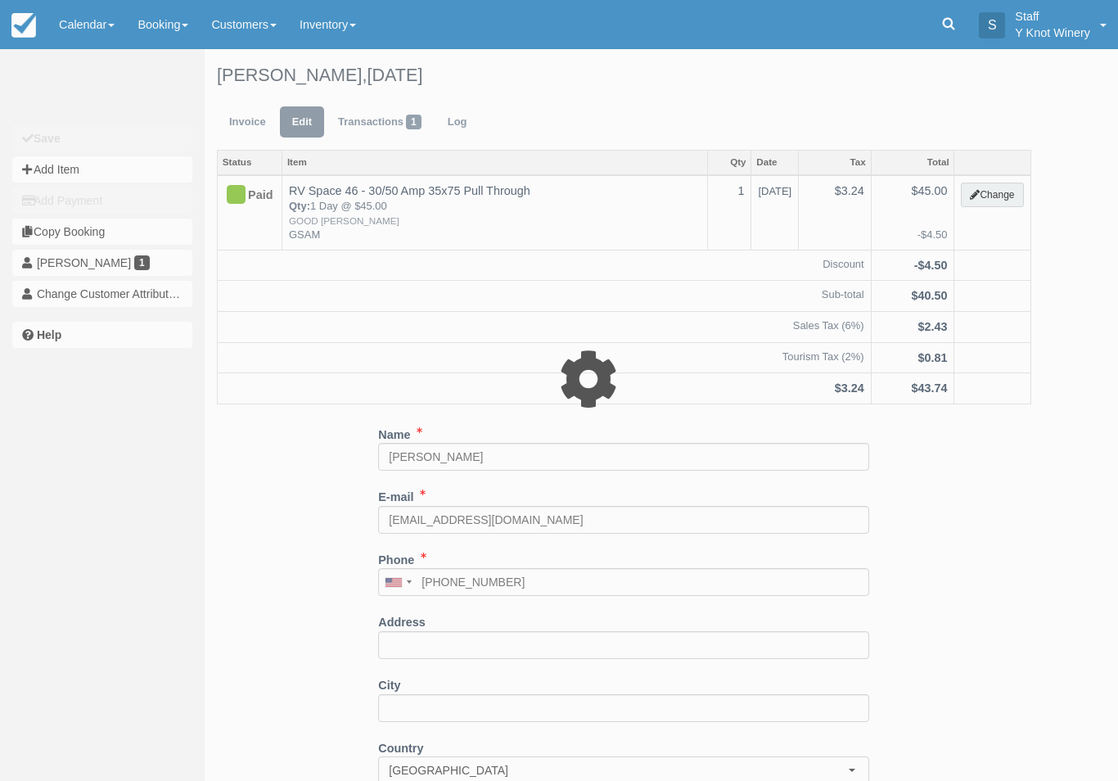
type input "45.00"
type input "GSAM"
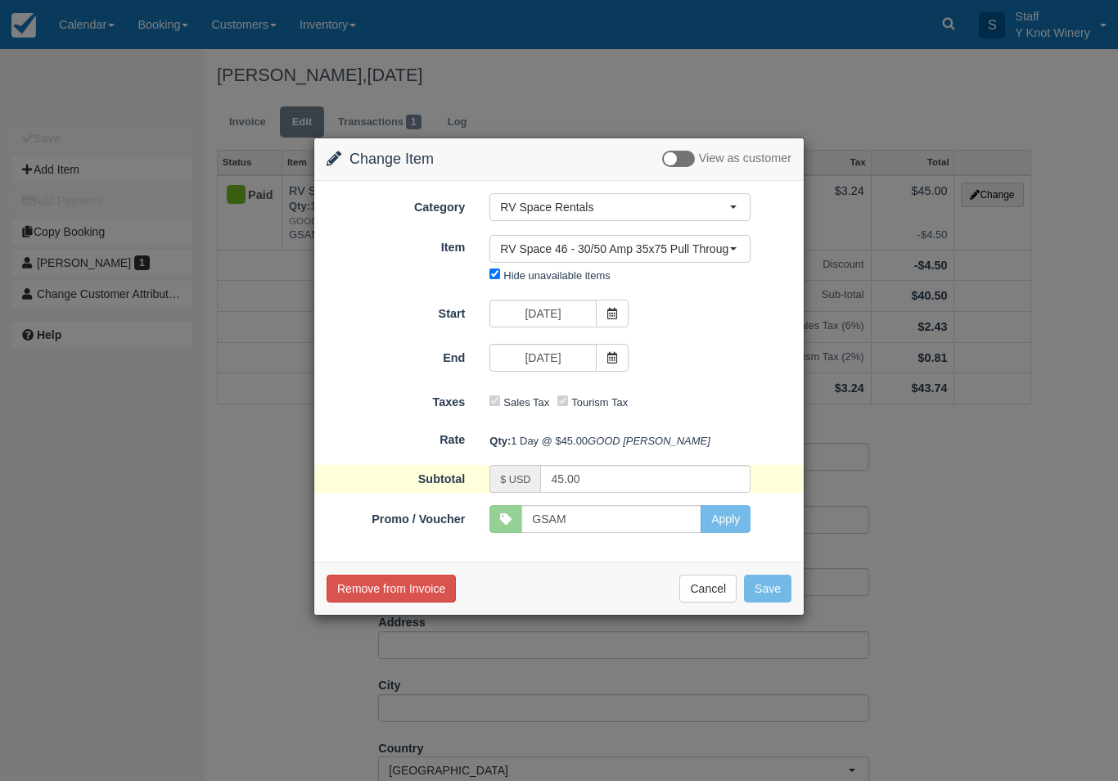
click at [612, 352] on icon at bounding box center [612, 357] width 11 height 11
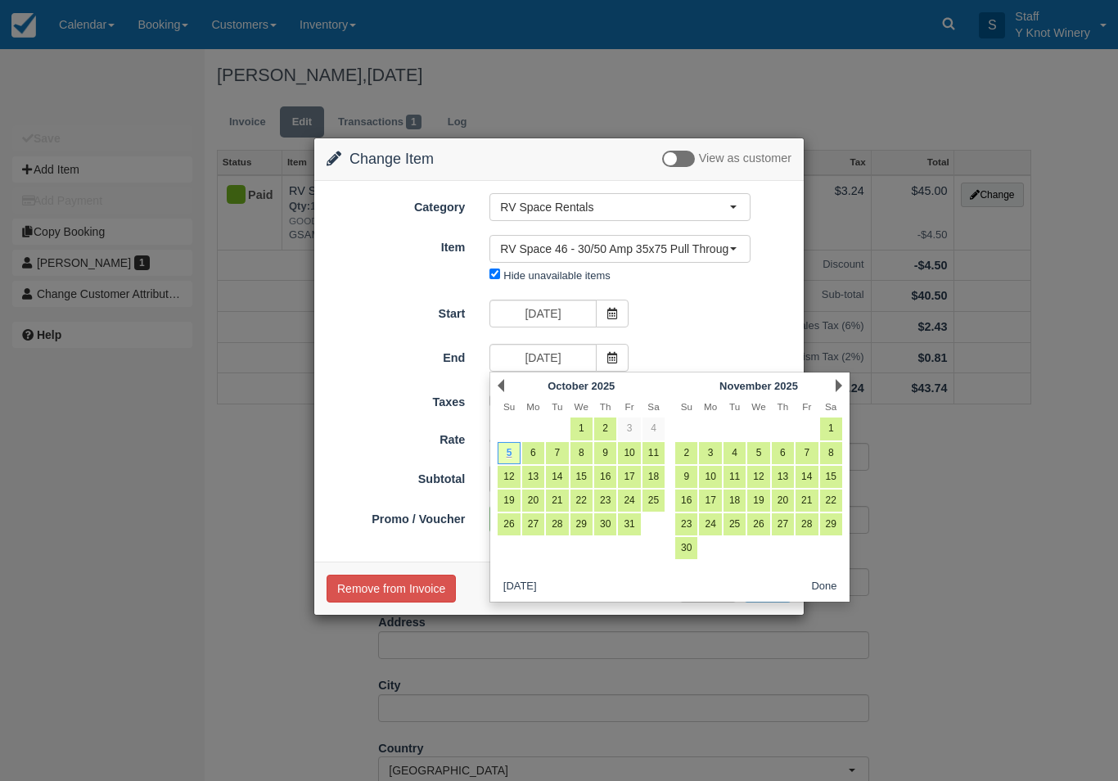
click at [713, 323] on div "Start 10/05/25" at bounding box center [558, 316] width 489 height 32
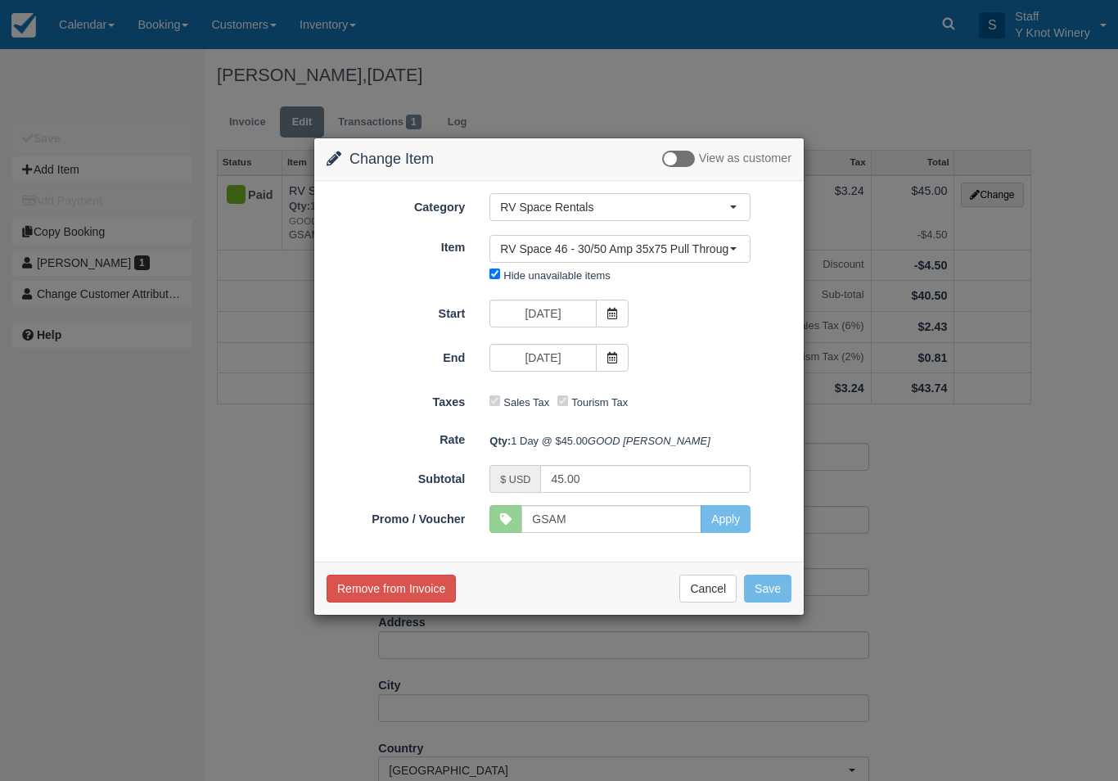
click at [707, 252] on span "RV Space 46 - 30/50 Amp 35x75 Pull Through" at bounding box center [614, 249] width 229 height 16
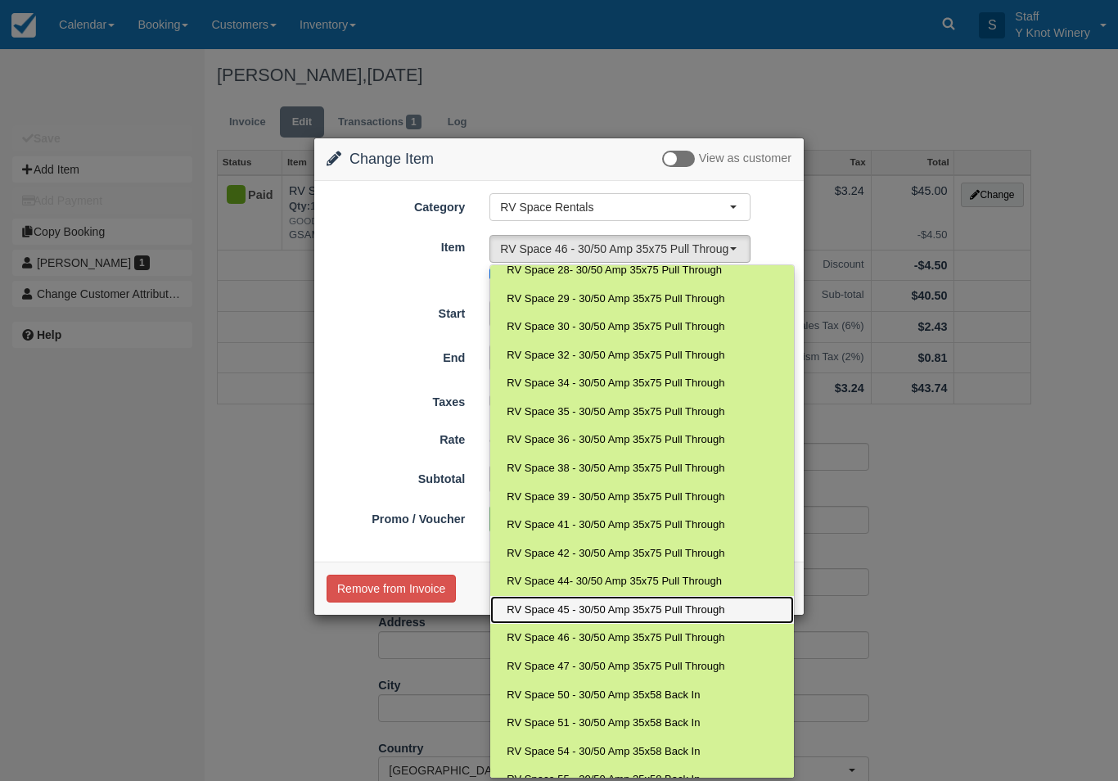
click at [615, 602] on span "RV Space 45 - 30/50 Amp 35x75 Pull Through" at bounding box center [616, 610] width 218 height 16
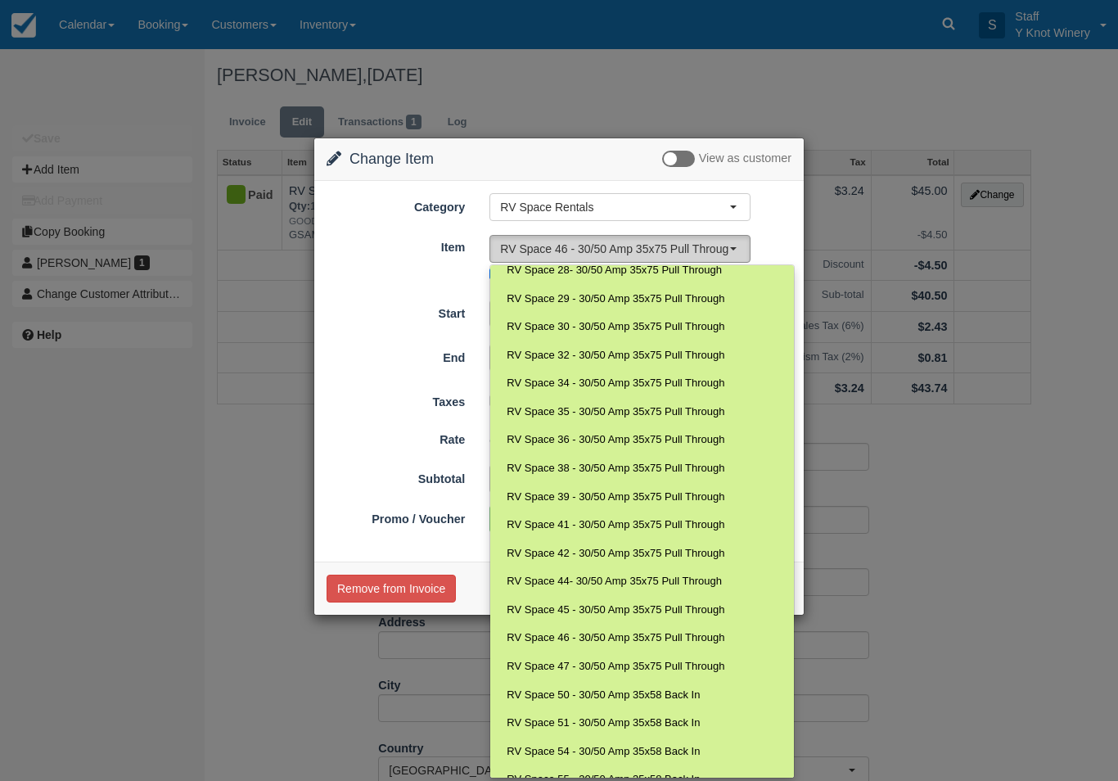
select select "97"
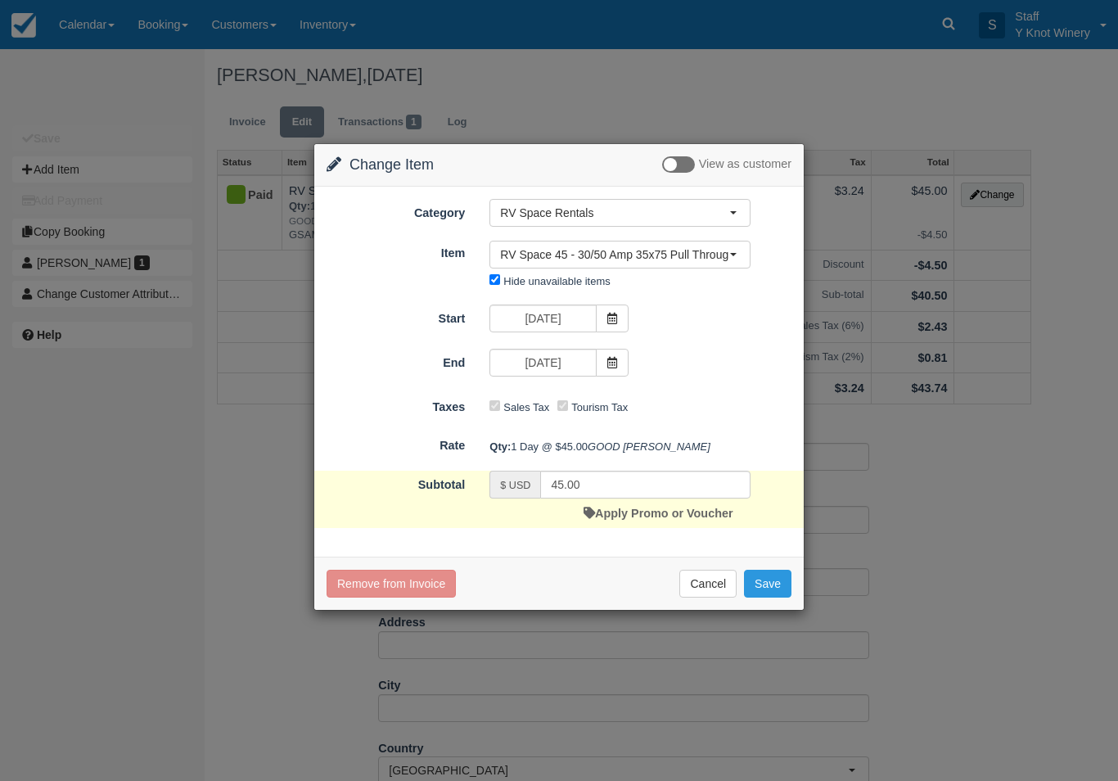
click at [780, 598] on button "Save" at bounding box center [767, 584] width 47 height 28
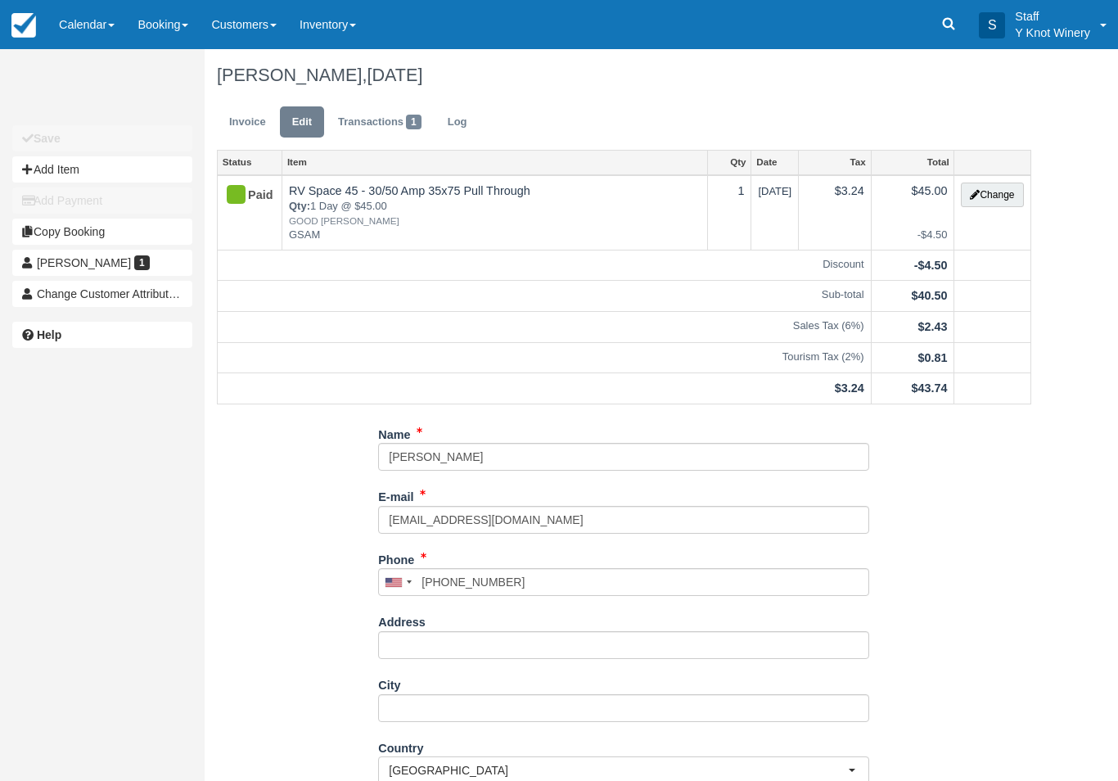
click at [254, 137] on link "Invoice" at bounding box center [247, 122] width 61 height 32
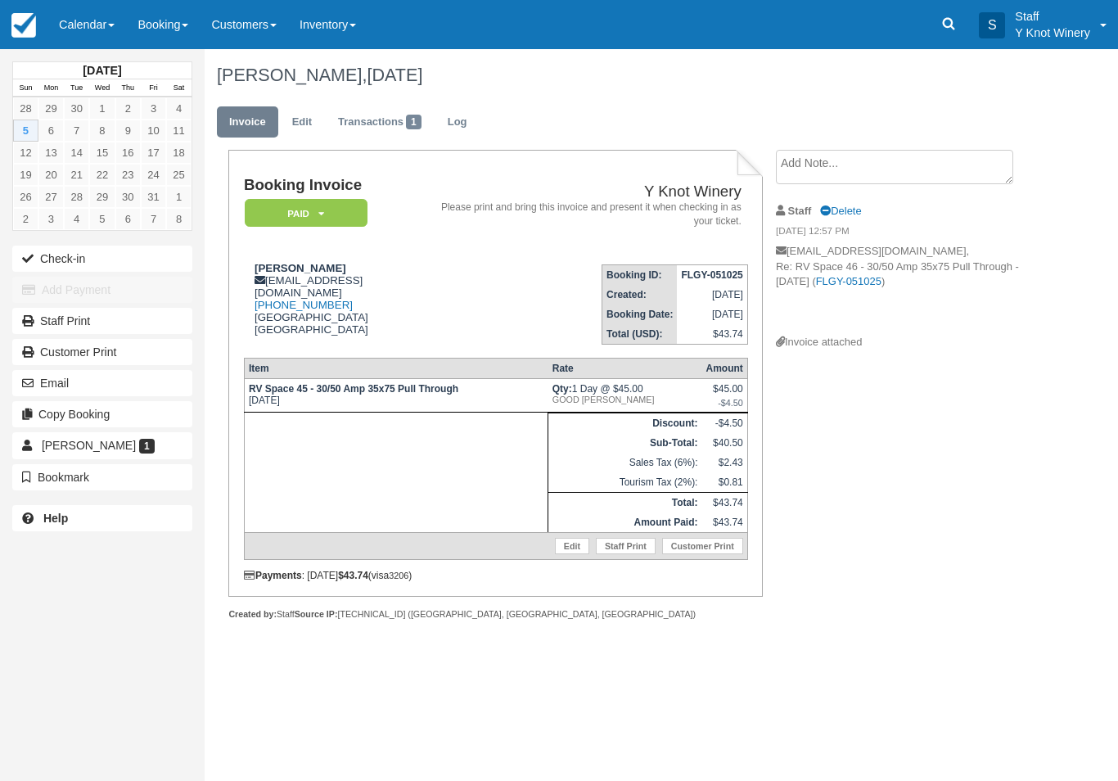
click at [83, 33] on link "Calendar" at bounding box center [86, 24] width 79 height 49
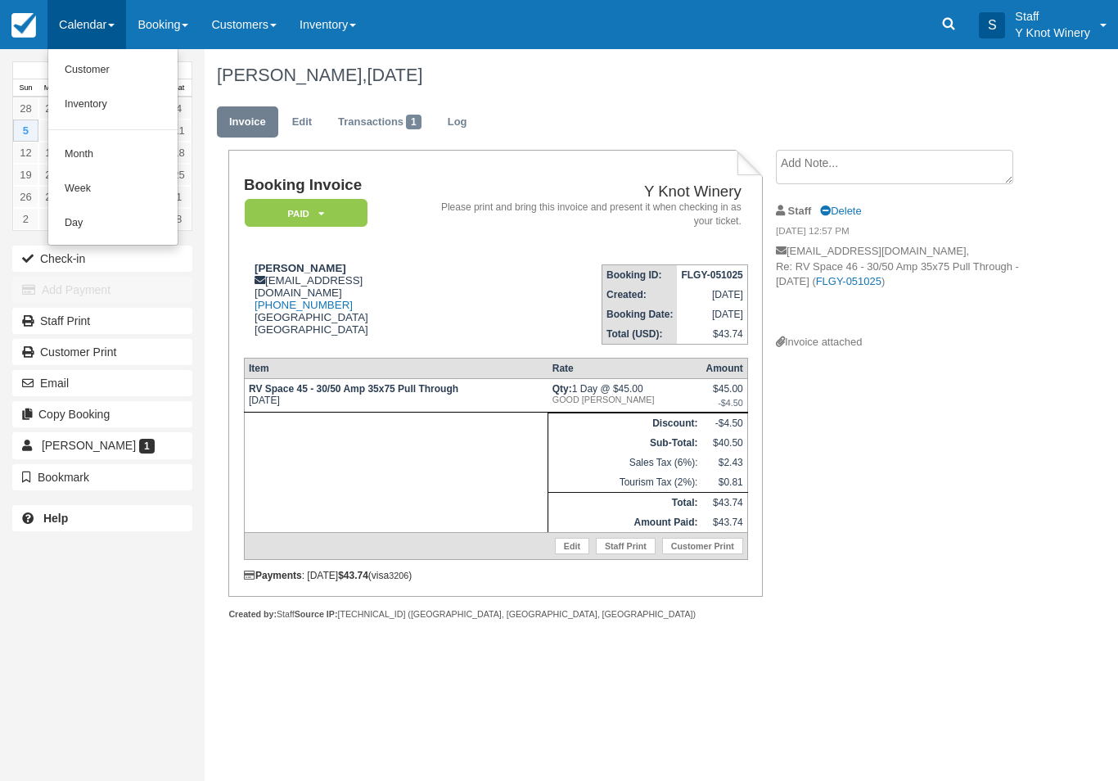
click at [110, 71] on link "Customer" at bounding box center [112, 70] width 129 height 34
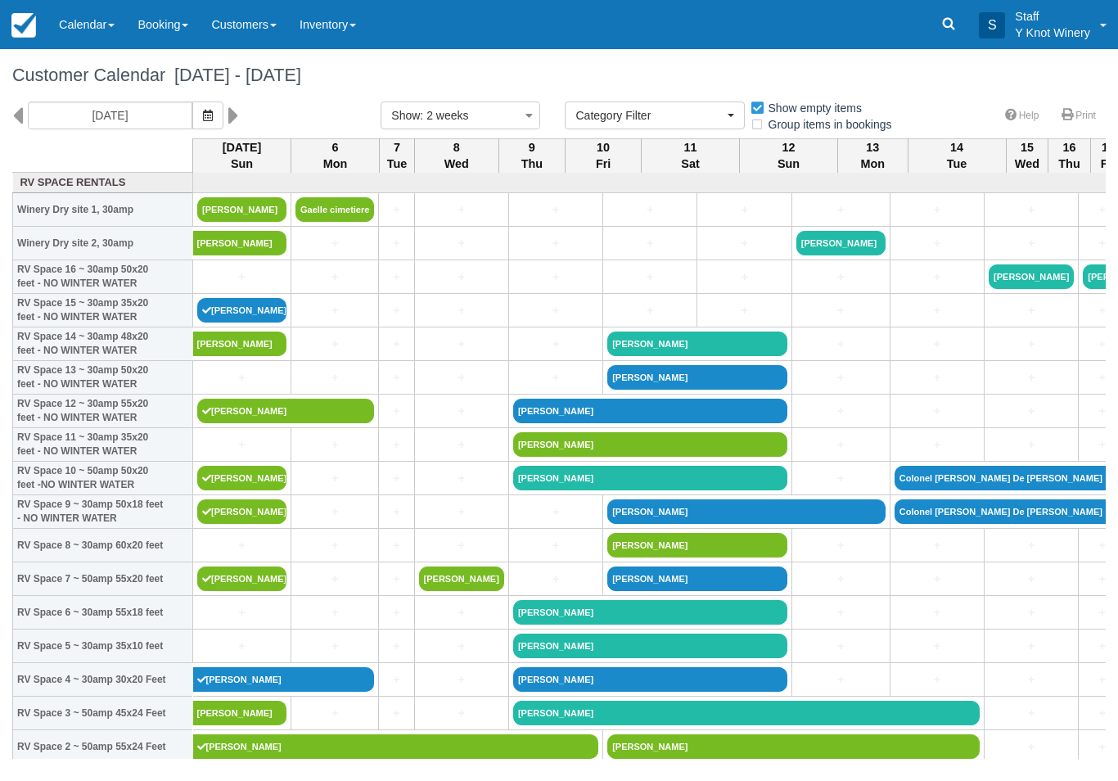
select select
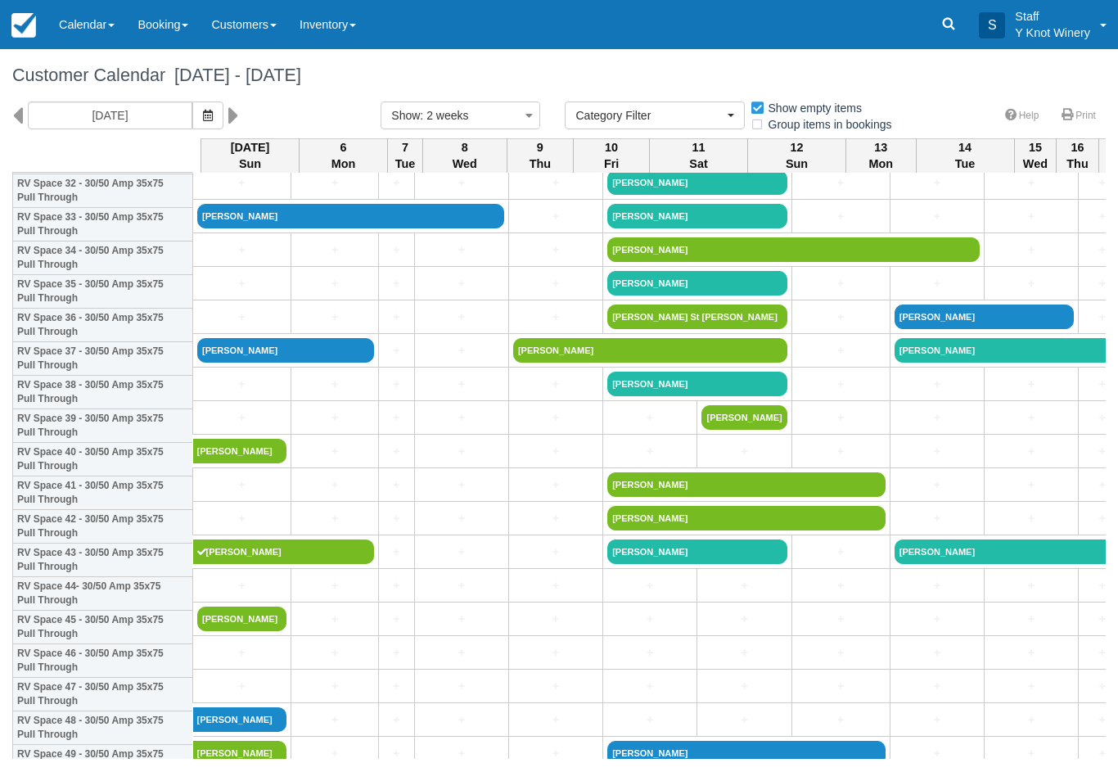
scroll to position [1146, -1]
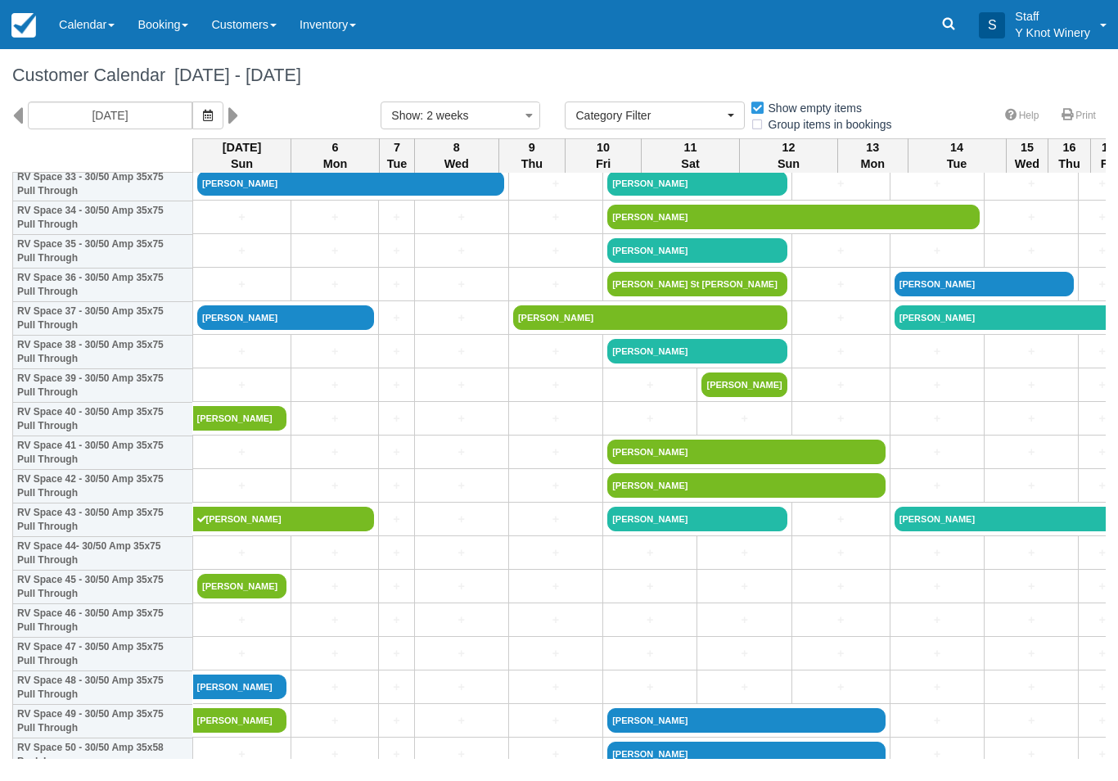
click at [491, 124] on button "Show : 2 weeks" at bounding box center [461, 115] width 160 height 28
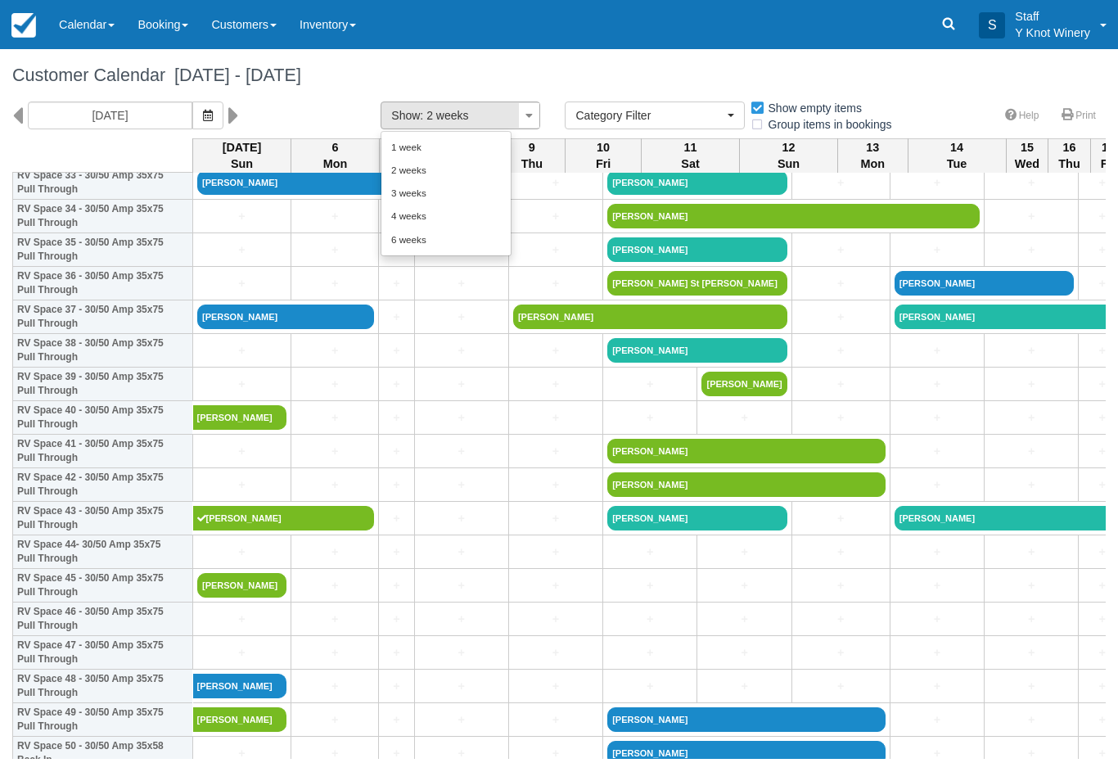
click at [343, 111] on div at bounding box center [559, 390] width 1118 height 781
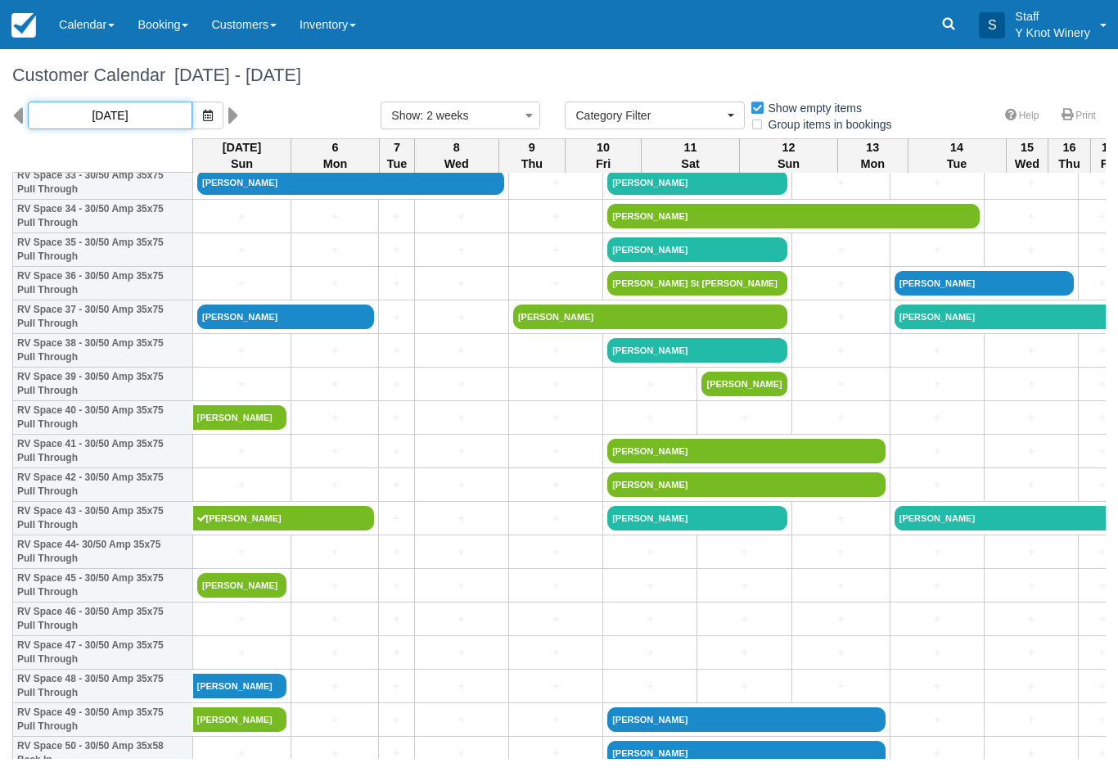
click at [34, 123] on input "10/05/25" at bounding box center [110, 115] width 165 height 28
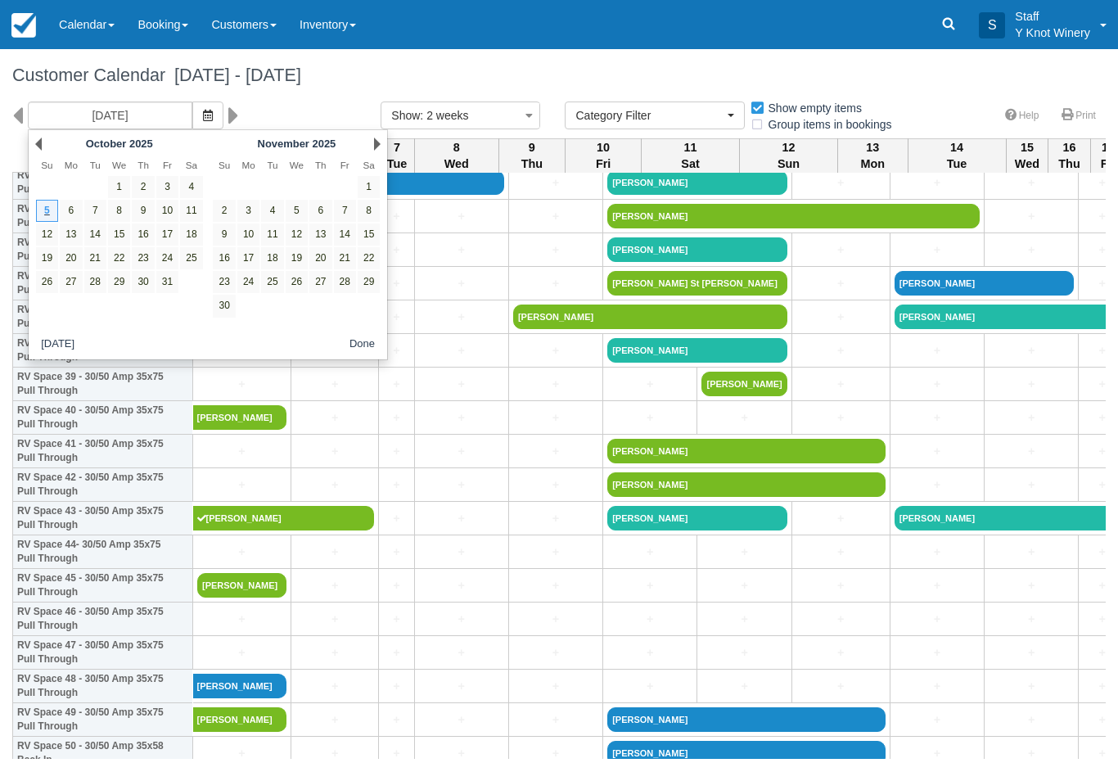
click at [187, 184] on link "4" at bounding box center [191, 187] width 22 height 22
type input "10/04/25"
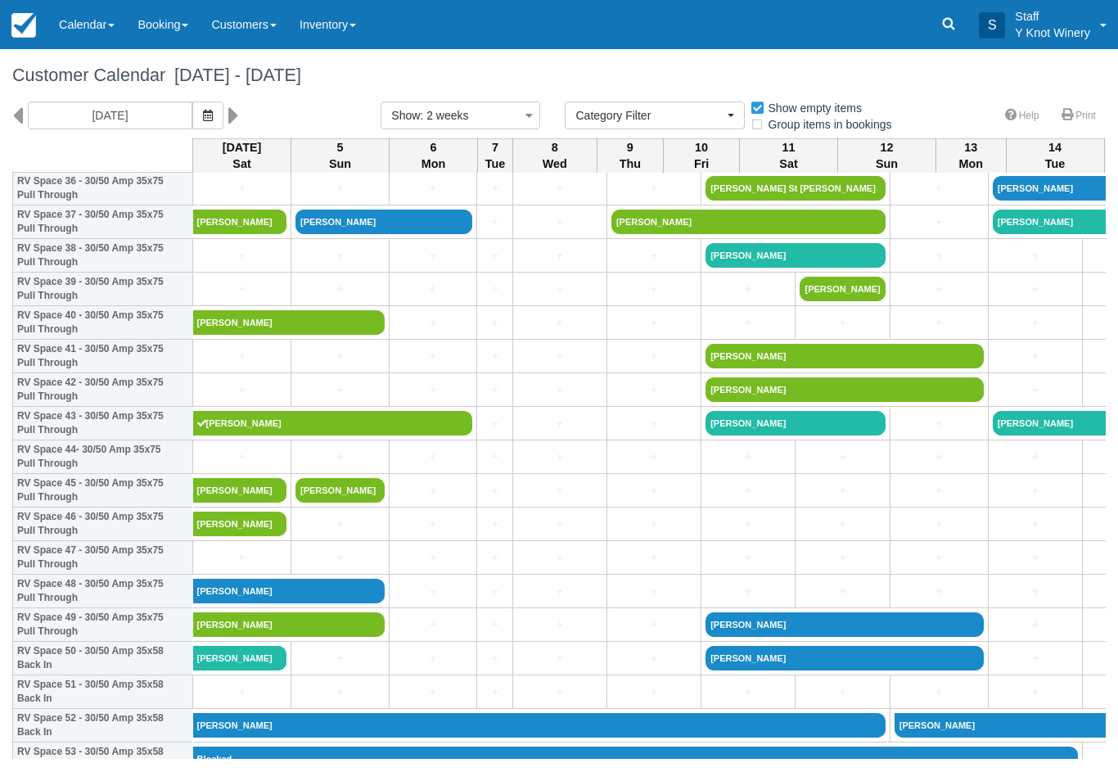
scroll to position [1264, 0]
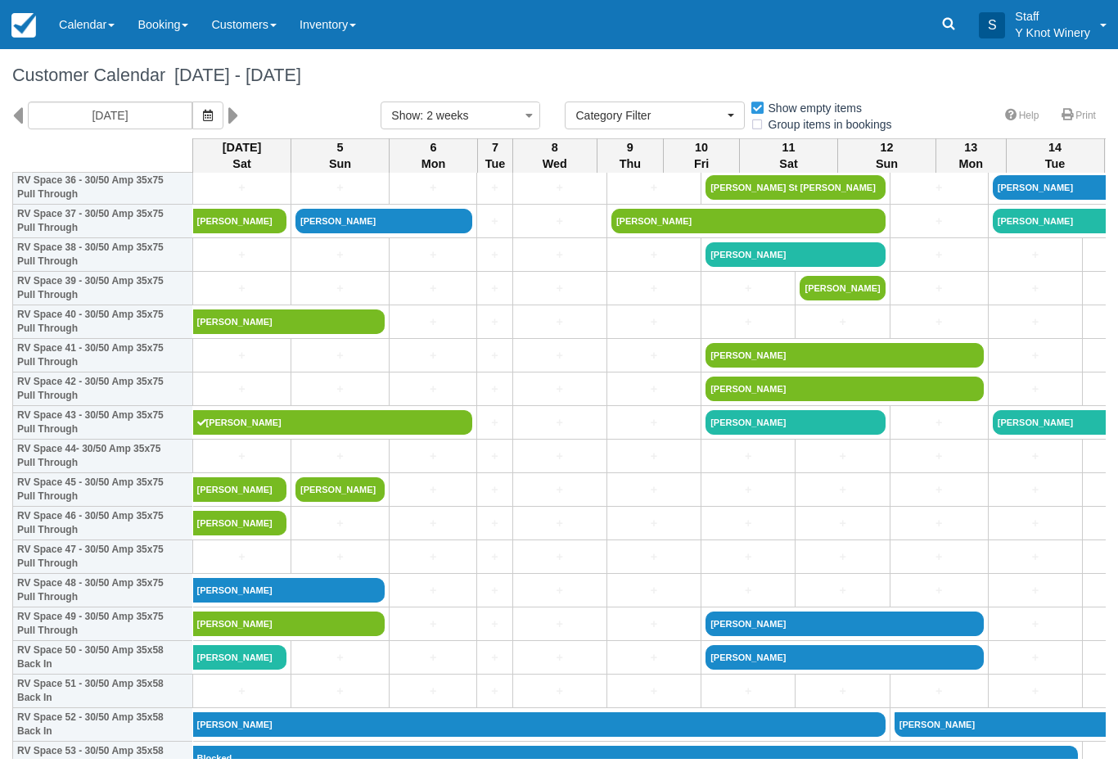
click at [241, 535] on link "Melissa Merrill" at bounding box center [240, 523] width 94 height 25
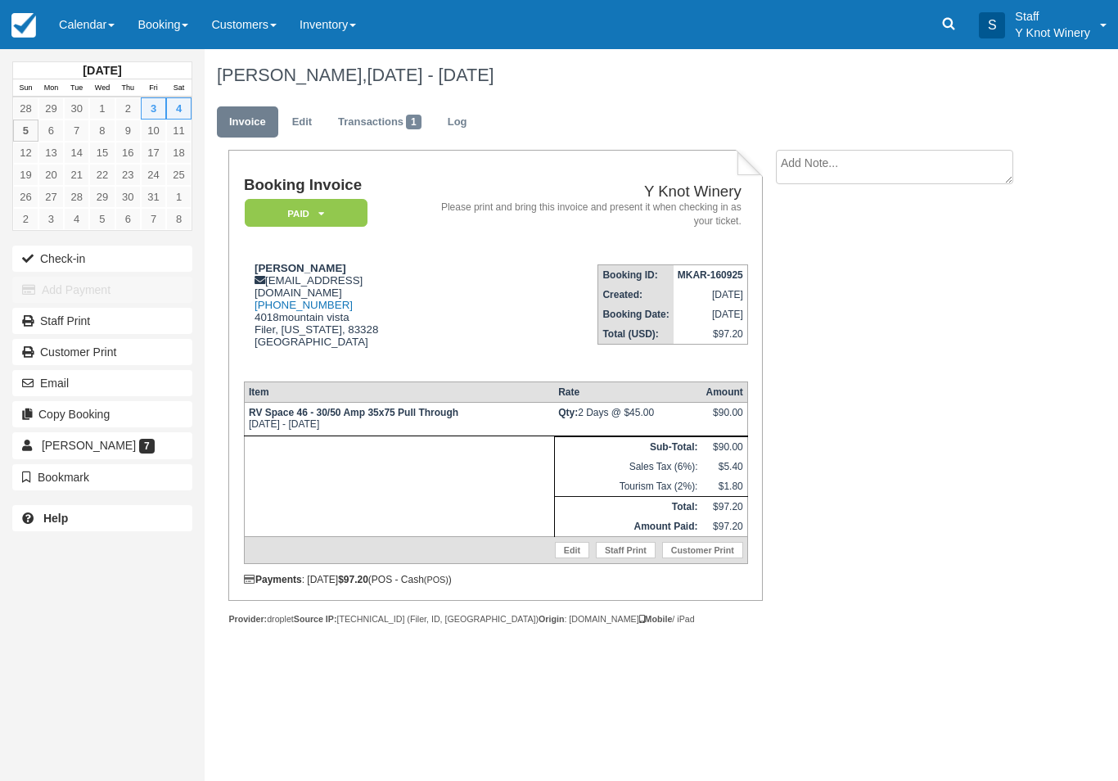
click at [567, 549] on link "Edit" at bounding box center [572, 550] width 34 height 16
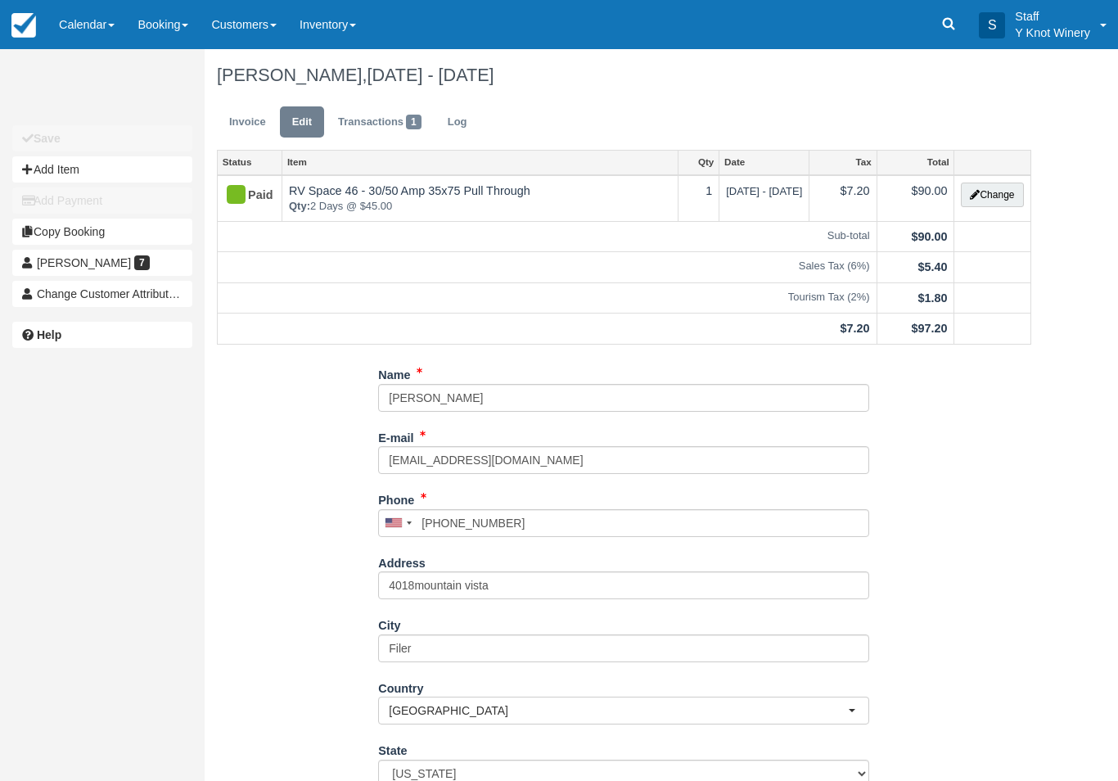
click at [991, 193] on button "Change" at bounding box center [992, 195] width 62 height 25
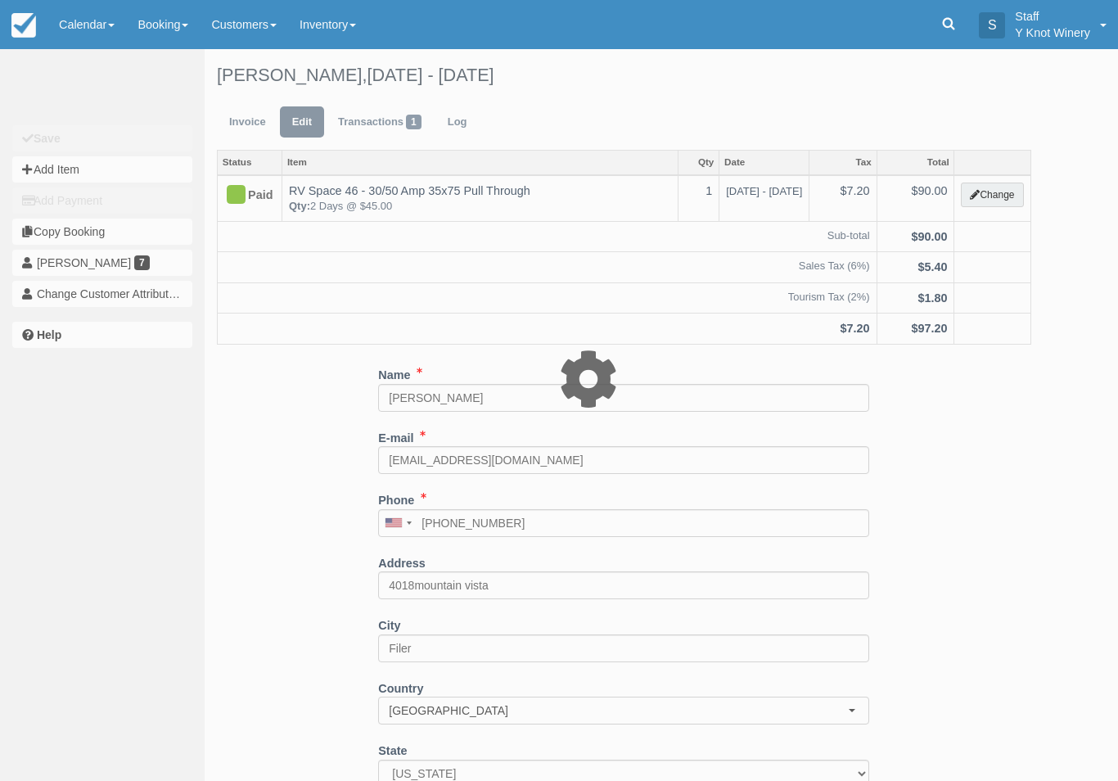
type input "90.00"
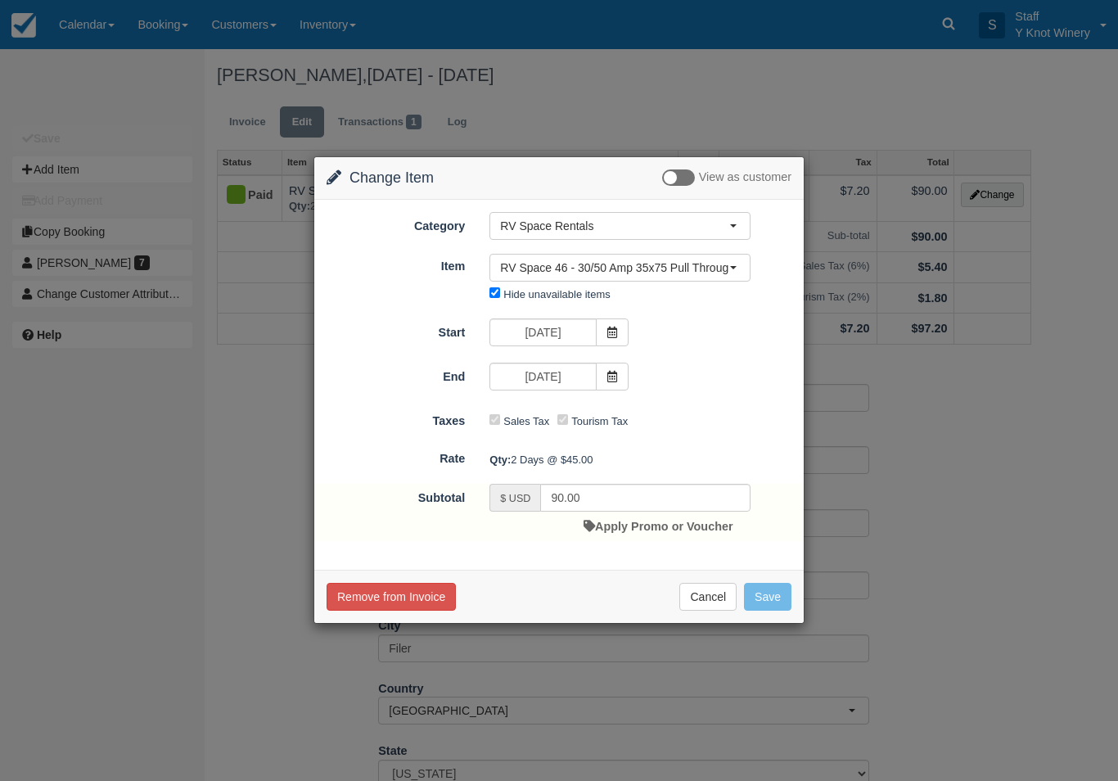
click at [605, 381] on span at bounding box center [612, 377] width 33 height 28
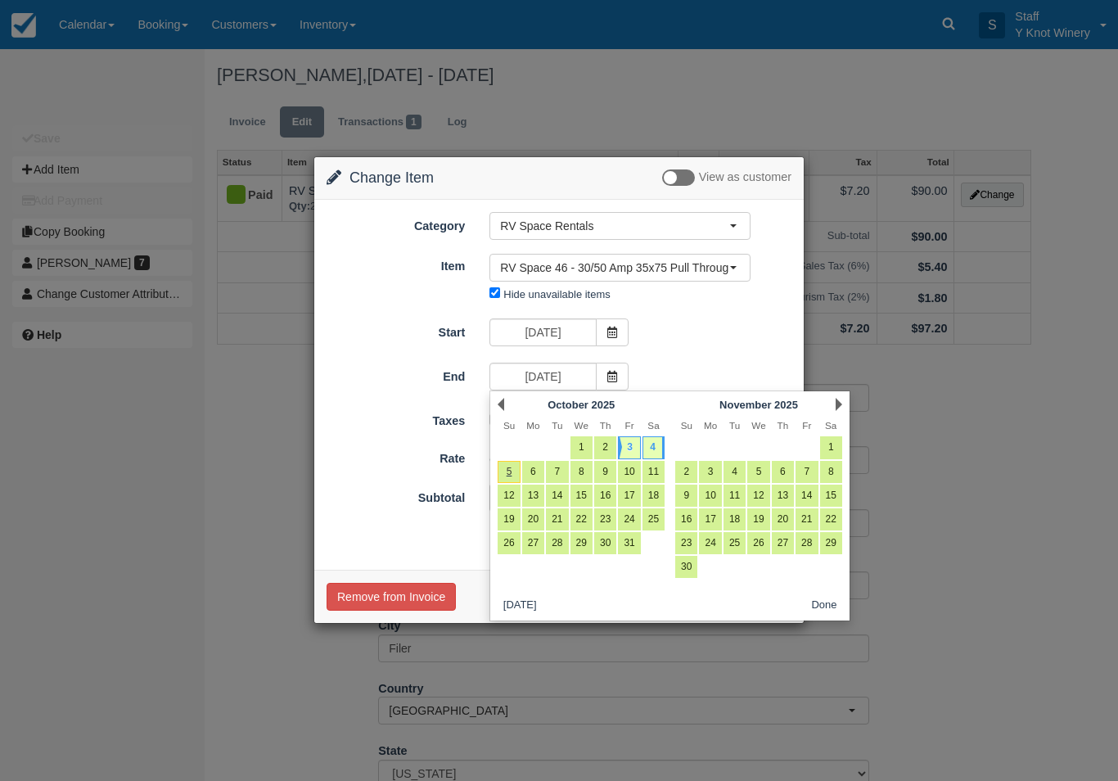
click at [507, 475] on link "5" at bounding box center [509, 472] width 22 height 22
type input "10/05/25"
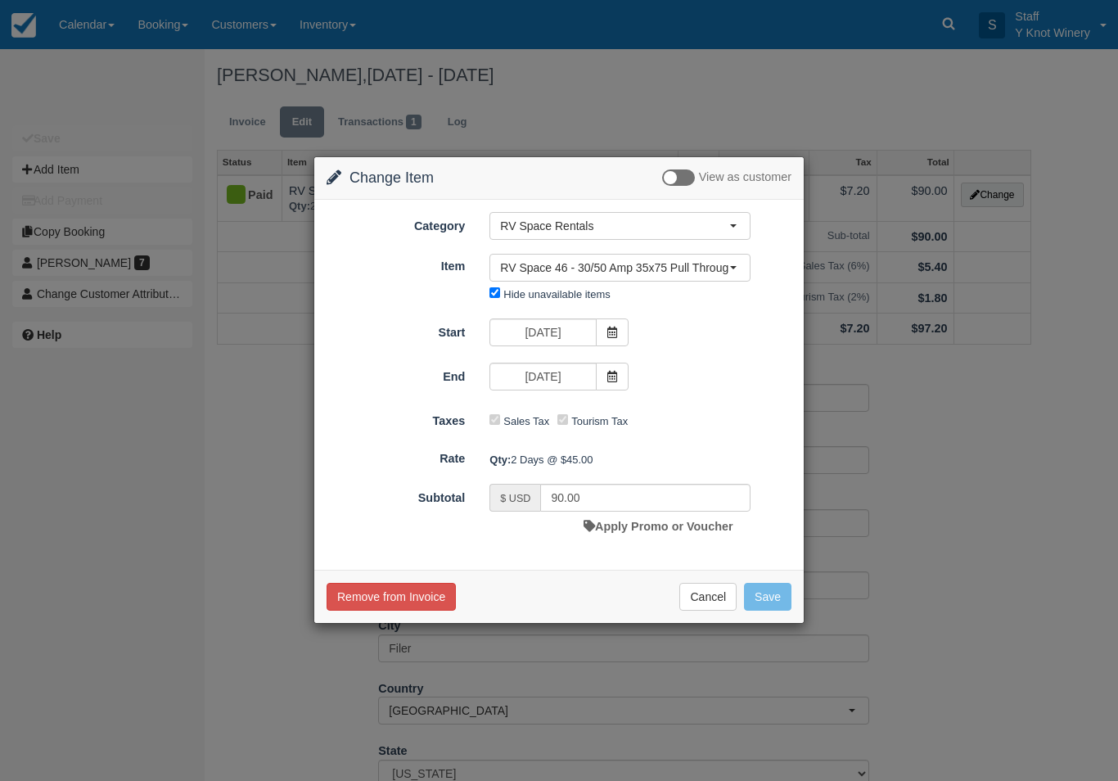
type input "135.00"
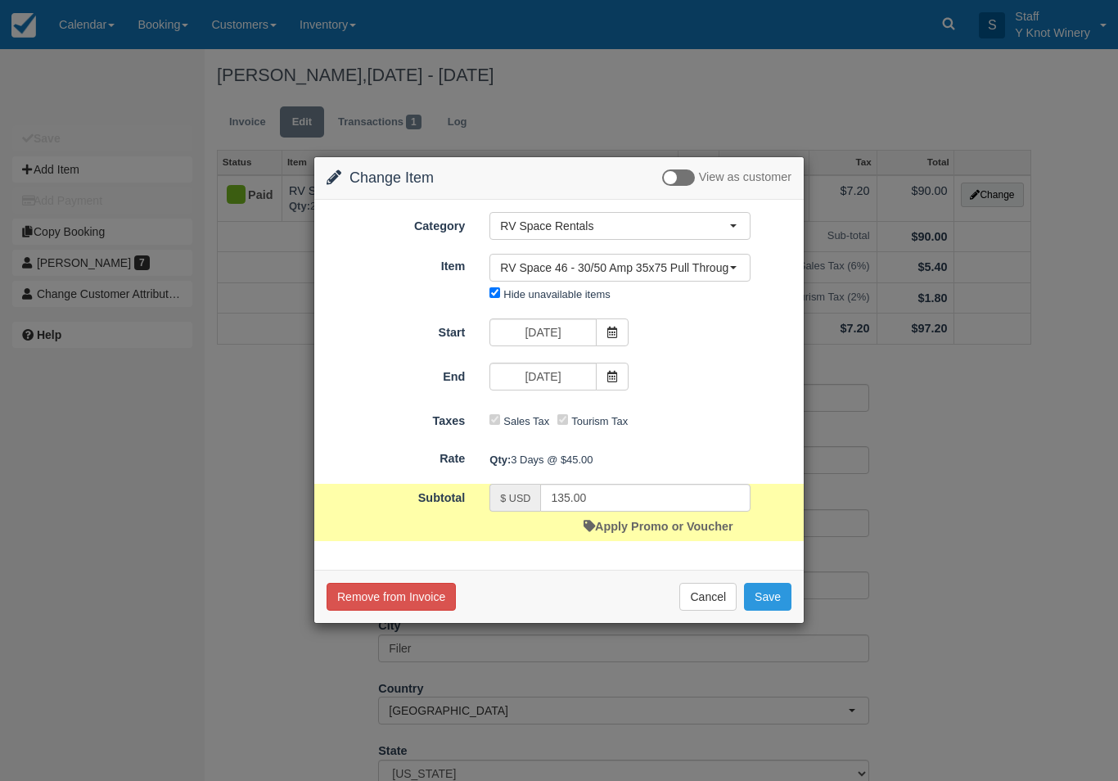
click at [769, 599] on button "Save" at bounding box center [767, 597] width 47 height 28
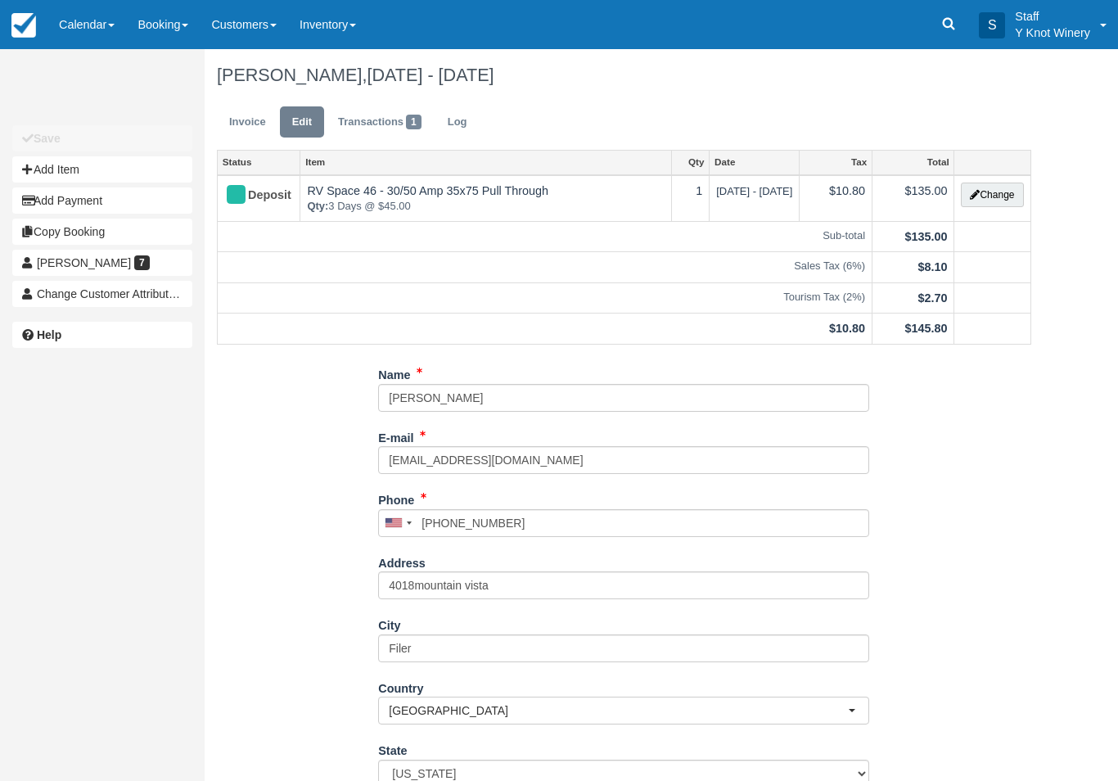
click at [229, 136] on link "Invoice" at bounding box center [247, 122] width 61 height 32
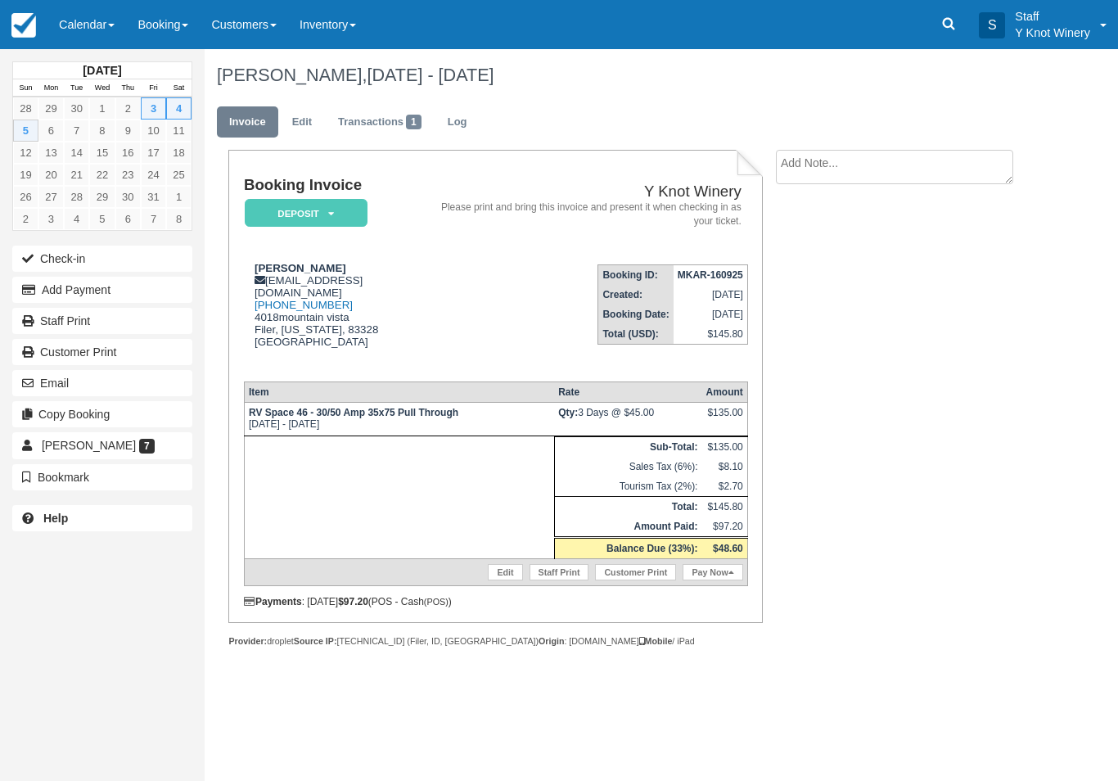
click at [713, 574] on link "Pay Now" at bounding box center [713, 572] width 60 height 16
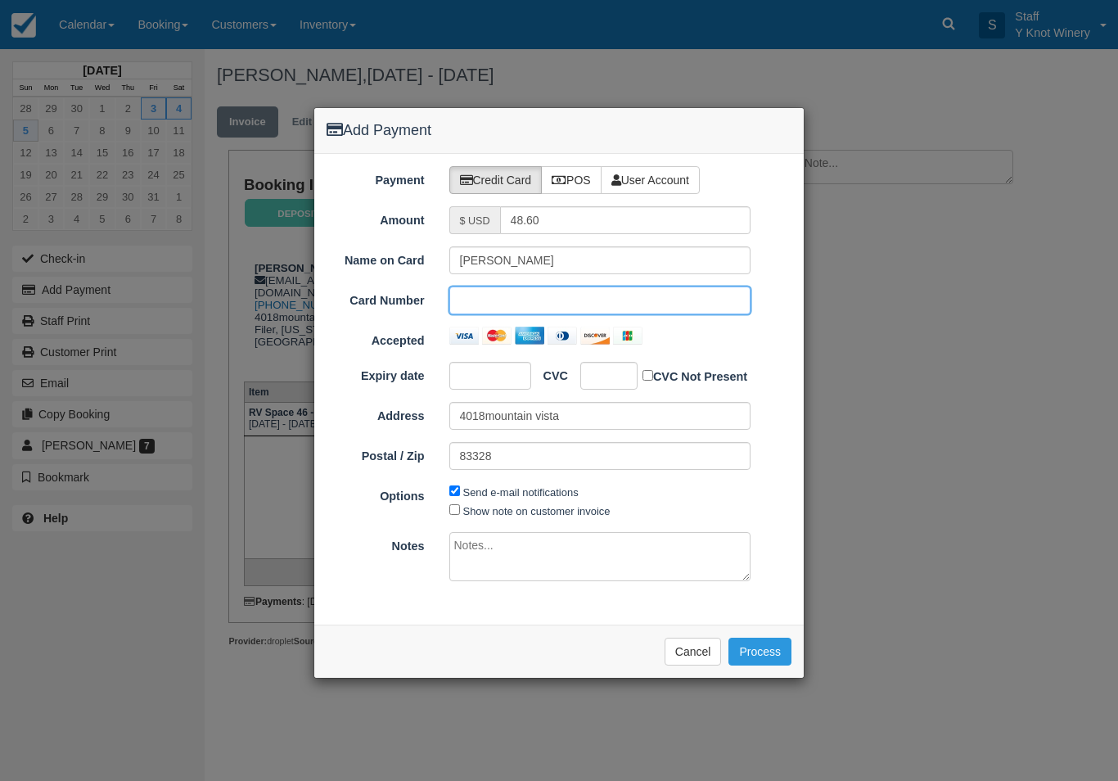
click at [489, 383] on div at bounding box center [490, 376] width 82 height 28
click at [481, 513] on label "Show note on customer invoice" at bounding box center [536, 511] width 147 height 12
click at [460, 513] on input "Show note on customer invoice" at bounding box center [454, 509] width 11 height 11
checkbox input "true"
click at [756, 641] on button "Process" at bounding box center [759, 652] width 63 height 28
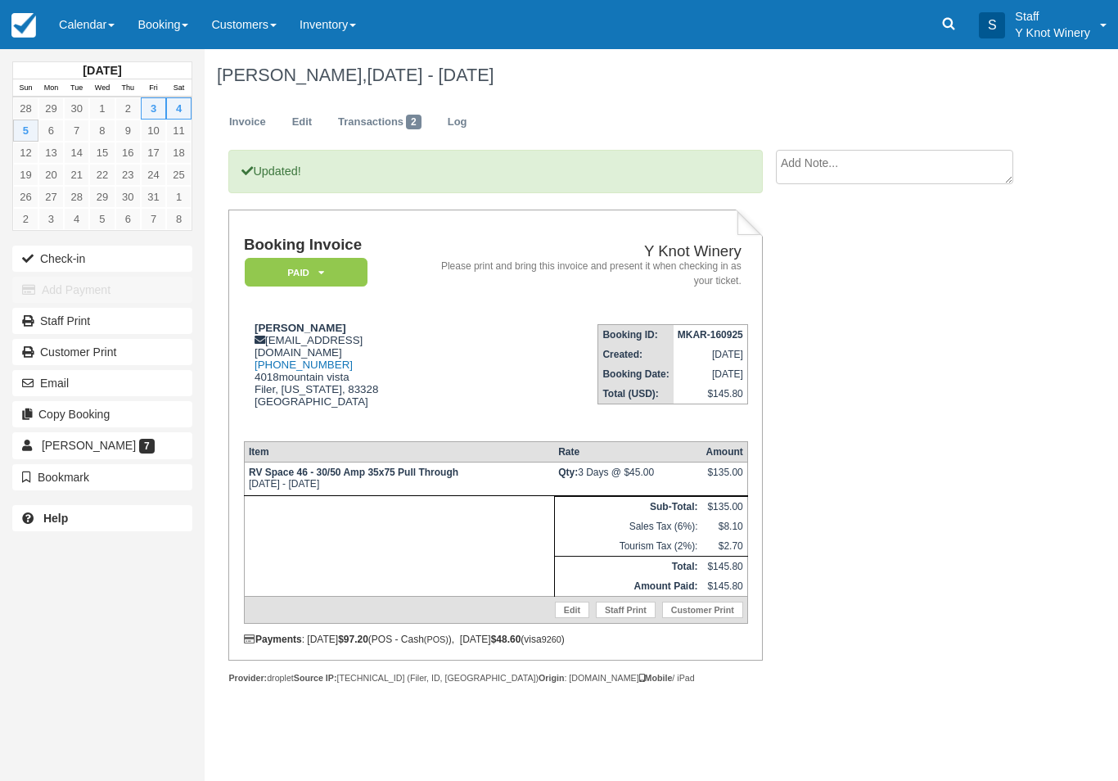
click at [52, 259] on button "Check-in" at bounding box center [102, 259] width 180 height 26
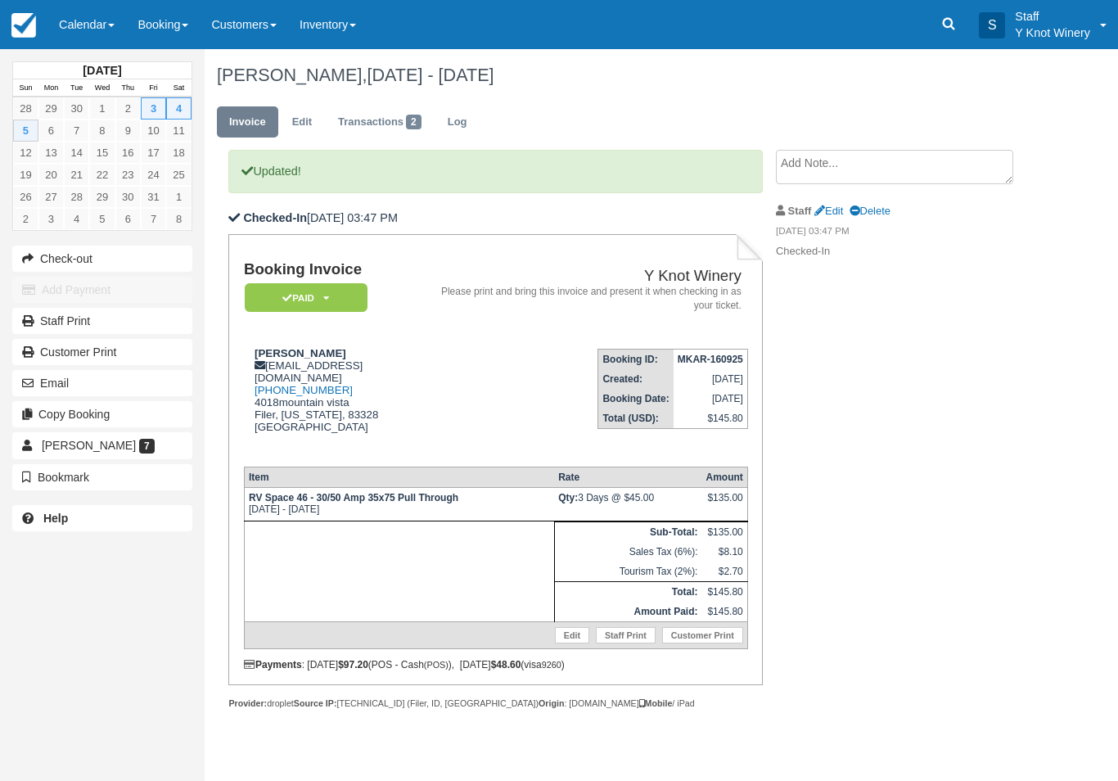
click at [91, 27] on link "Calendar" at bounding box center [86, 24] width 79 height 49
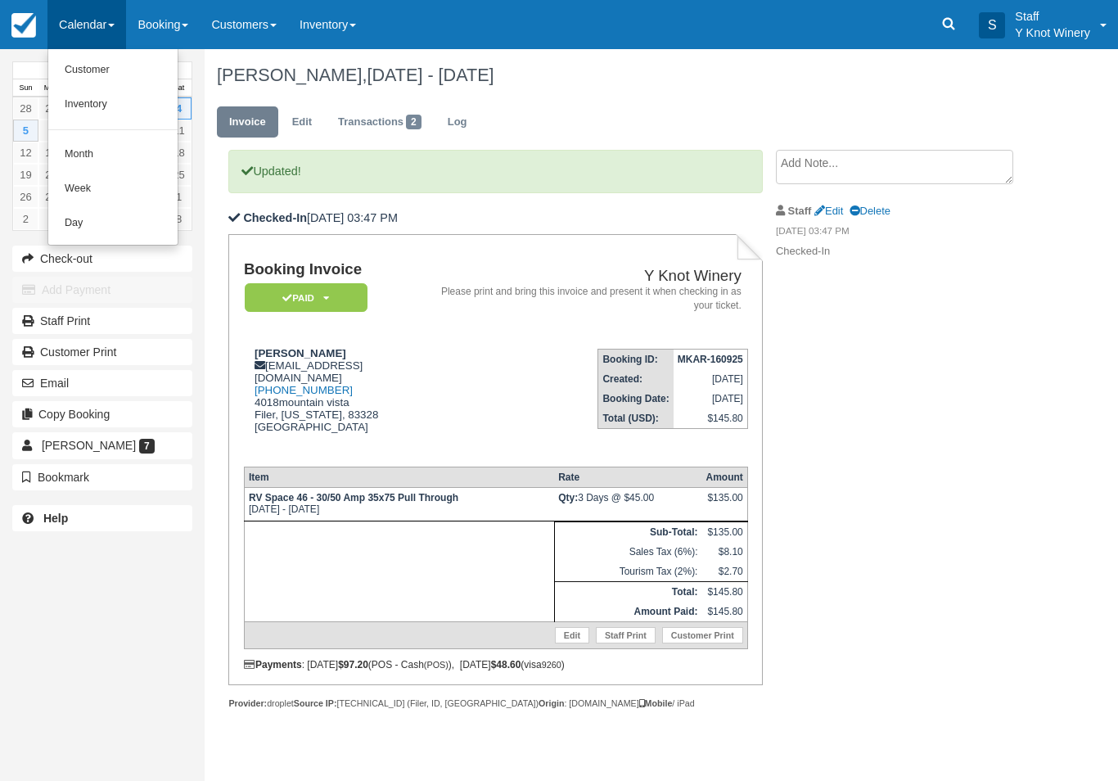
click at [93, 65] on link "Customer" at bounding box center [112, 70] width 129 height 34
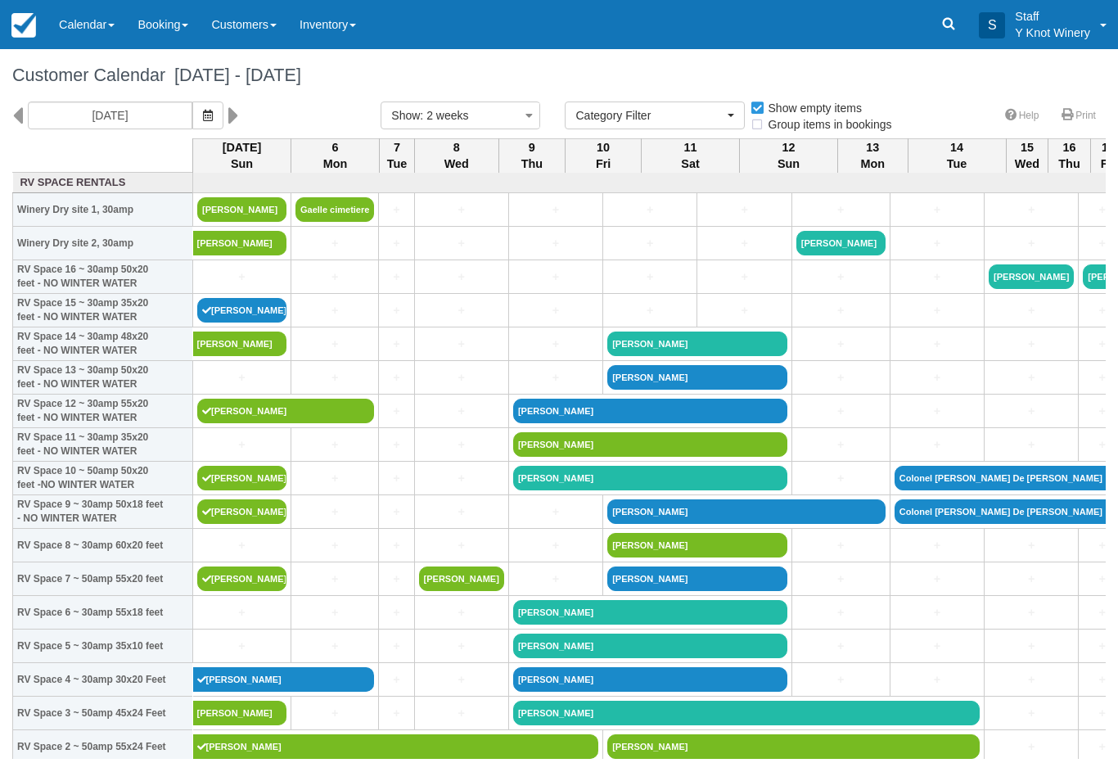
select select
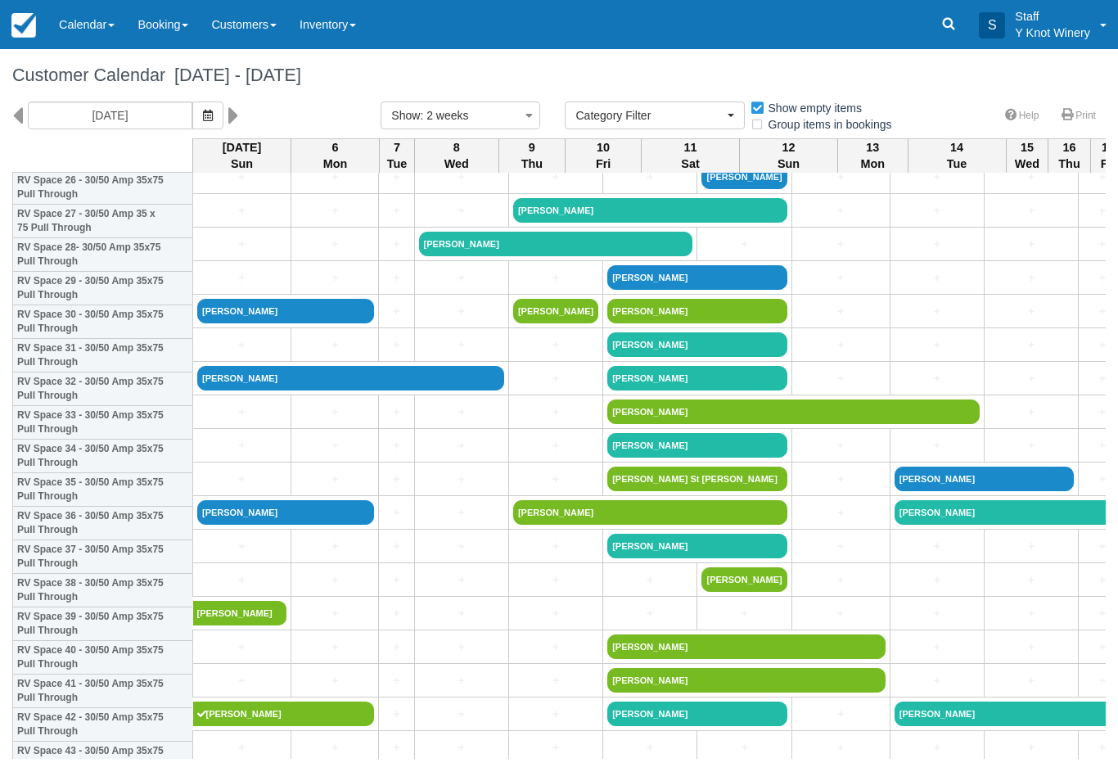
scroll to position [928, 0]
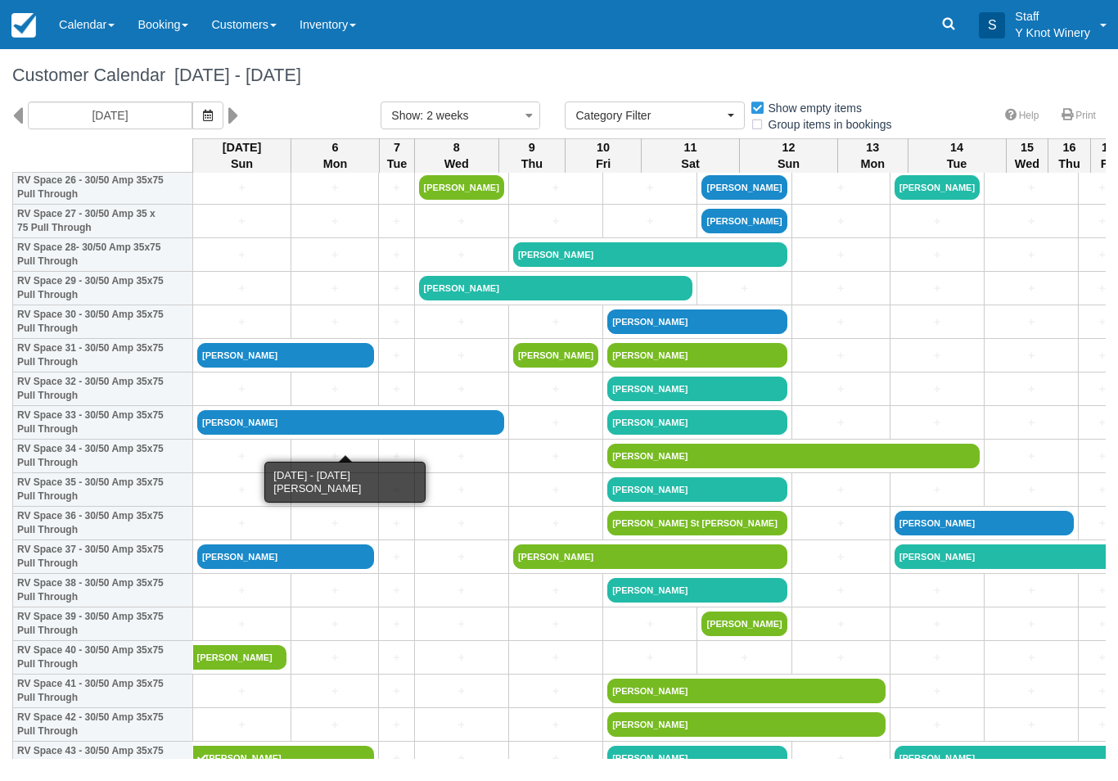
click at [273, 434] on link "[PERSON_NAME]" at bounding box center [350, 422] width 307 height 25
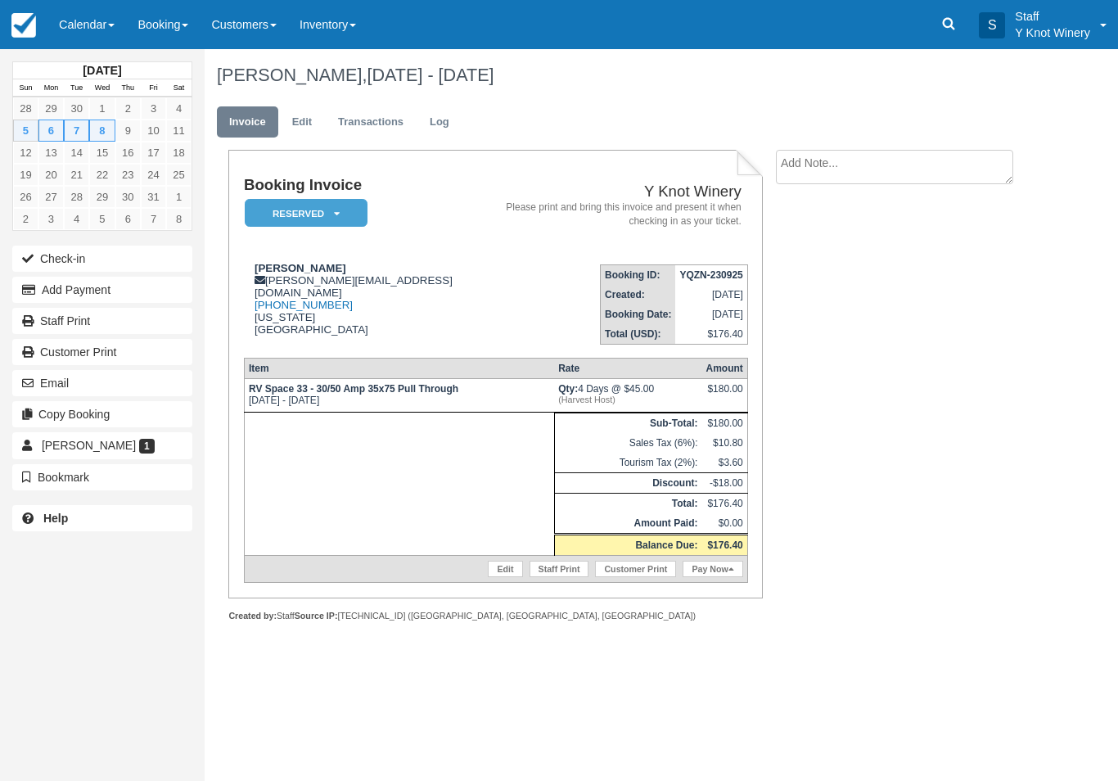
click at [491, 577] on link "Edit" at bounding box center [505, 569] width 34 height 16
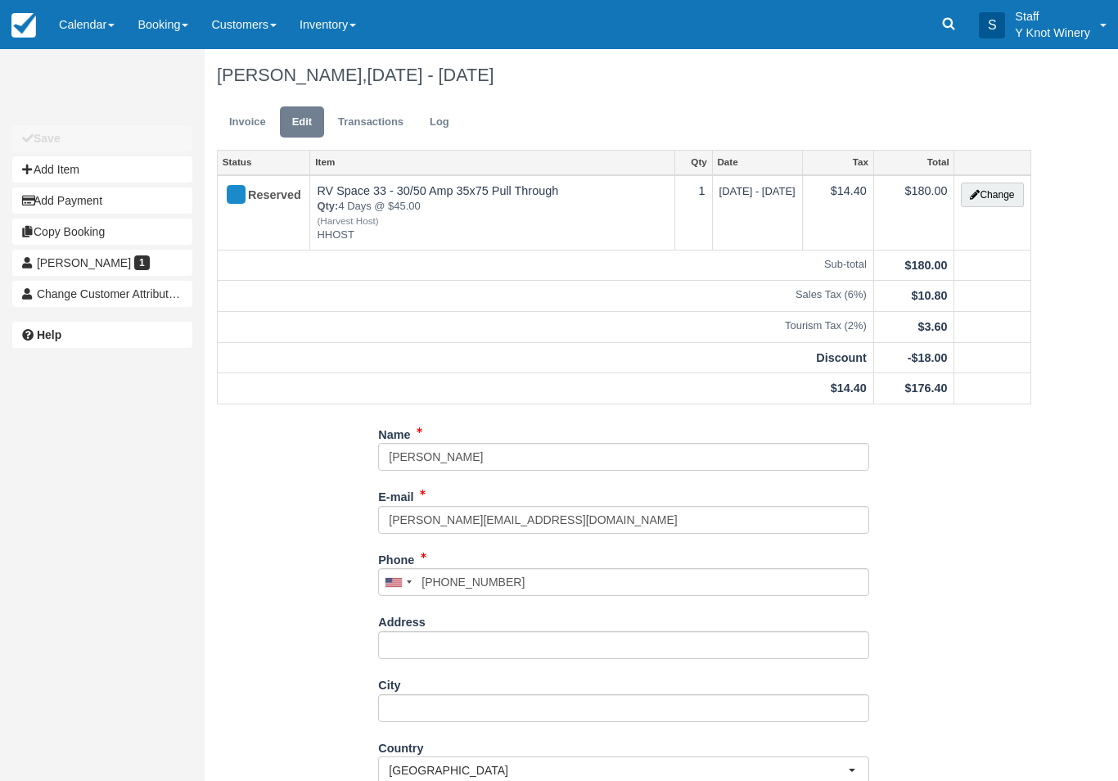
click at [995, 206] on button "Change" at bounding box center [992, 195] width 62 height 25
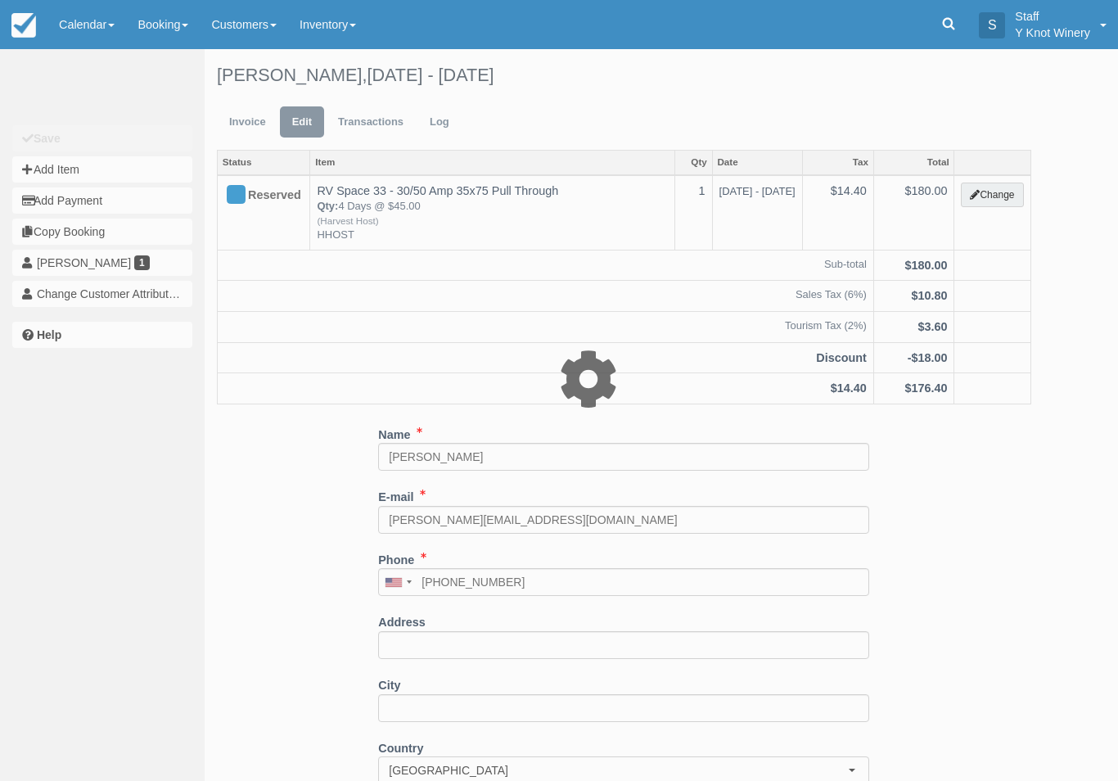
type input "180.00"
type input "HHOST"
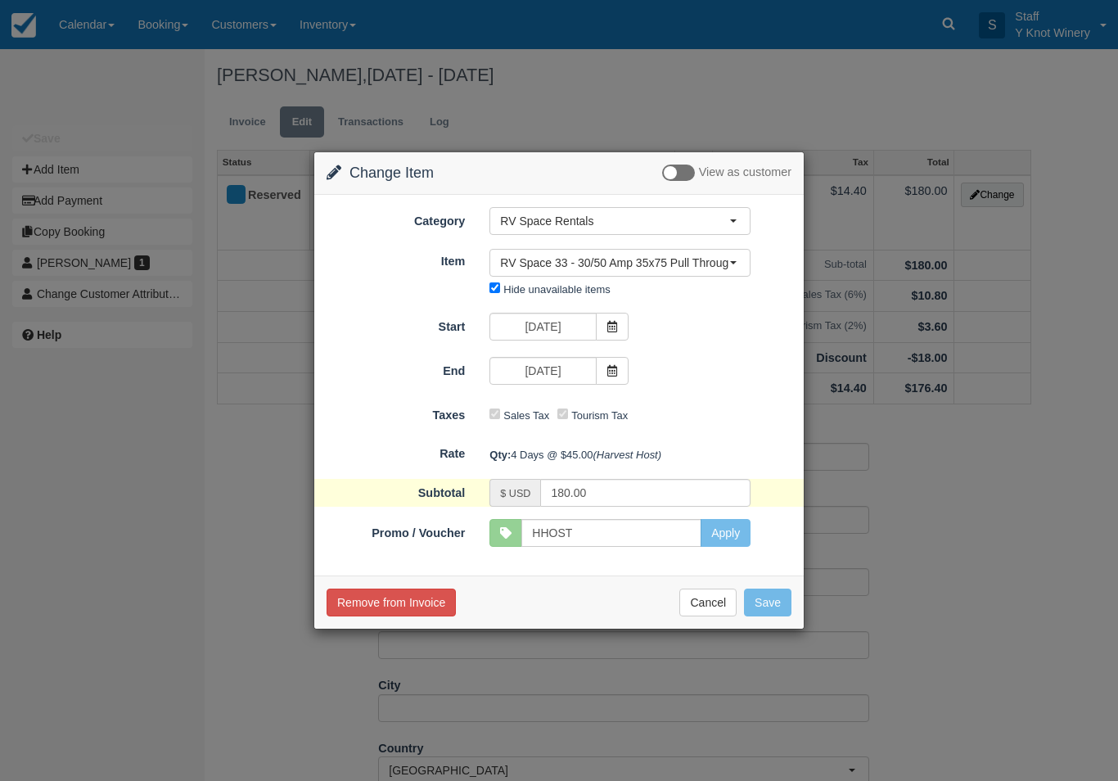
click at [610, 385] on span at bounding box center [612, 371] width 33 height 28
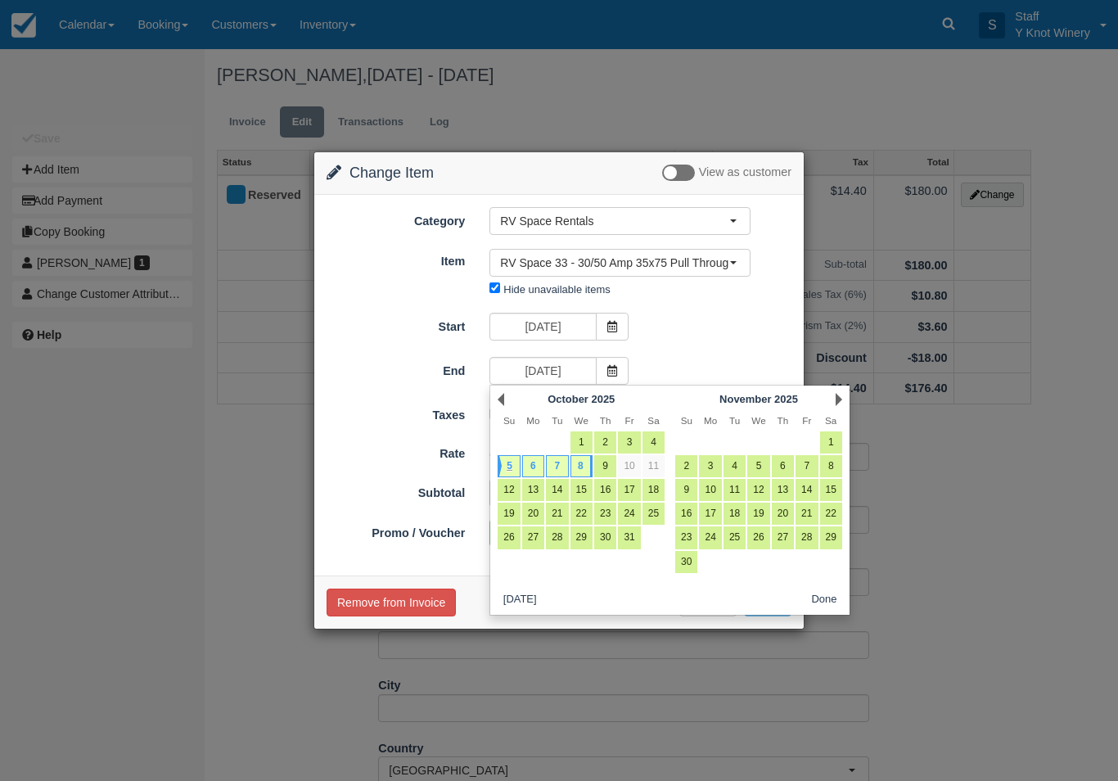
click at [566, 468] on link "7" at bounding box center [557, 466] width 22 height 22
type input "10/07/25"
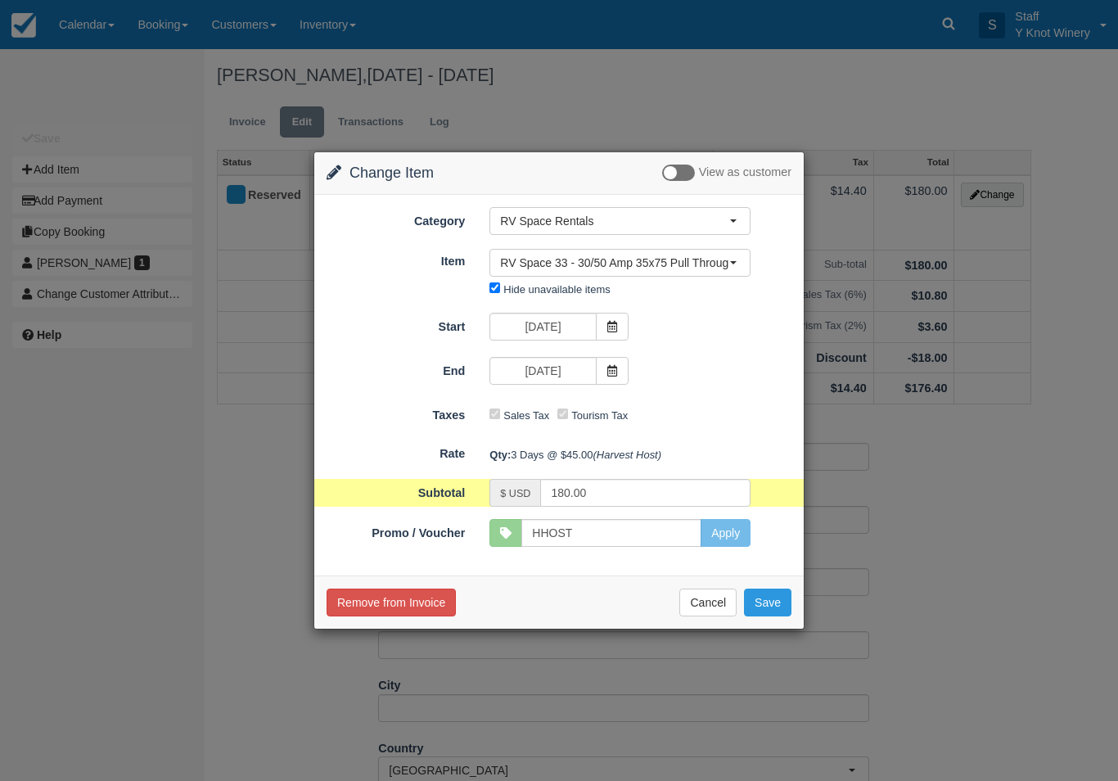
type input "135.00"
click at [765, 598] on button "Save" at bounding box center [767, 603] width 47 height 28
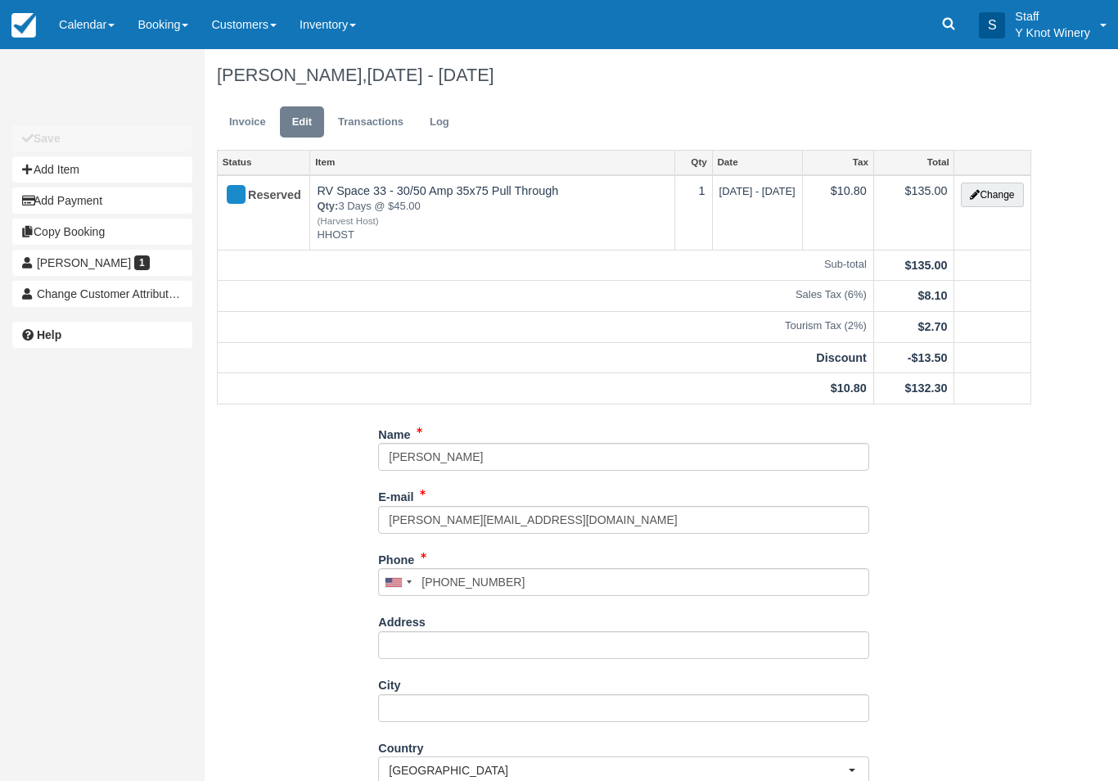
click at [246, 120] on link "Invoice" at bounding box center [247, 122] width 61 height 32
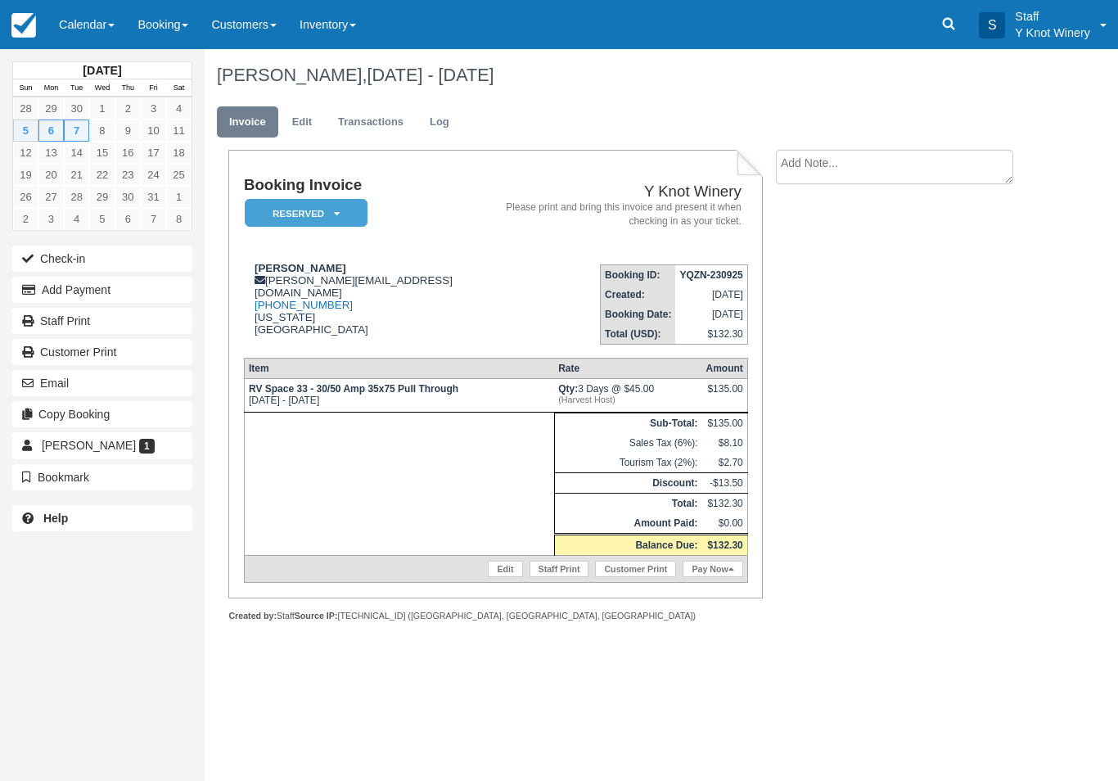
click at [711, 577] on link "Pay Now" at bounding box center [713, 569] width 60 height 16
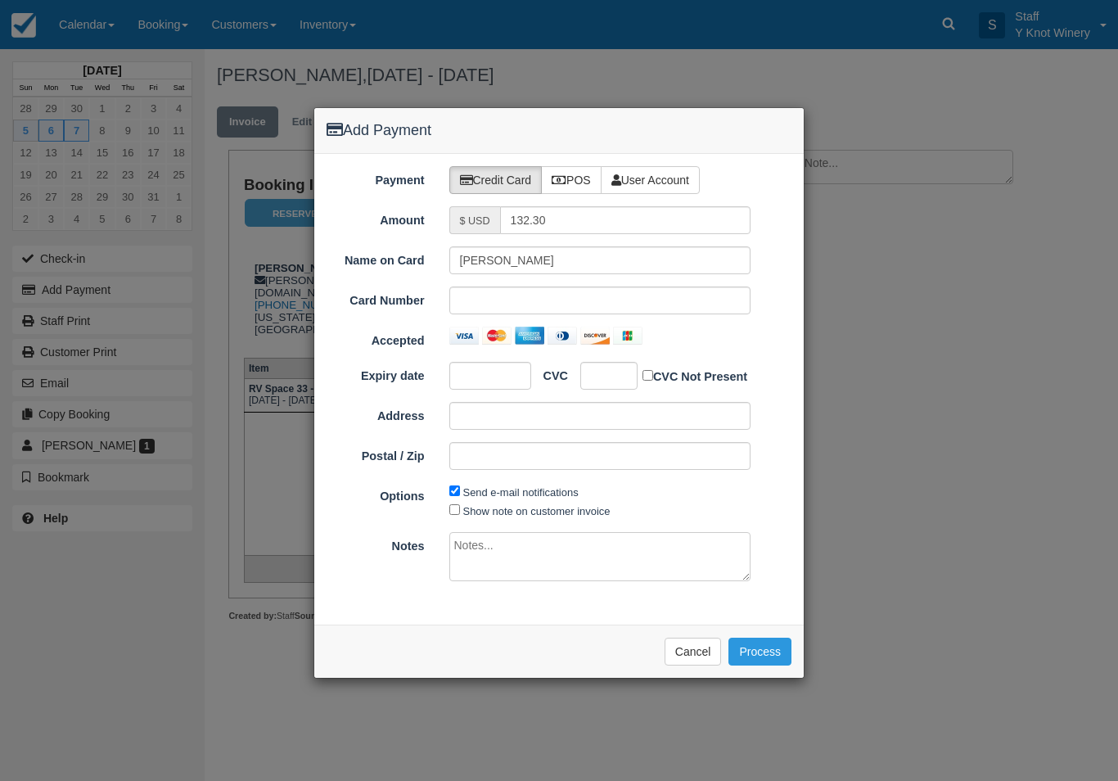
click at [506, 291] on div at bounding box center [600, 300] width 302 height 28
click at [697, 640] on button "Cancel" at bounding box center [693, 652] width 57 height 28
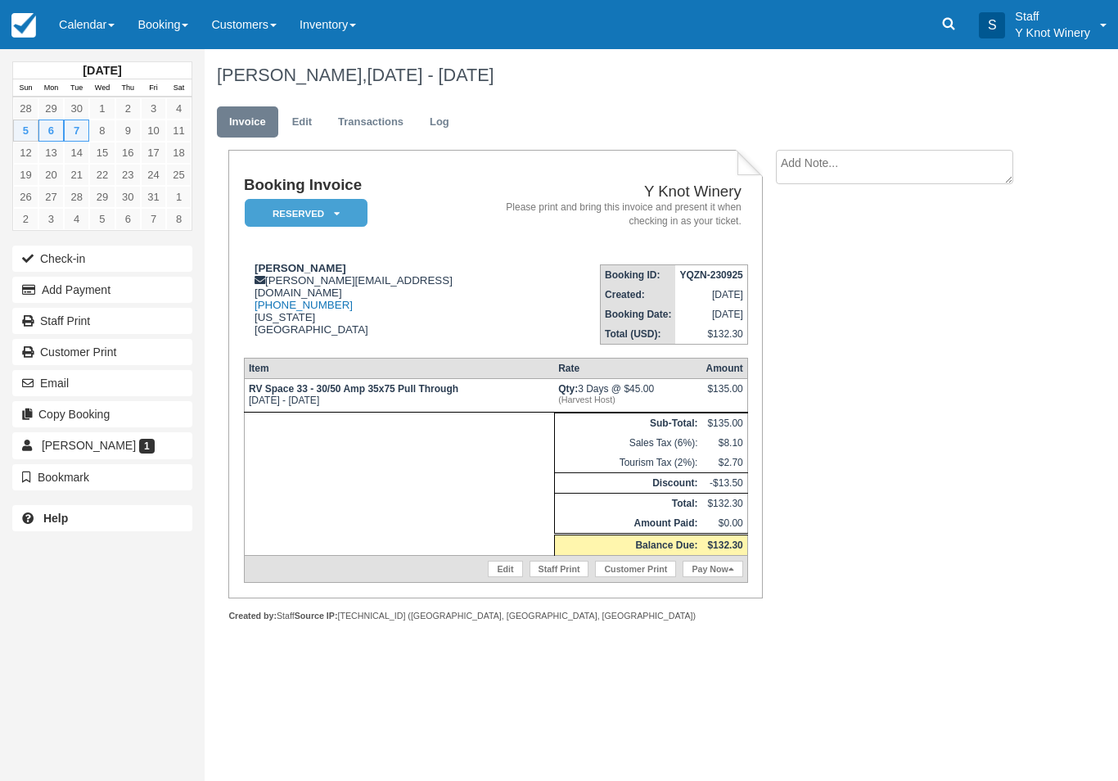
click at [715, 577] on link "Pay Now" at bounding box center [713, 569] width 60 height 16
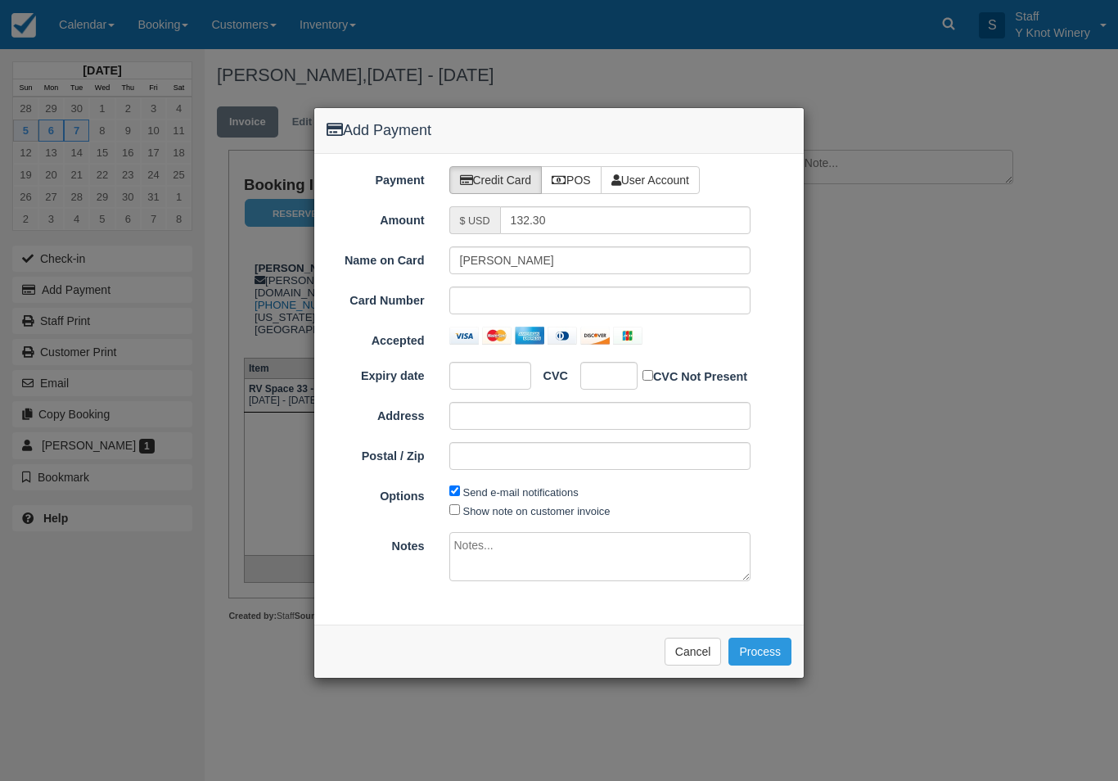
click at [590, 313] on div at bounding box center [600, 300] width 302 height 28
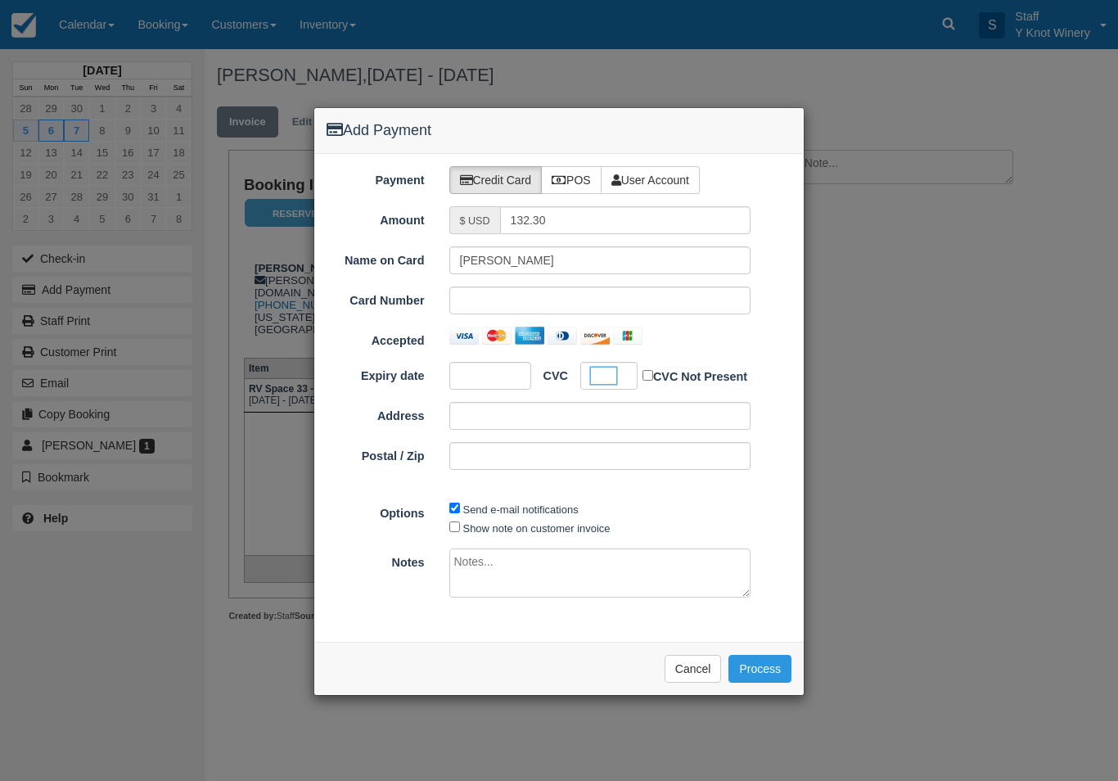
click at [456, 529] on input "Show note on customer invoice" at bounding box center [454, 526] width 11 height 11
checkbox input "true"
click at [747, 675] on button "Process" at bounding box center [759, 669] width 63 height 28
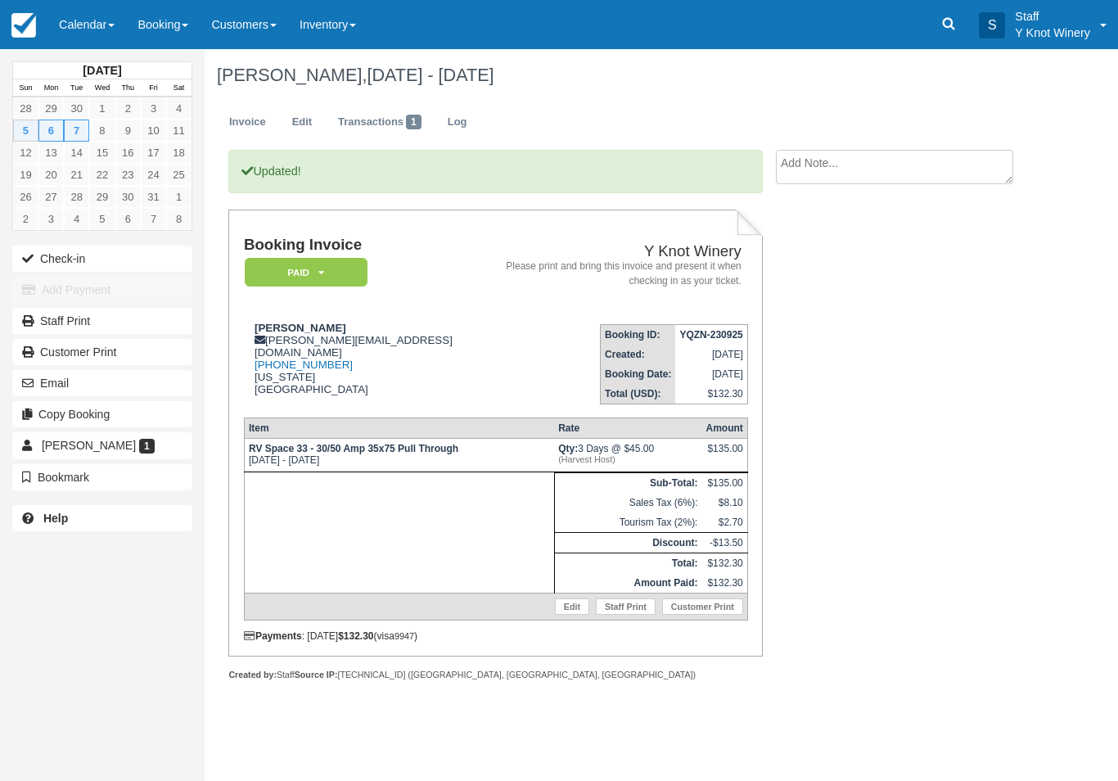
click at [42, 255] on button "Check-in" at bounding box center [102, 259] width 180 height 26
click at [84, 37] on link "Calendar" at bounding box center [86, 24] width 79 height 49
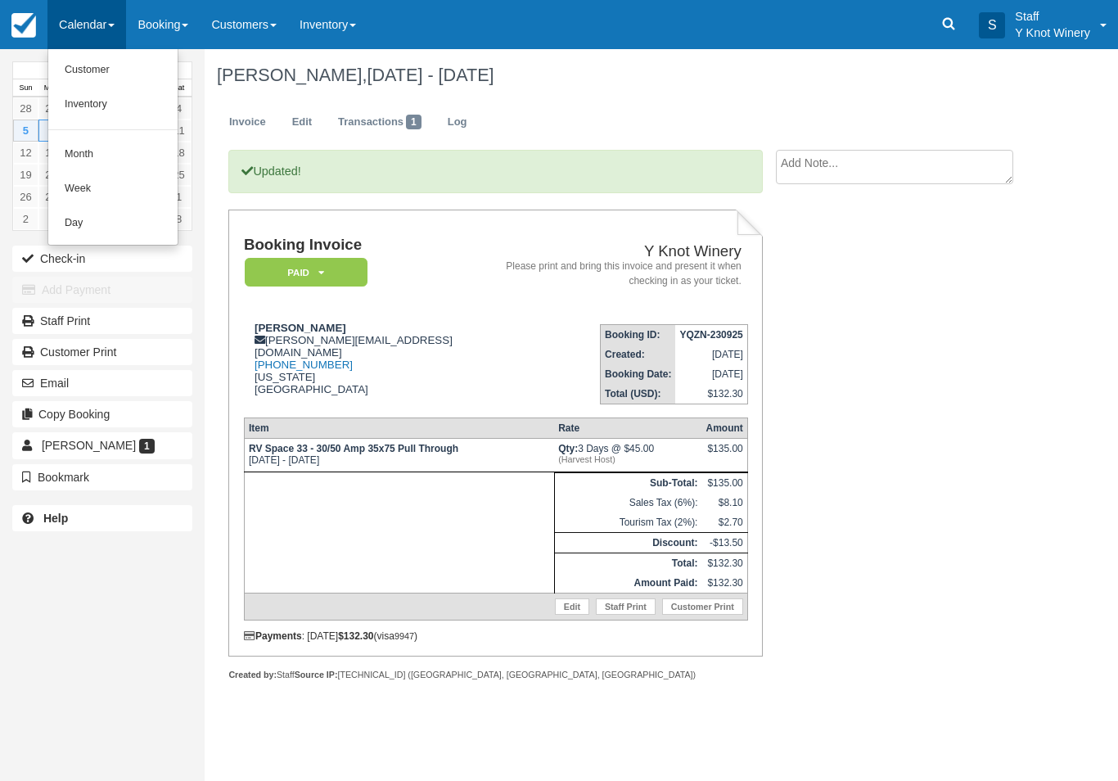
click at [87, 70] on link "Customer" at bounding box center [112, 70] width 129 height 34
